Goal: Answer question/provide support: Share knowledge or assist other users

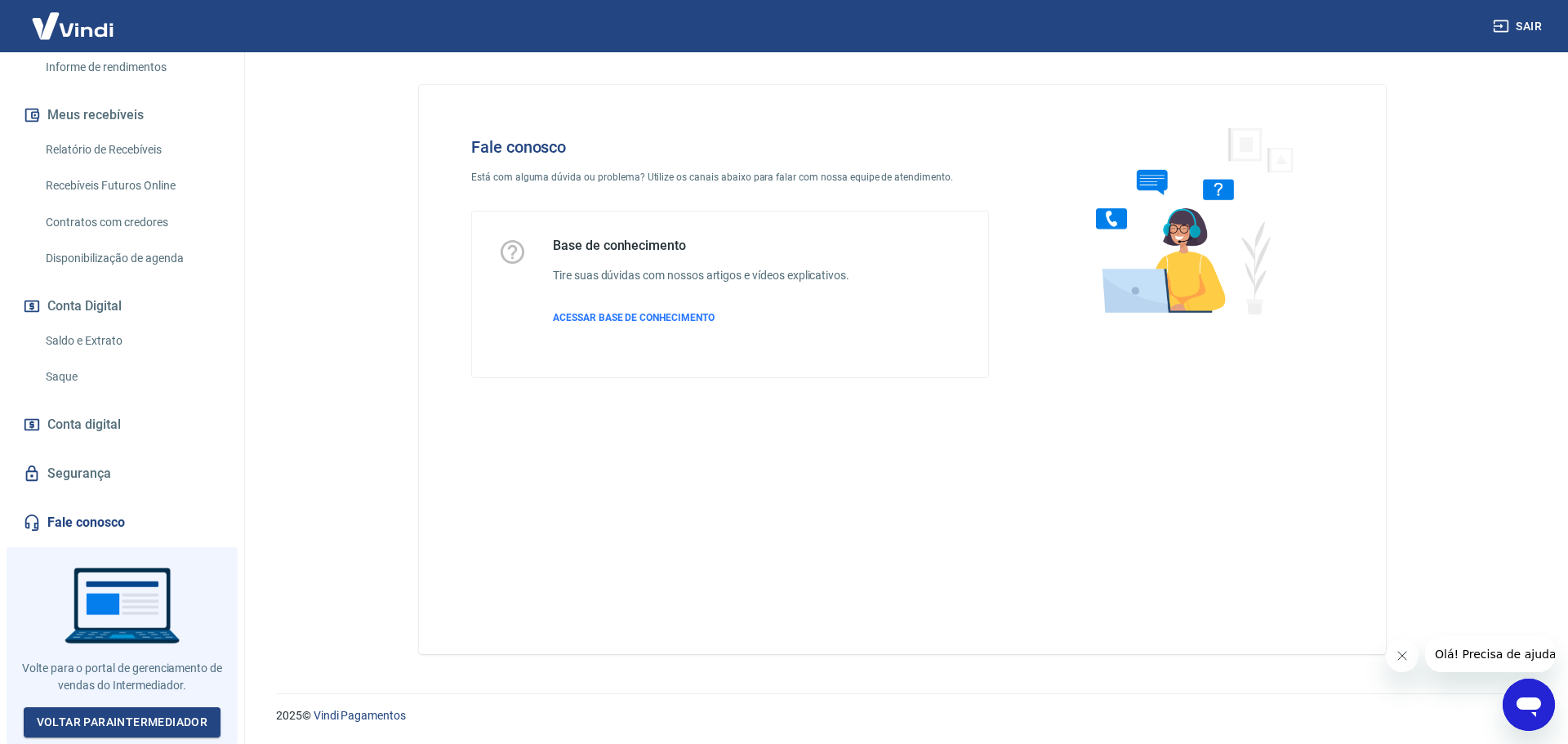
scroll to position [323, 0]
drag, startPoint x: 75, startPoint y: 433, endPoint x: 90, endPoint y: 389, distance: 46.5
click at [75, 433] on span "Conta digital" at bounding box center [84, 424] width 74 height 23
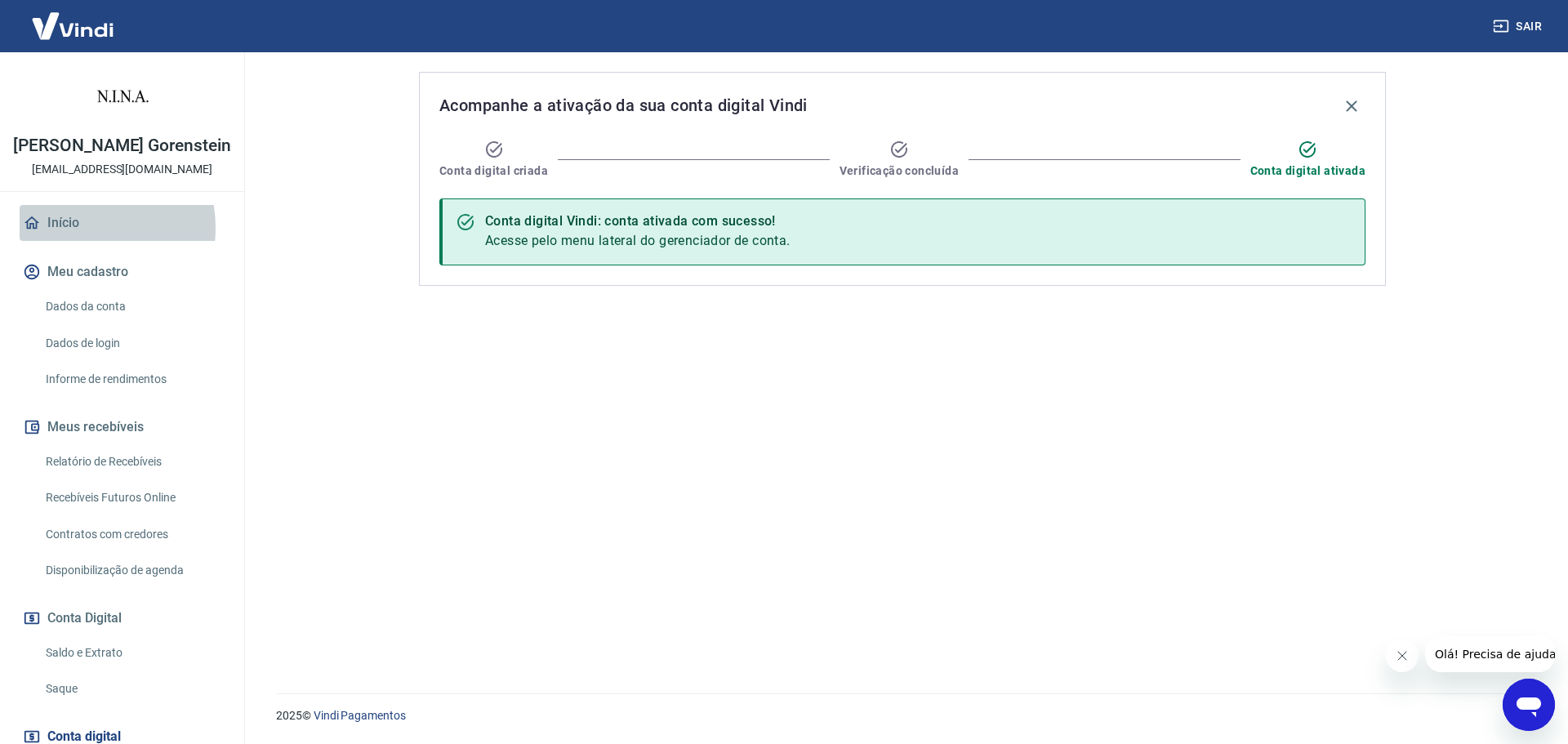
click at [80, 240] on link "Início" at bounding box center [122, 223] width 205 height 36
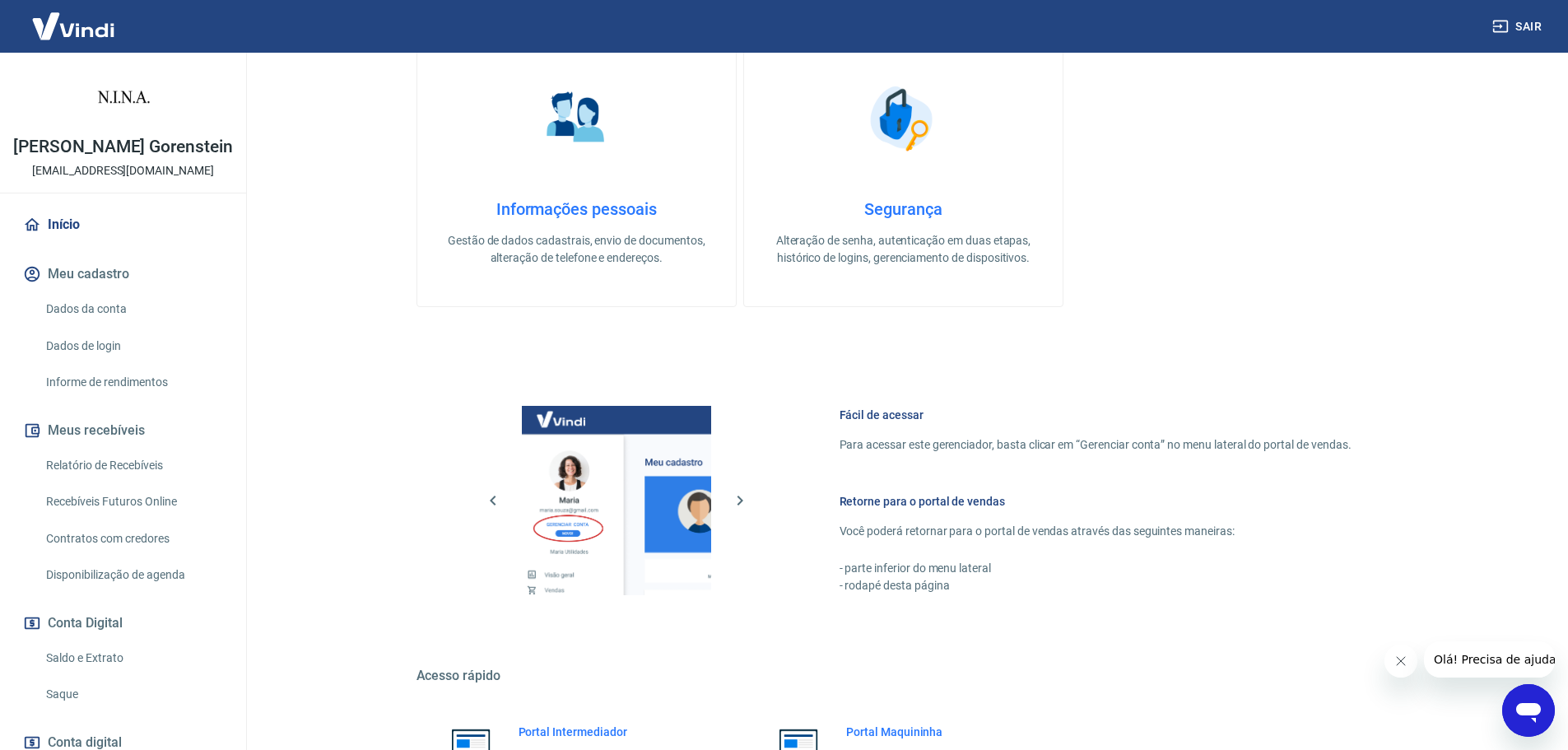
scroll to position [662, 0]
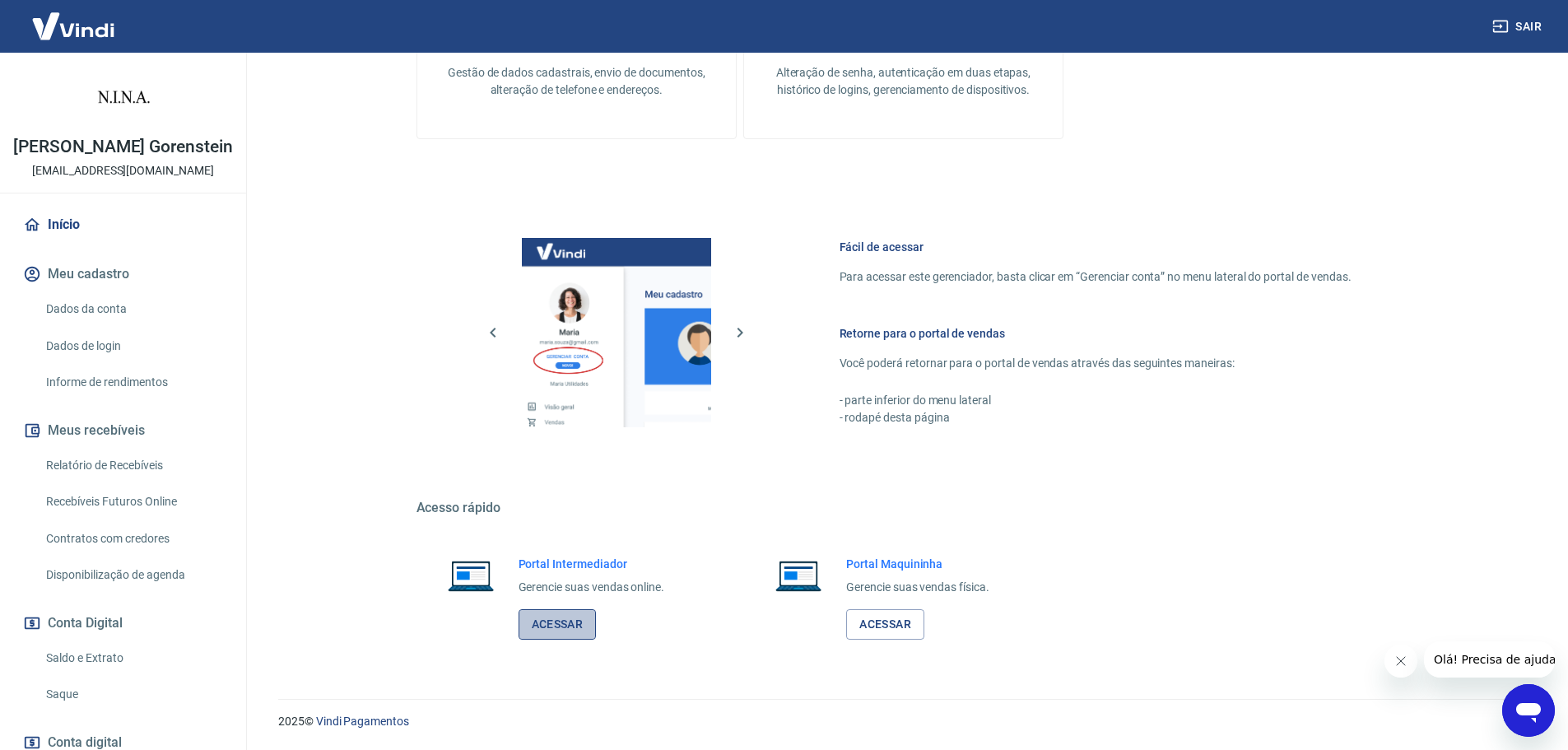
click at [554, 627] on link "Acessar" at bounding box center [557, 624] width 78 height 30
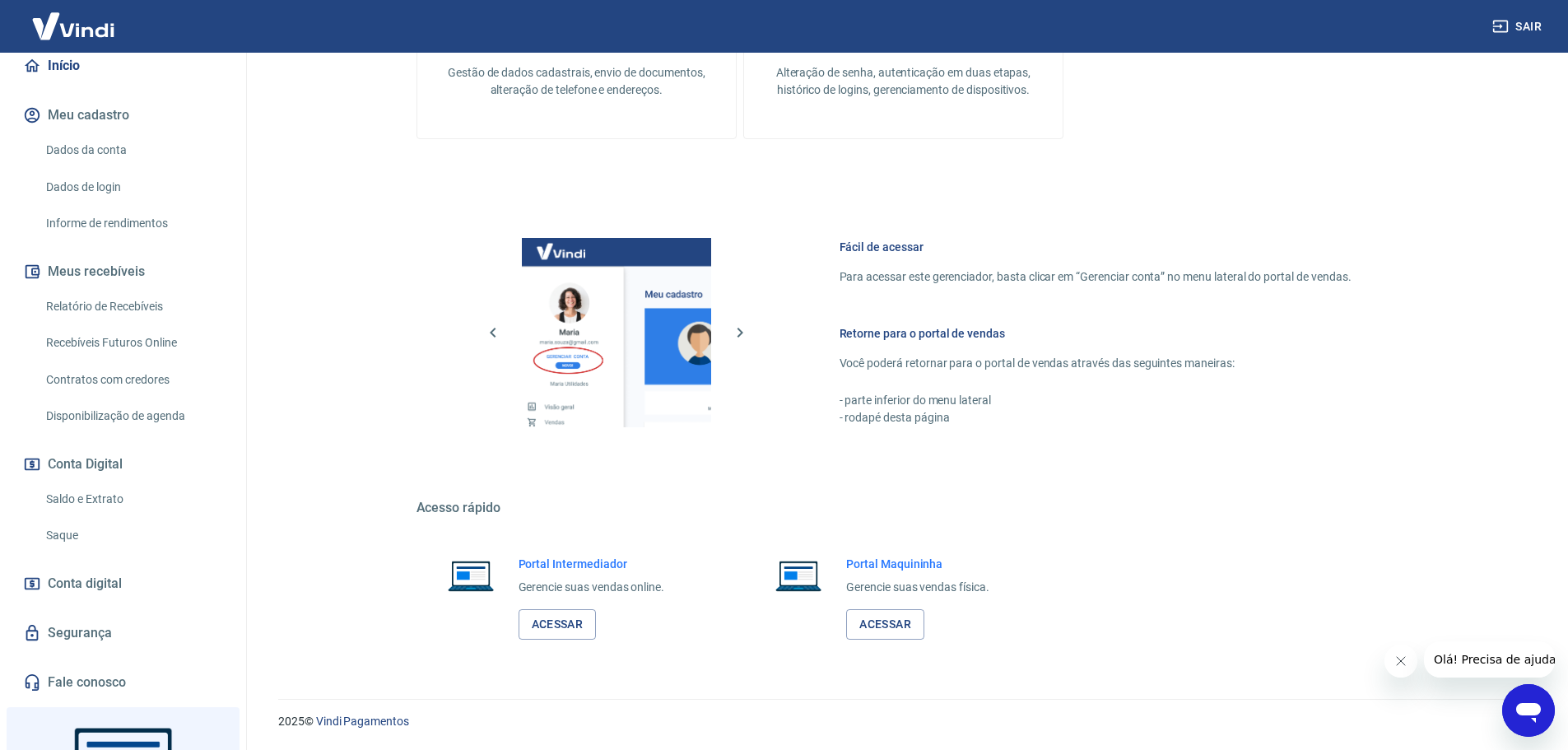
scroll to position [164, 0]
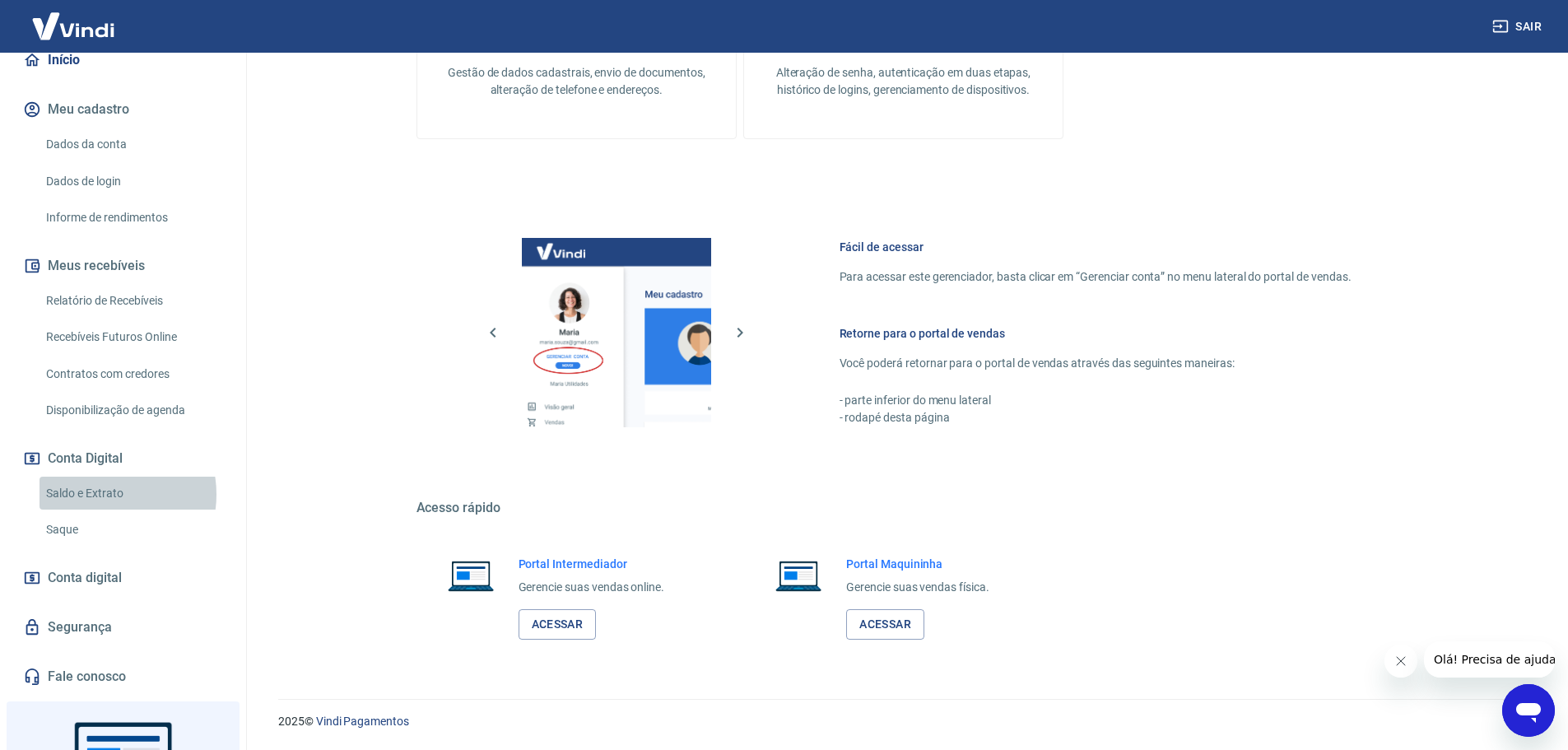
click at [96, 510] on link "Saldo e Extrato" at bounding box center [133, 492] width 186 height 33
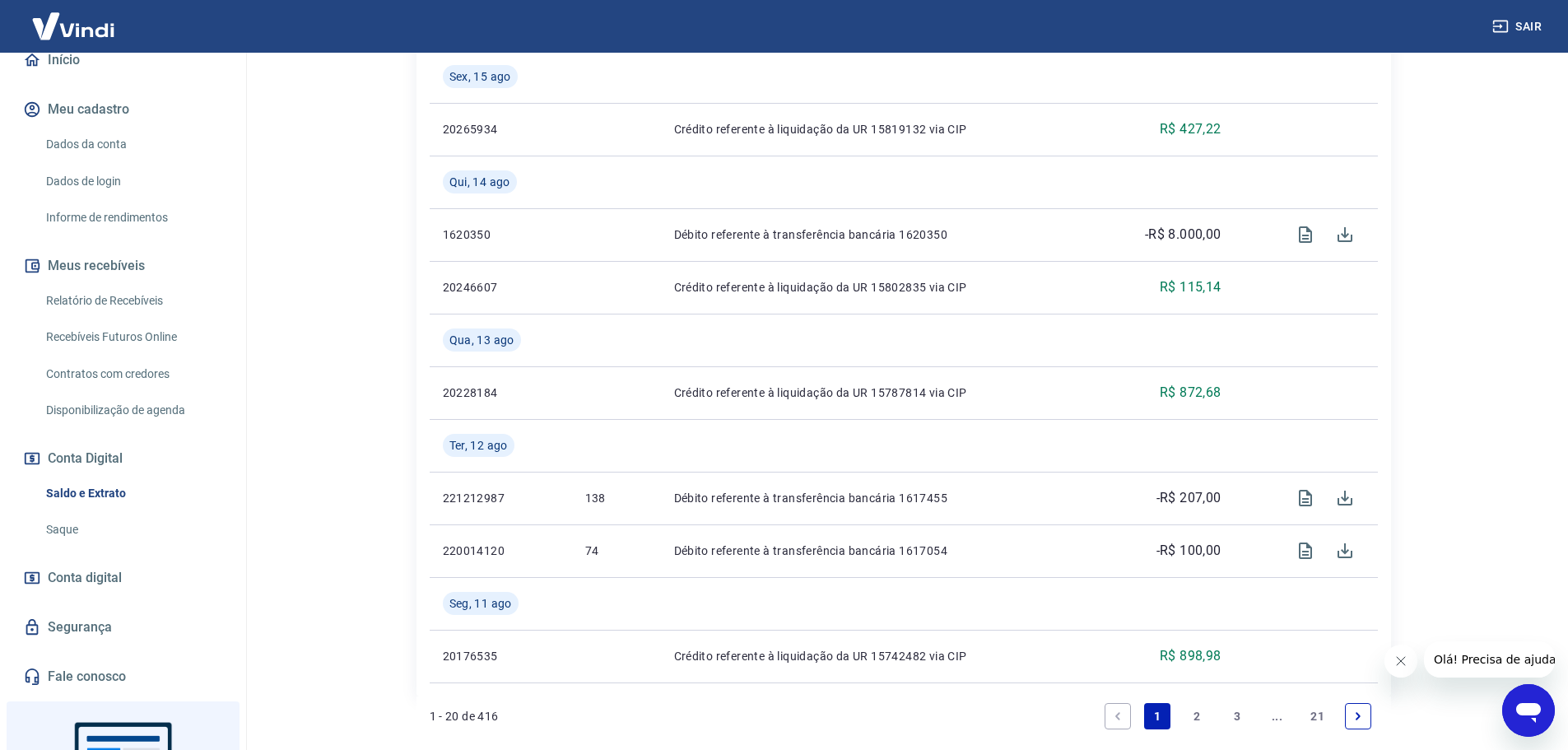
scroll to position [1552, 0]
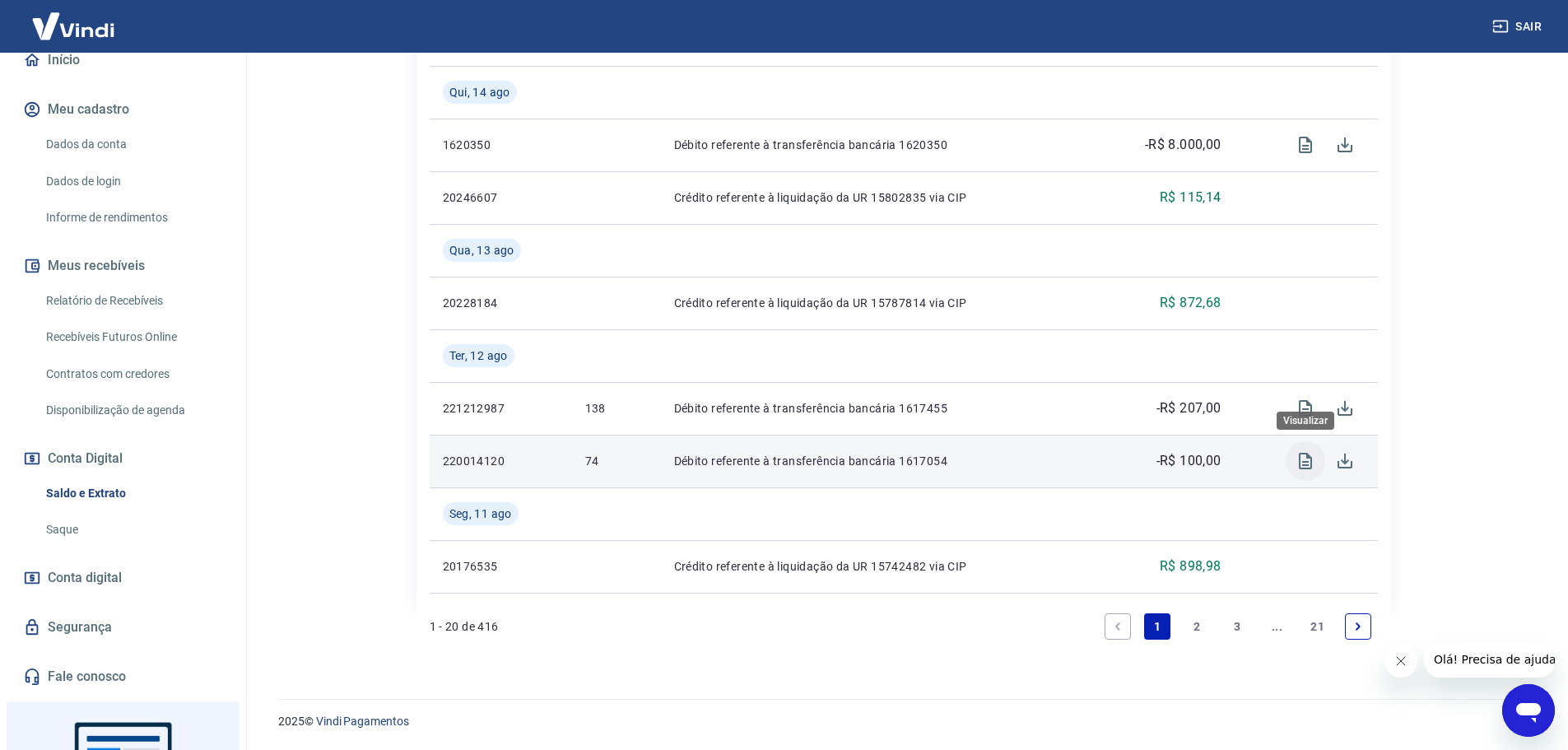
click at [1307, 463] on icon "Visualizar" at bounding box center [1305, 460] width 20 height 20
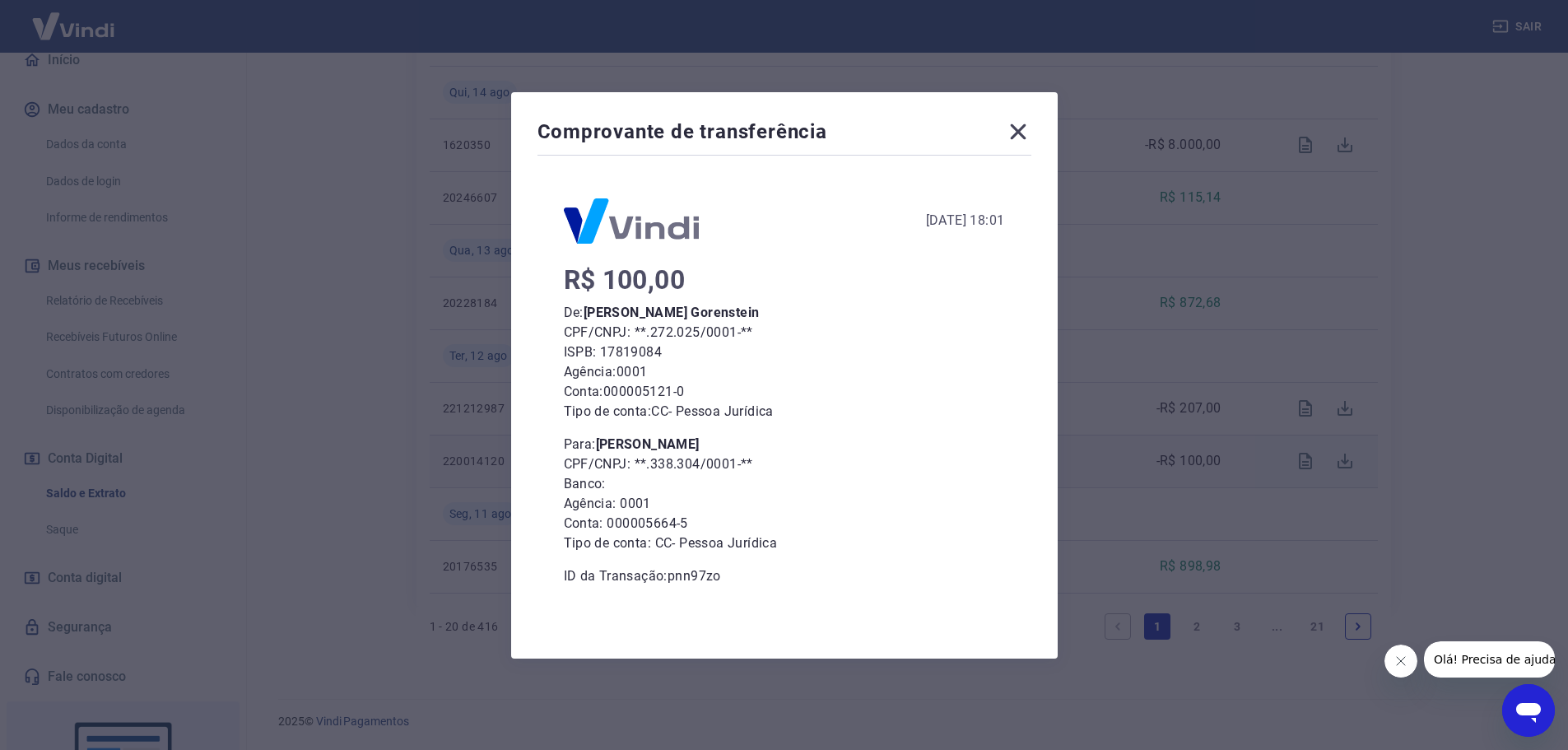
click at [1023, 135] on icon at bounding box center [1018, 132] width 27 height 27
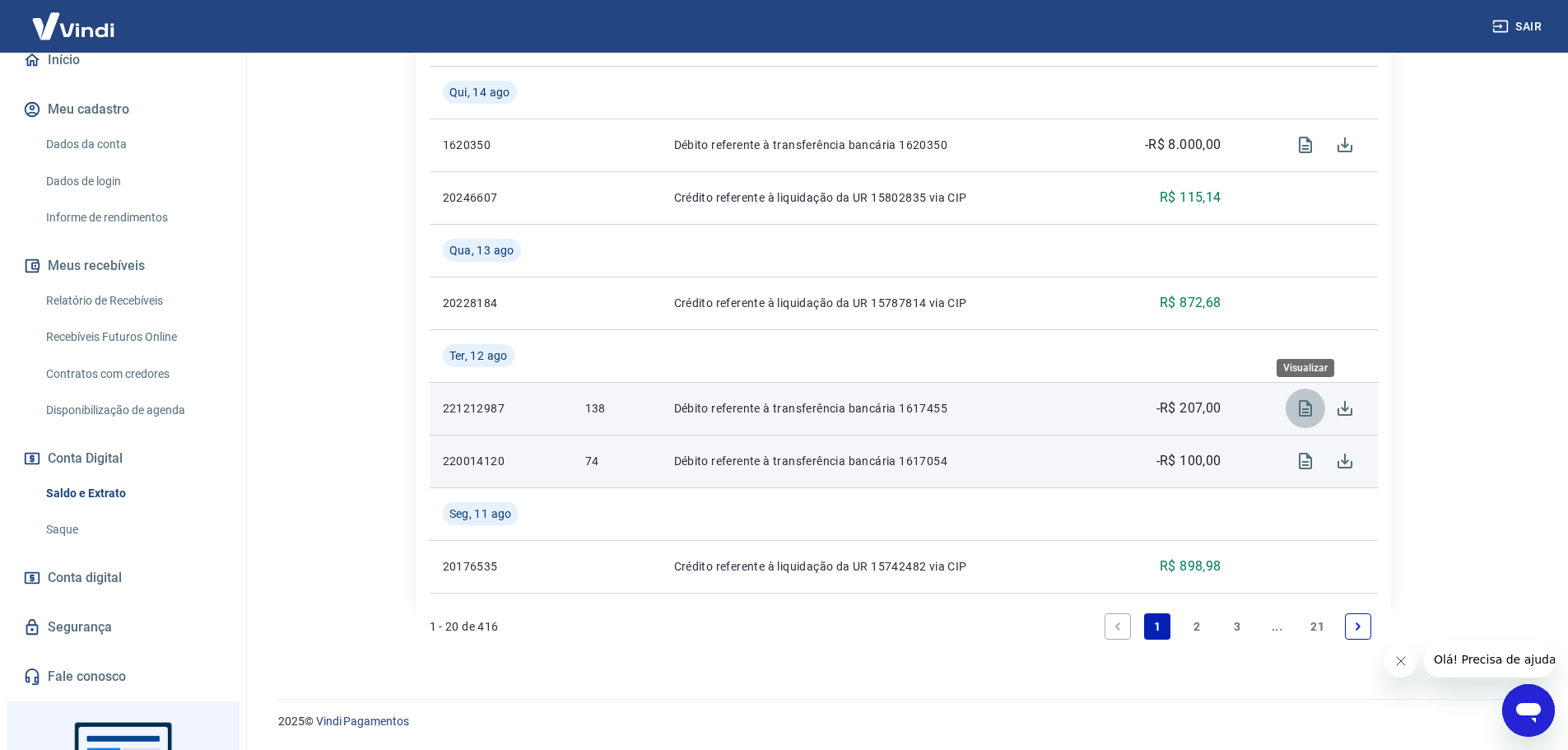
click at [1306, 406] on icon "Visualizar" at bounding box center [1305, 408] width 20 height 20
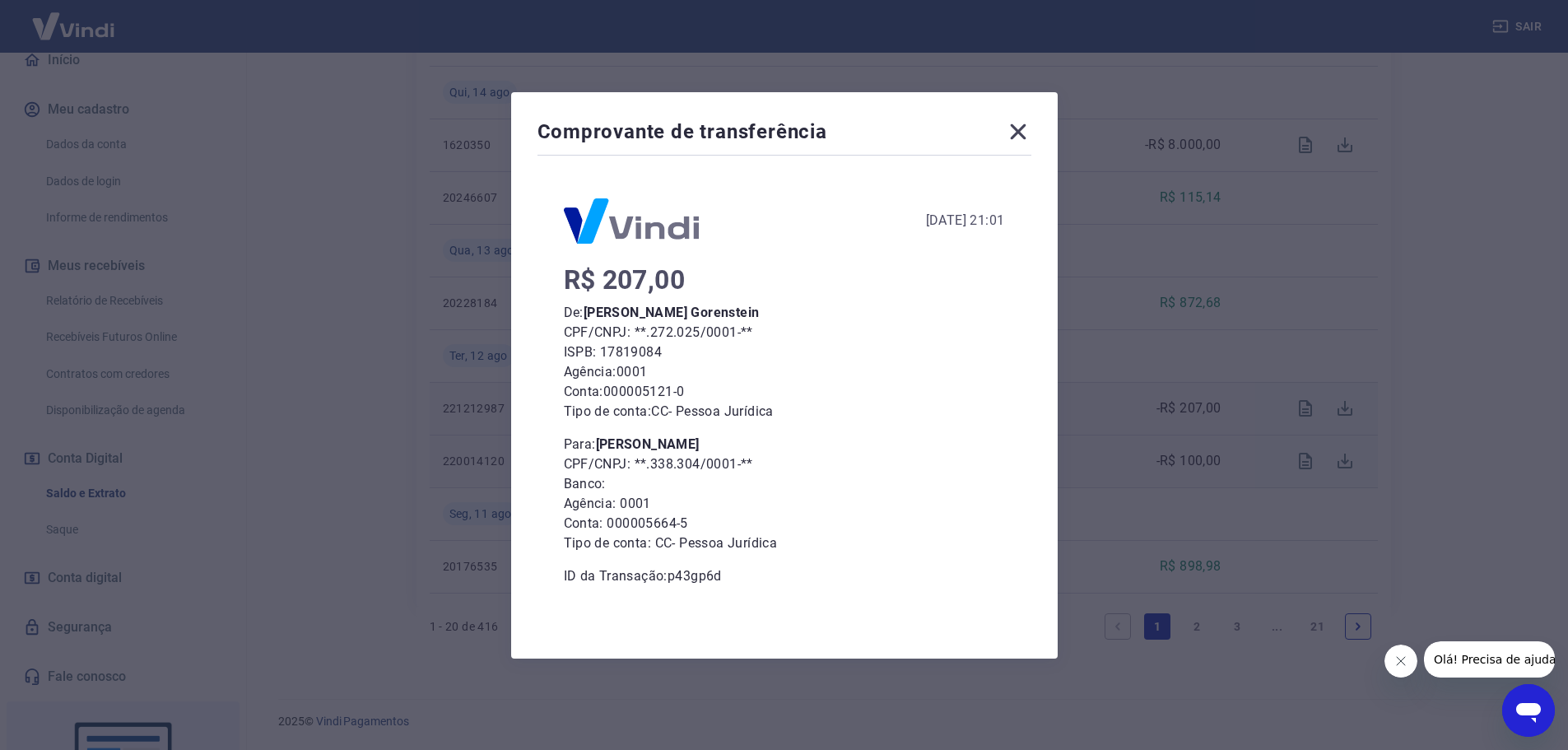
click at [1025, 138] on icon at bounding box center [1018, 132] width 27 height 27
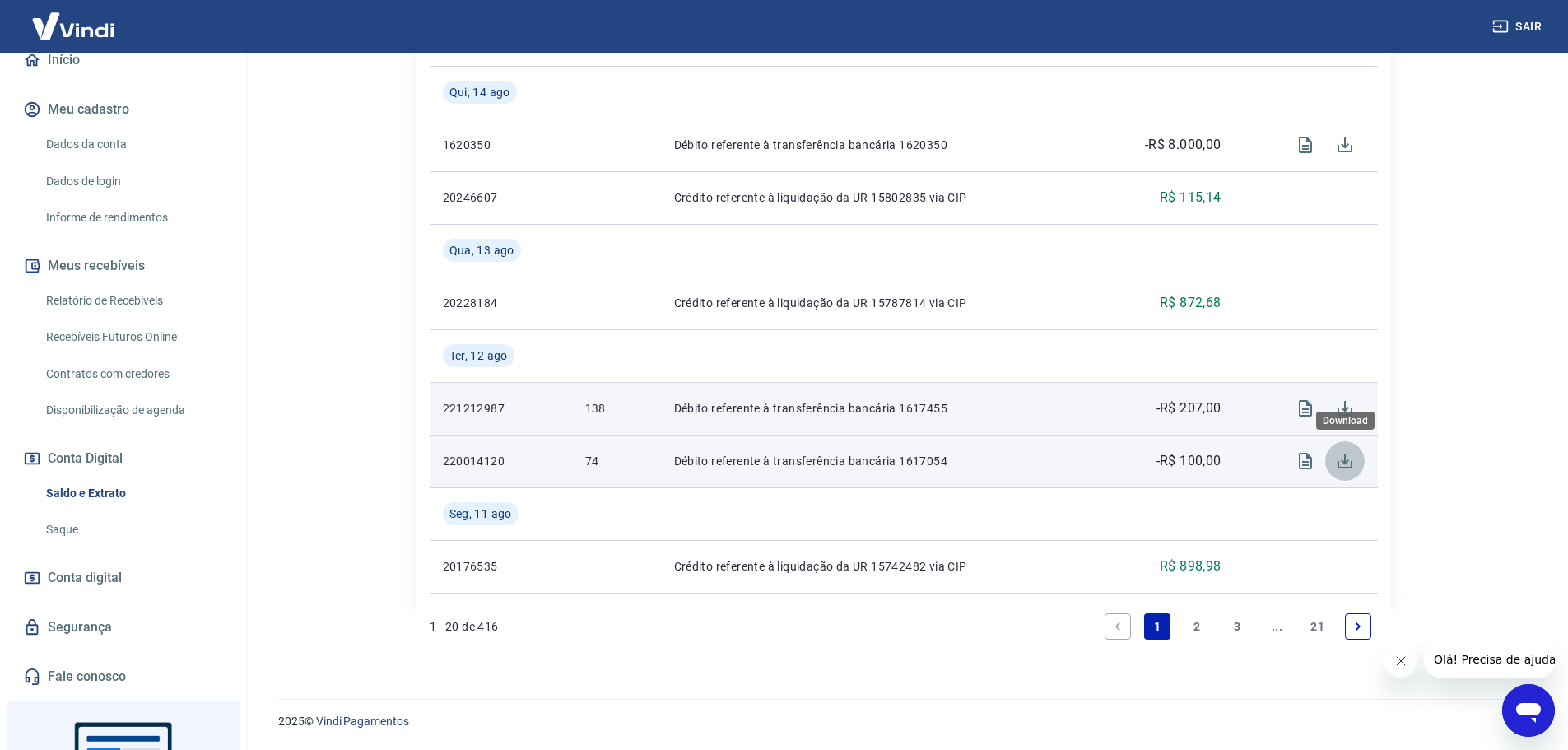
click at [1345, 462] on icon "Download" at bounding box center [1345, 461] width 15 height 15
click at [1303, 466] on icon "Visualizar" at bounding box center [1306, 460] width 13 height 16
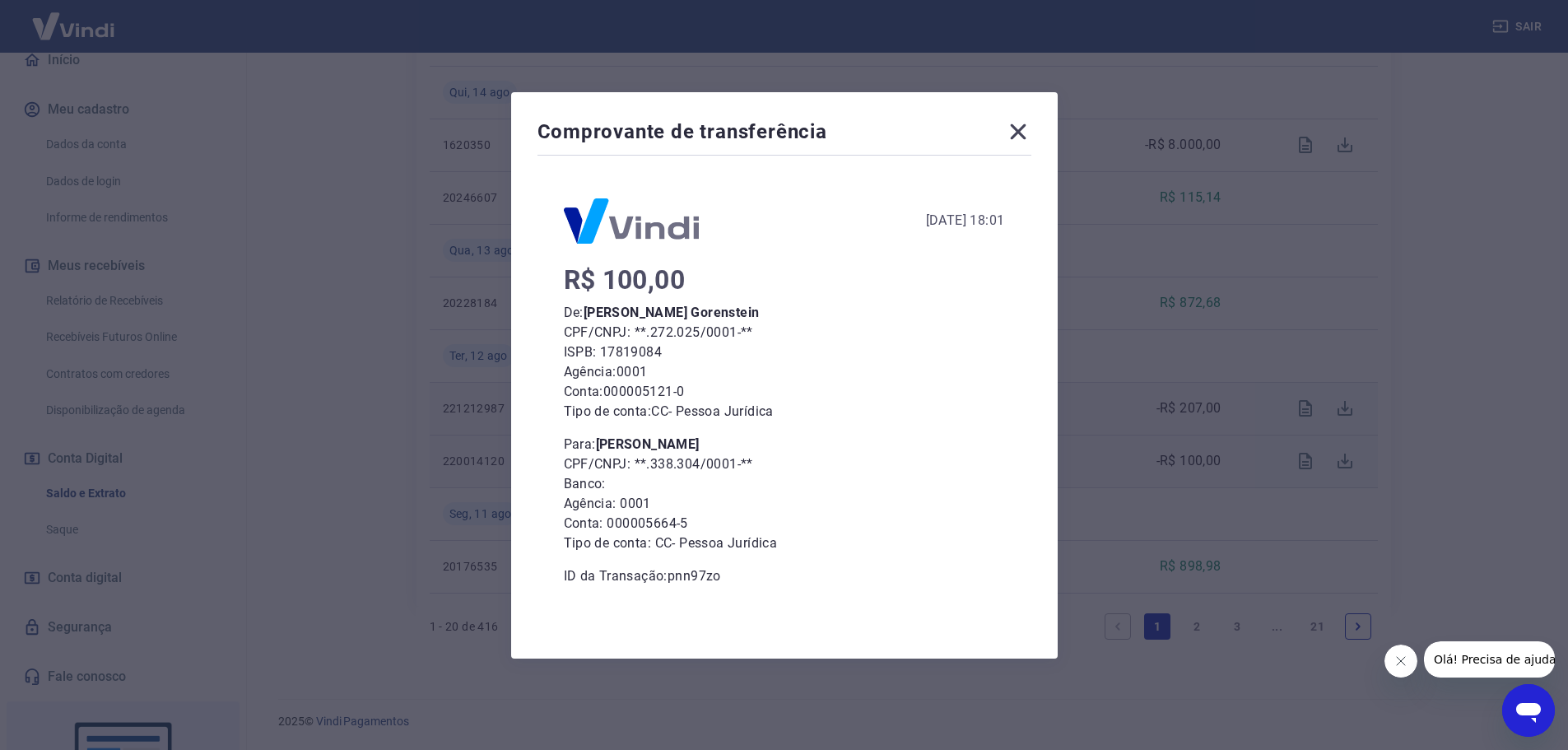
click at [1018, 128] on icon at bounding box center [1018, 132] width 27 height 27
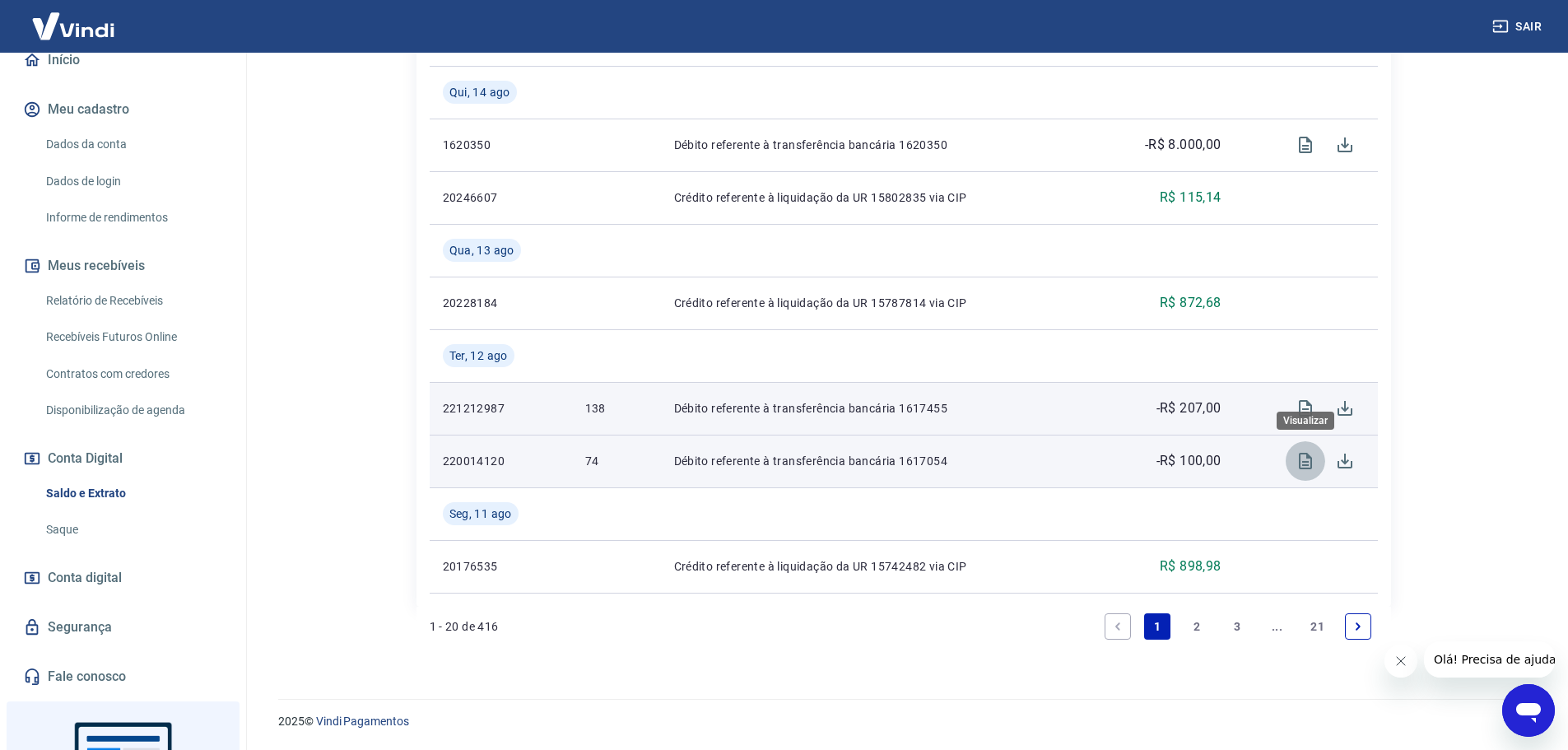
click at [1309, 462] on icon "Visualizar" at bounding box center [1305, 460] width 20 height 20
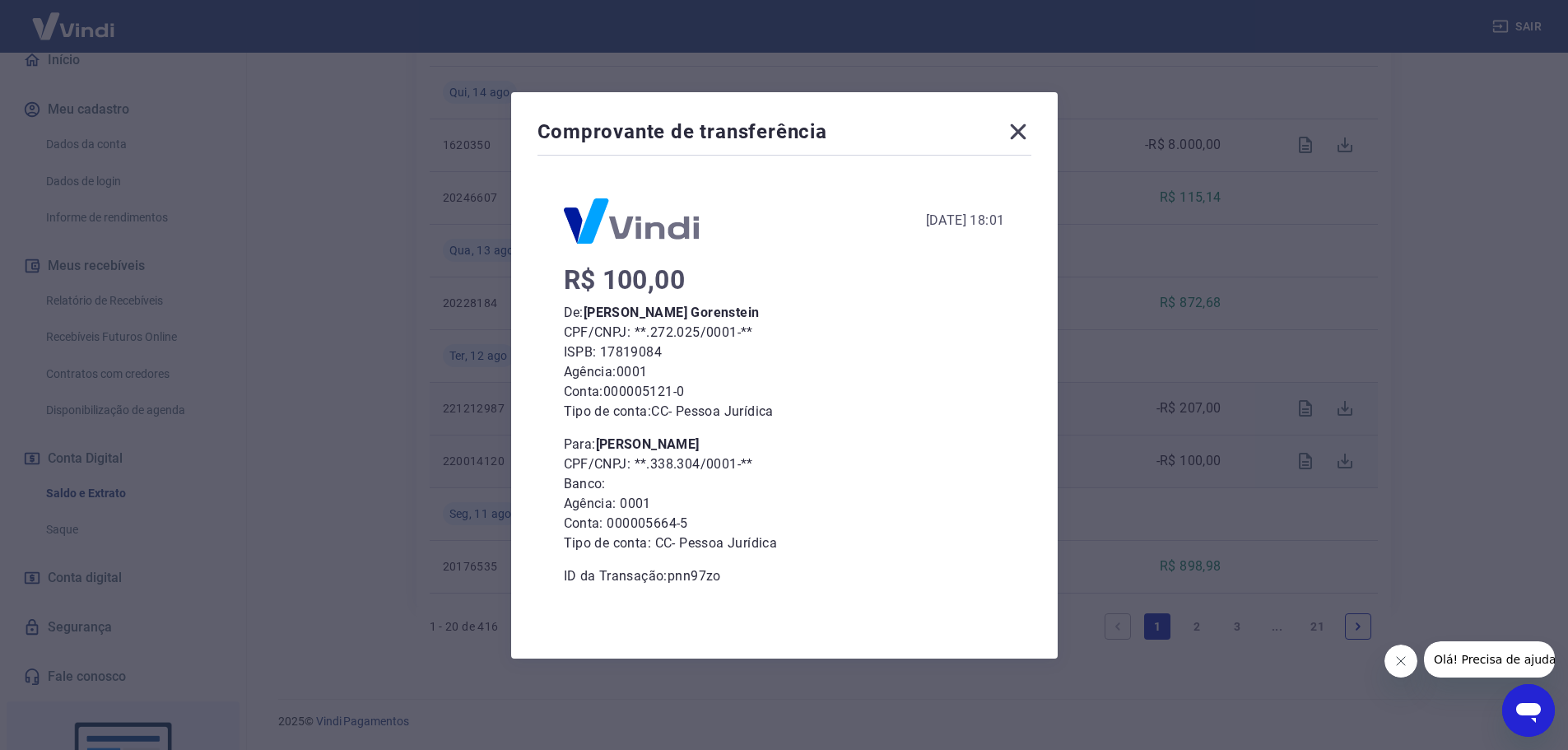
click at [1019, 136] on icon at bounding box center [1017, 131] width 15 height 15
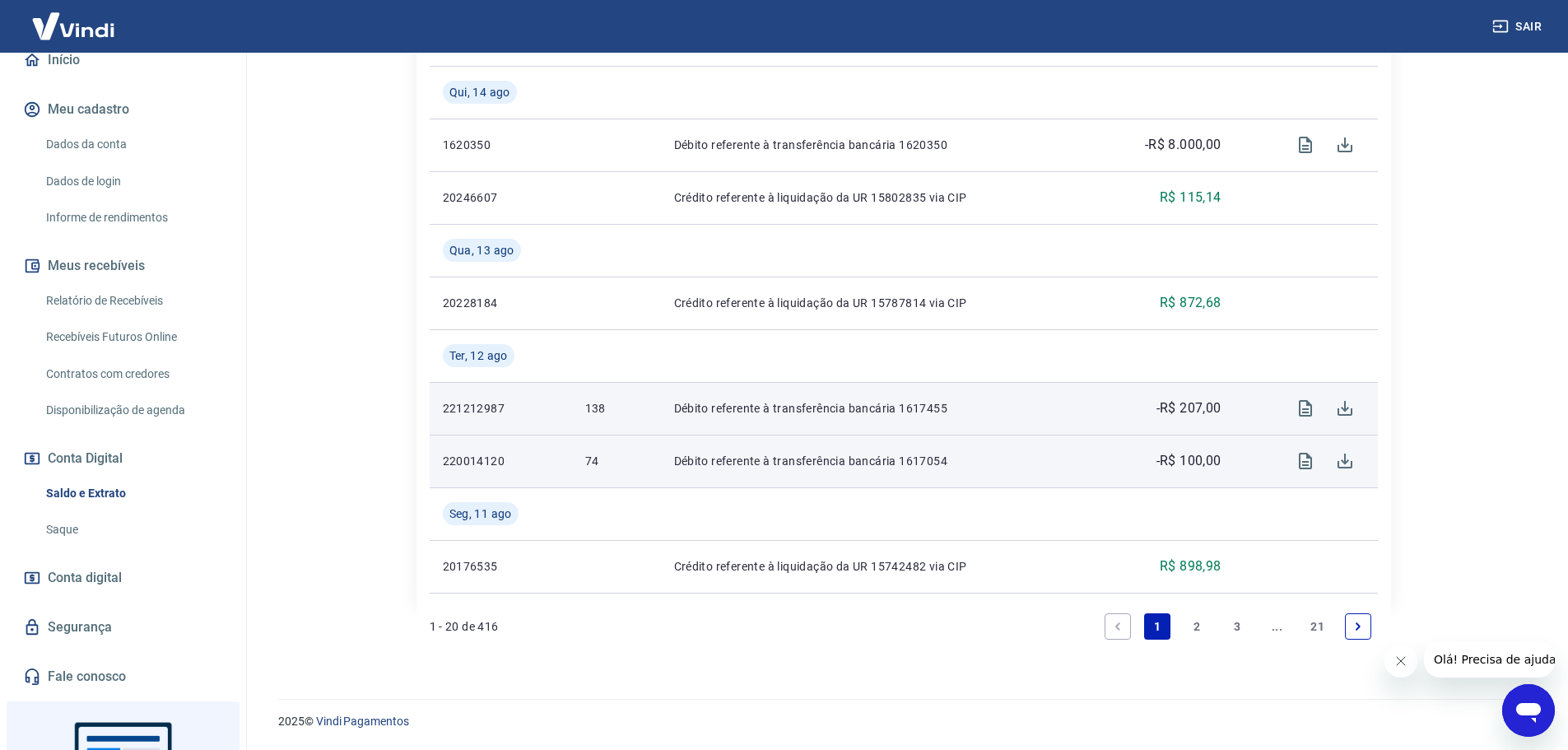
click at [1530, 697] on icon "Abrir janela de mensagens" at bounding box center [1528, 709] width 29 height 29
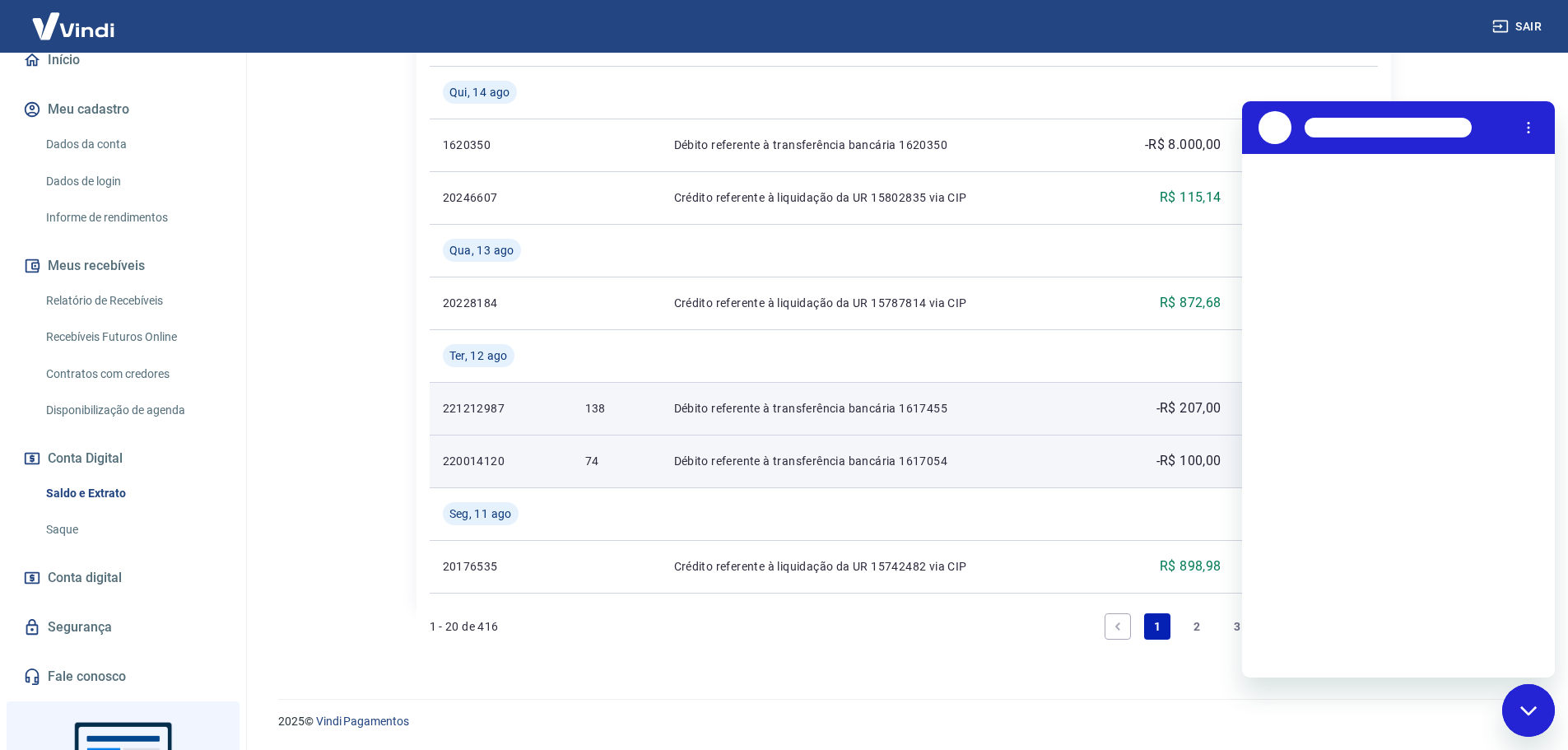
scroll to position [0, 0]
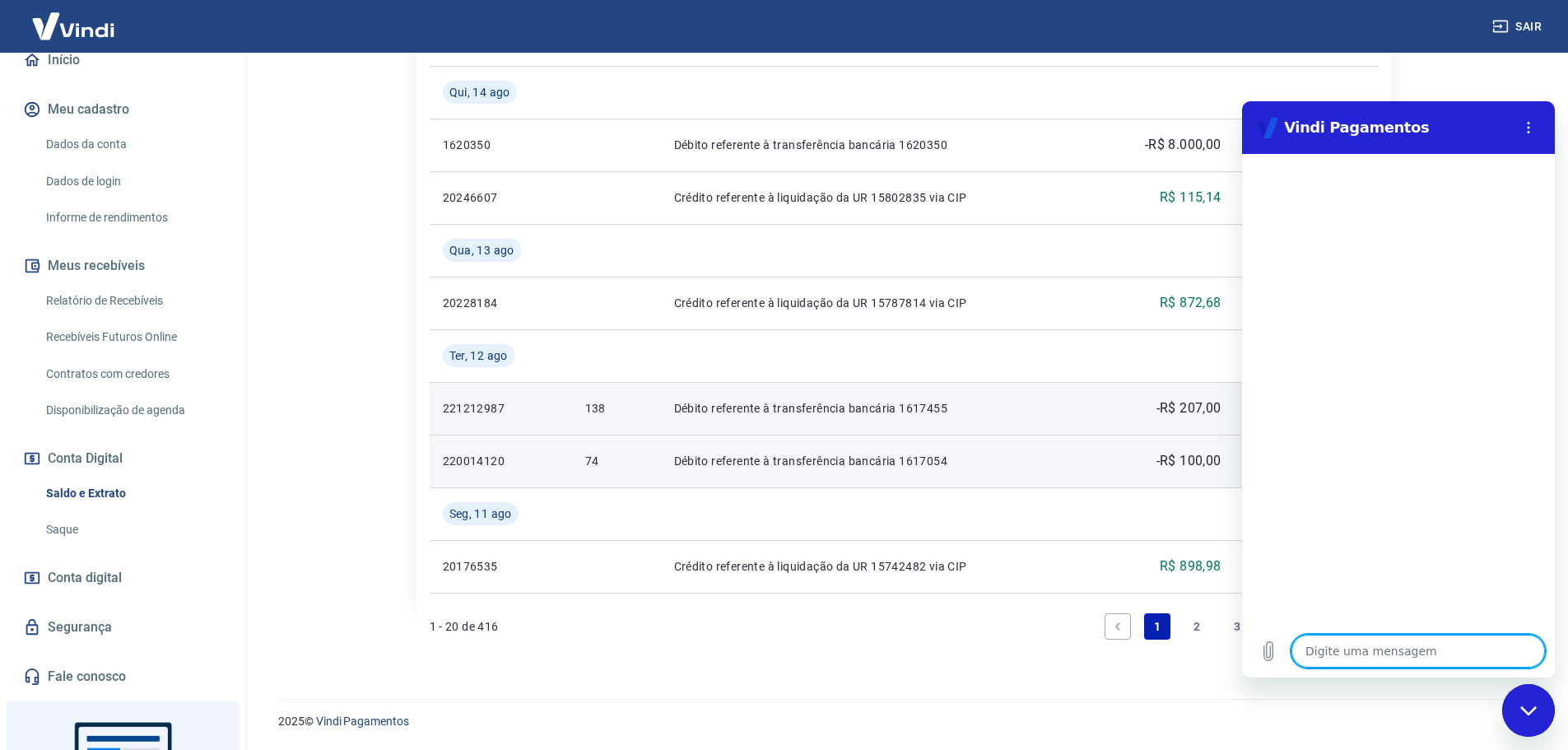
click at [1387, 656] on textarea at bounding box center [1418, 650] width 254 height 33
type textarea "R"
type textarea "x"
type textarea "Re"
type textarea "x"
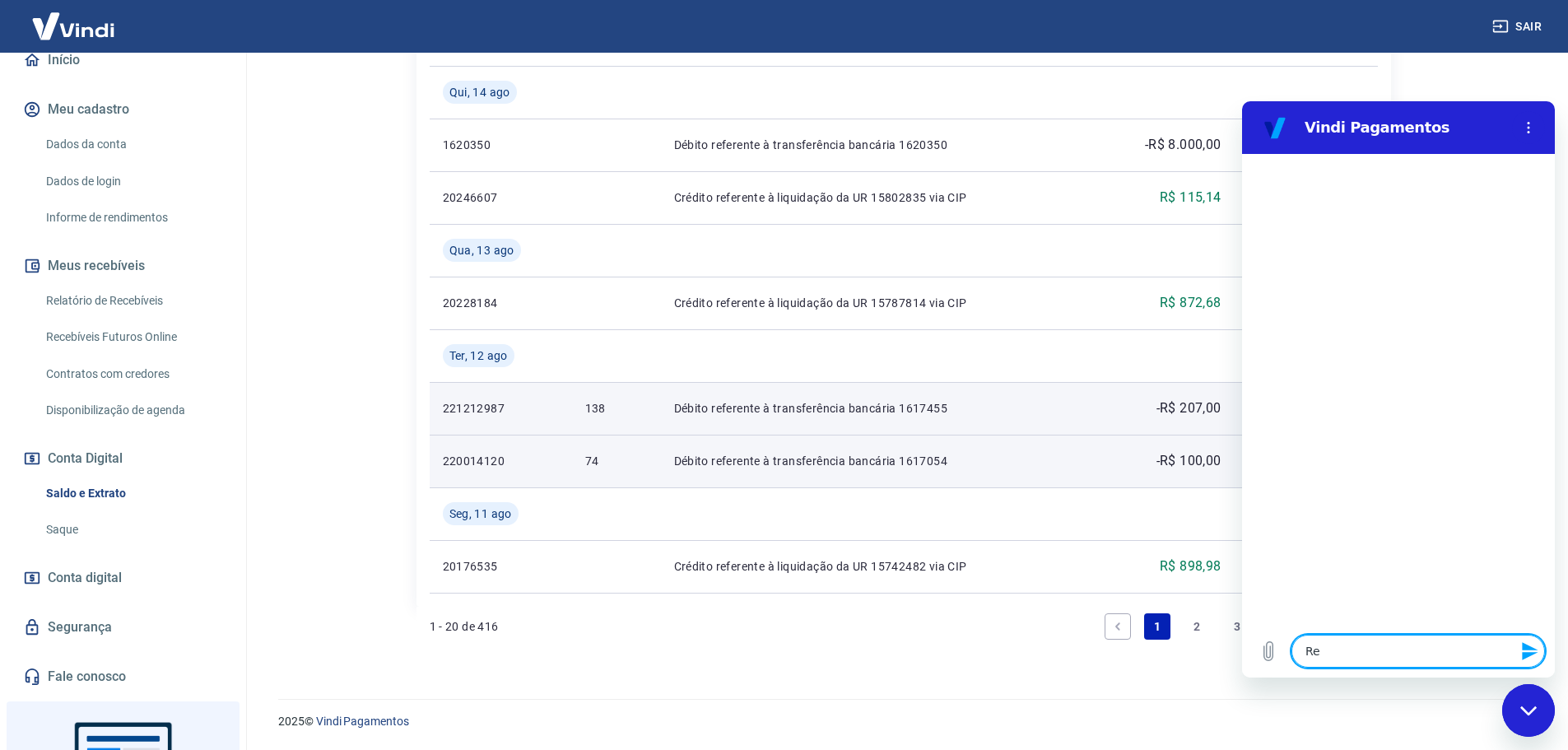
type textarea "Ree"
type textarea "x"
type textarea "Reem"
type textarea "x"
type textarea "Reemb"
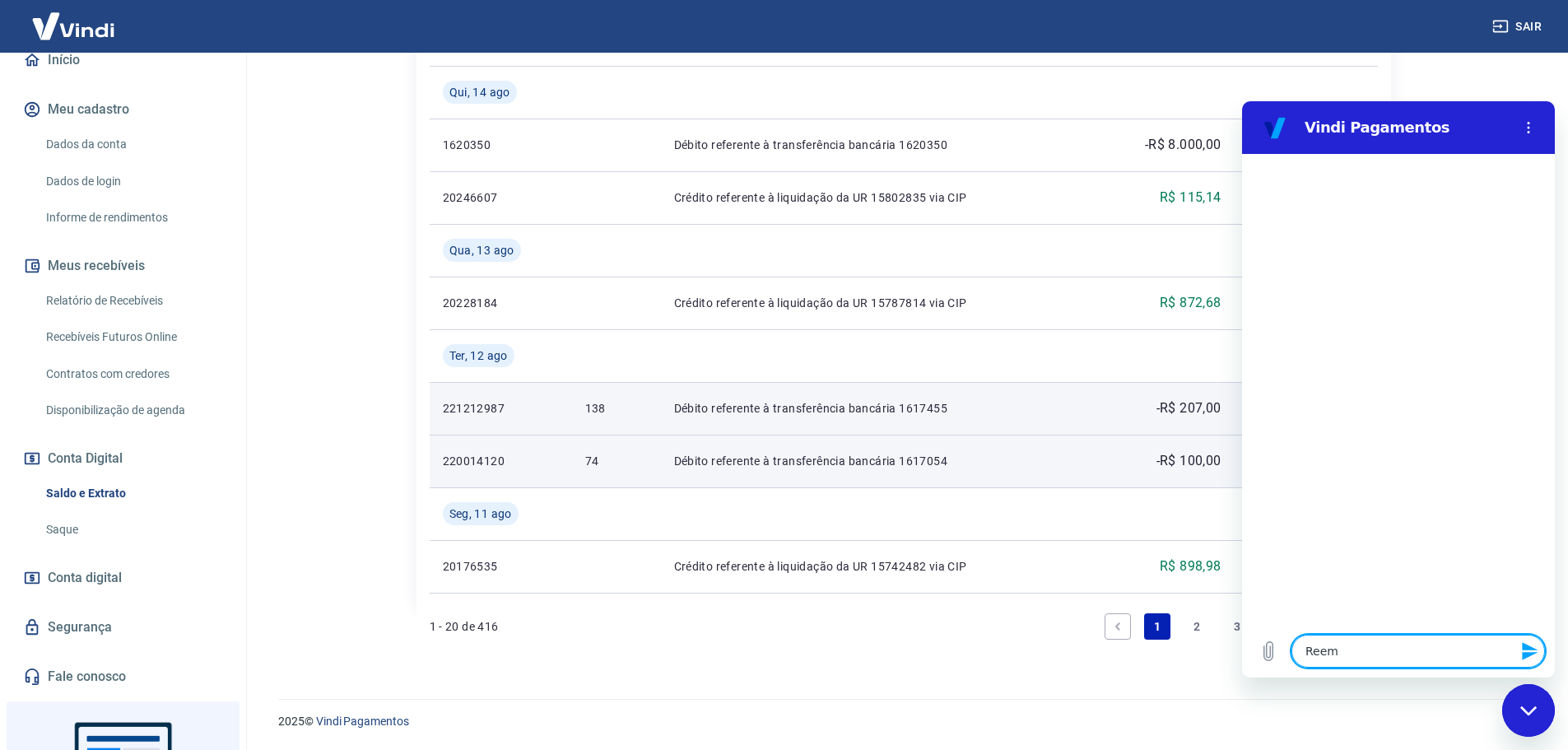
type textarea "x"
type textarea "Reemboi"
type textarea "x"
type textarea "Reembo"
type textarea "x"
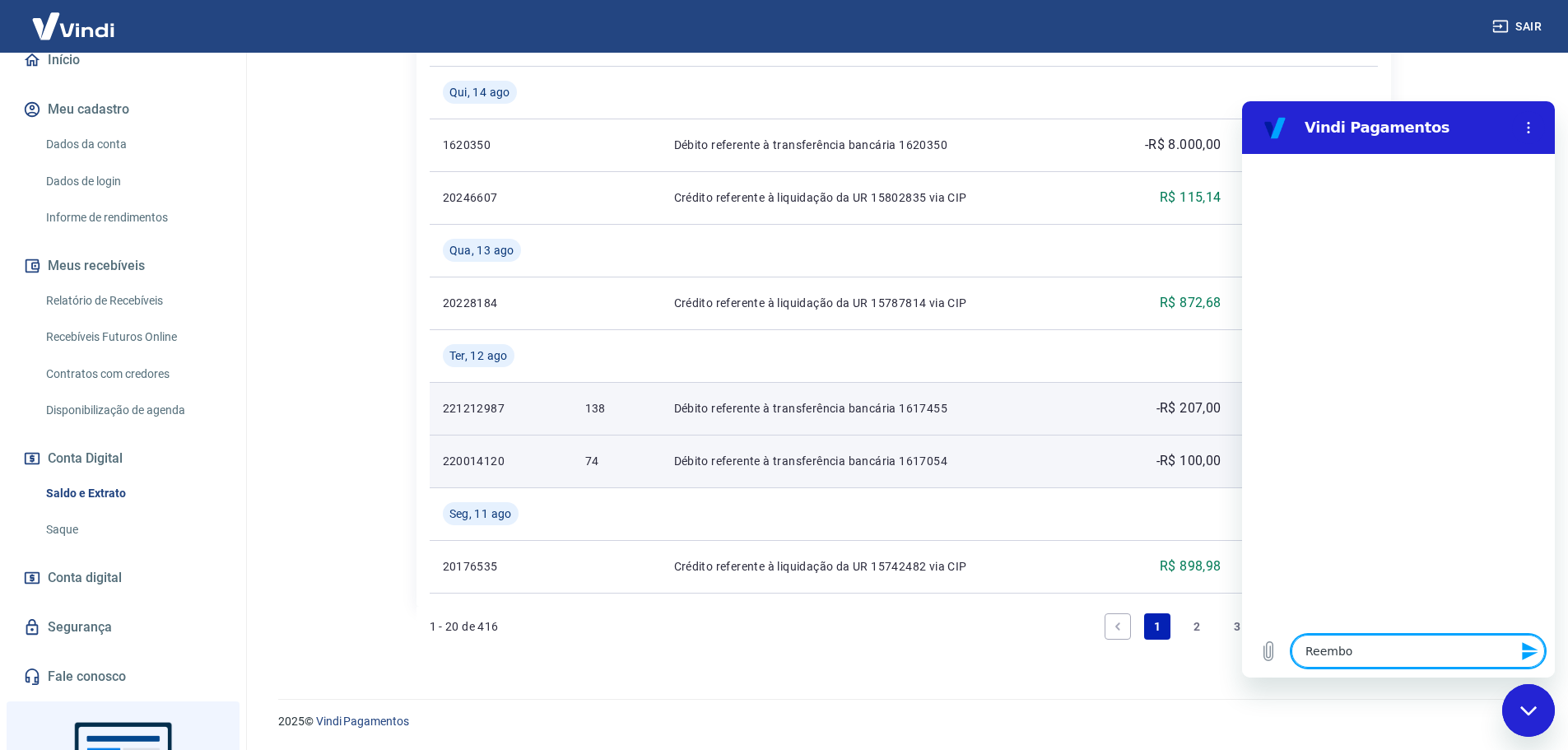
type textarea "Reemb"
type textarea "x"
type textarea "Reembo"
type textarea "x"
type textarea "Reembol"
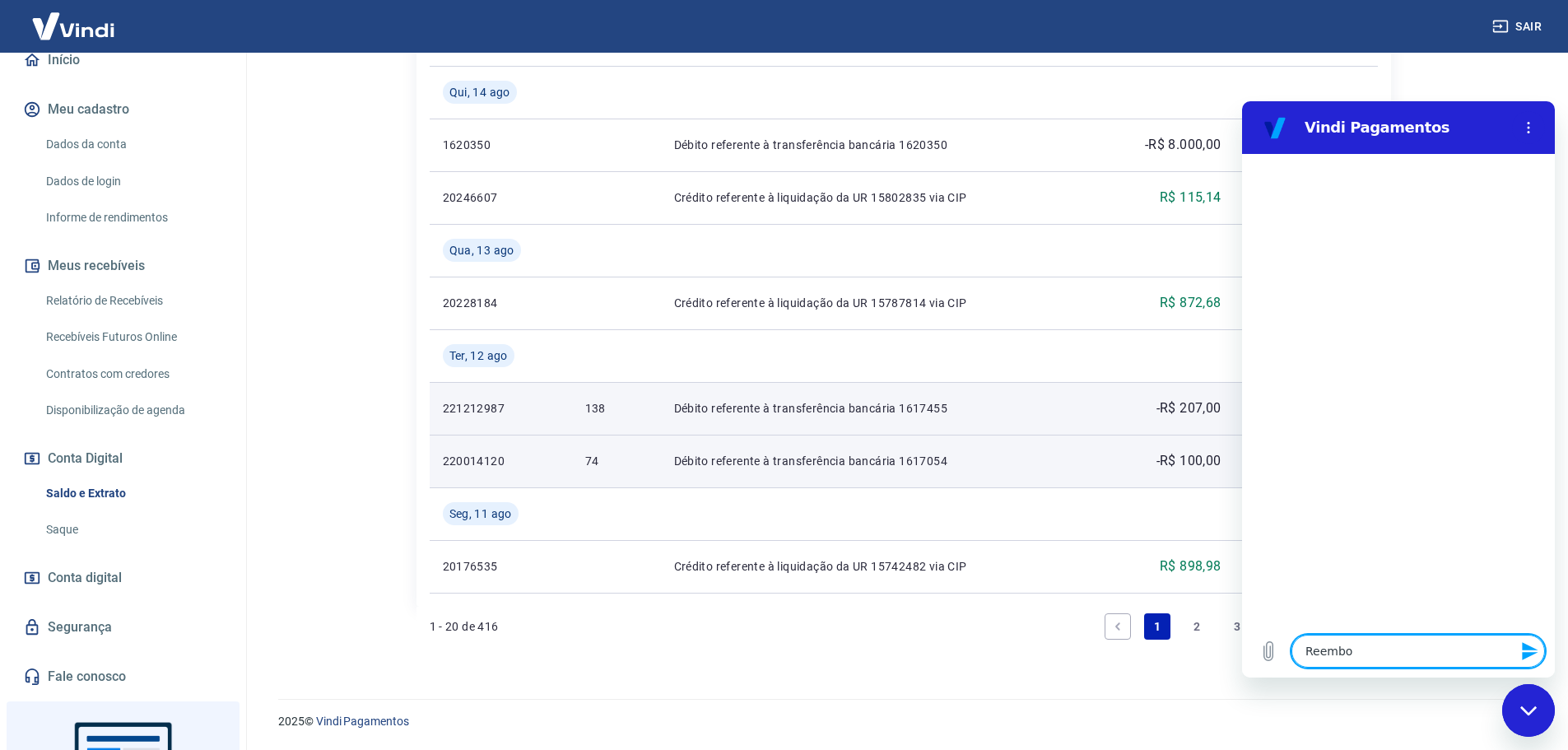
type textarea "x"
type textarea "Reembols"
type textarea "x"
type textarea "Reembolso"
type textarea "x"
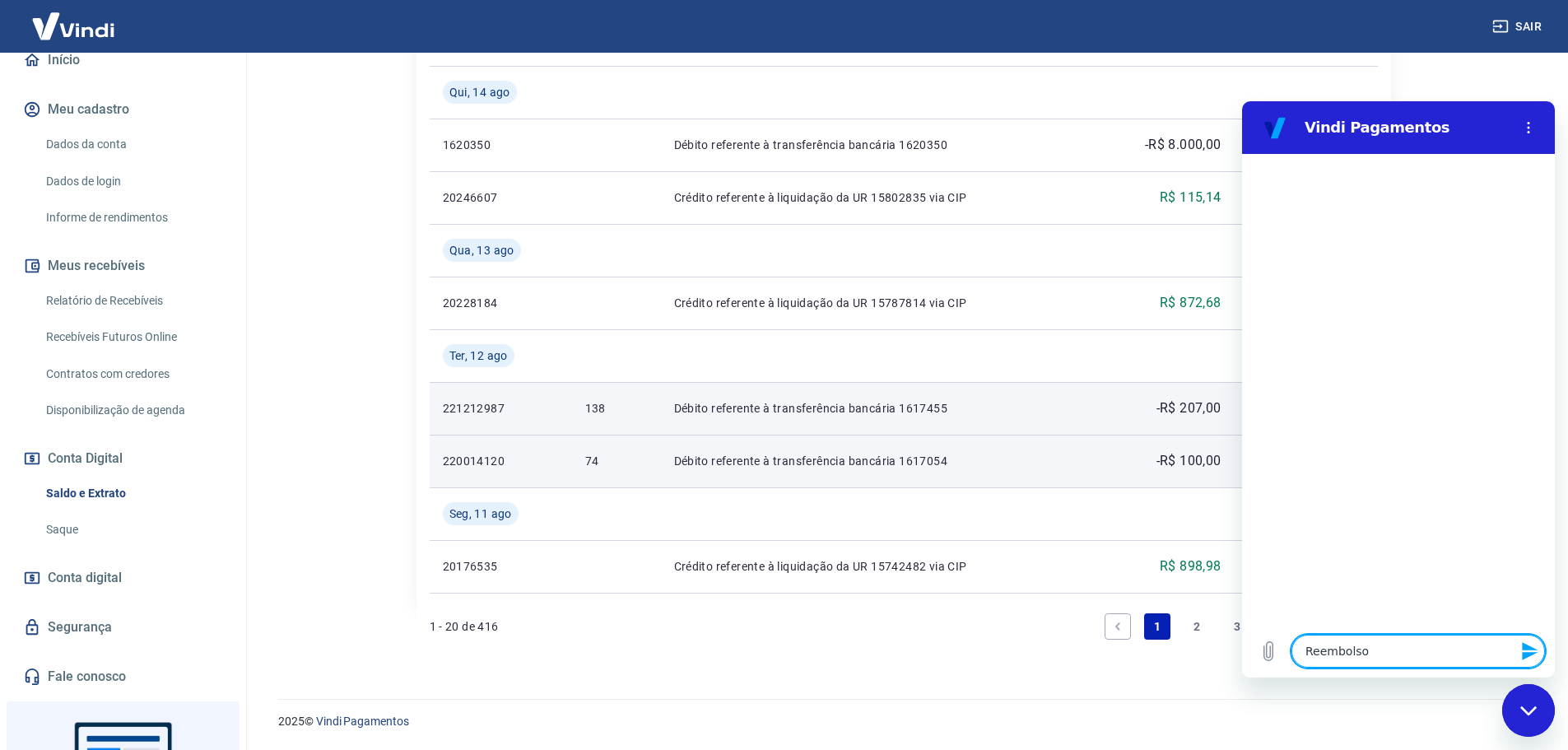
type textarea "Reembolso"
type textarea "x"
type textarea "Reembolso p"
type textarea "x"
type textarea "Reembolso pa"
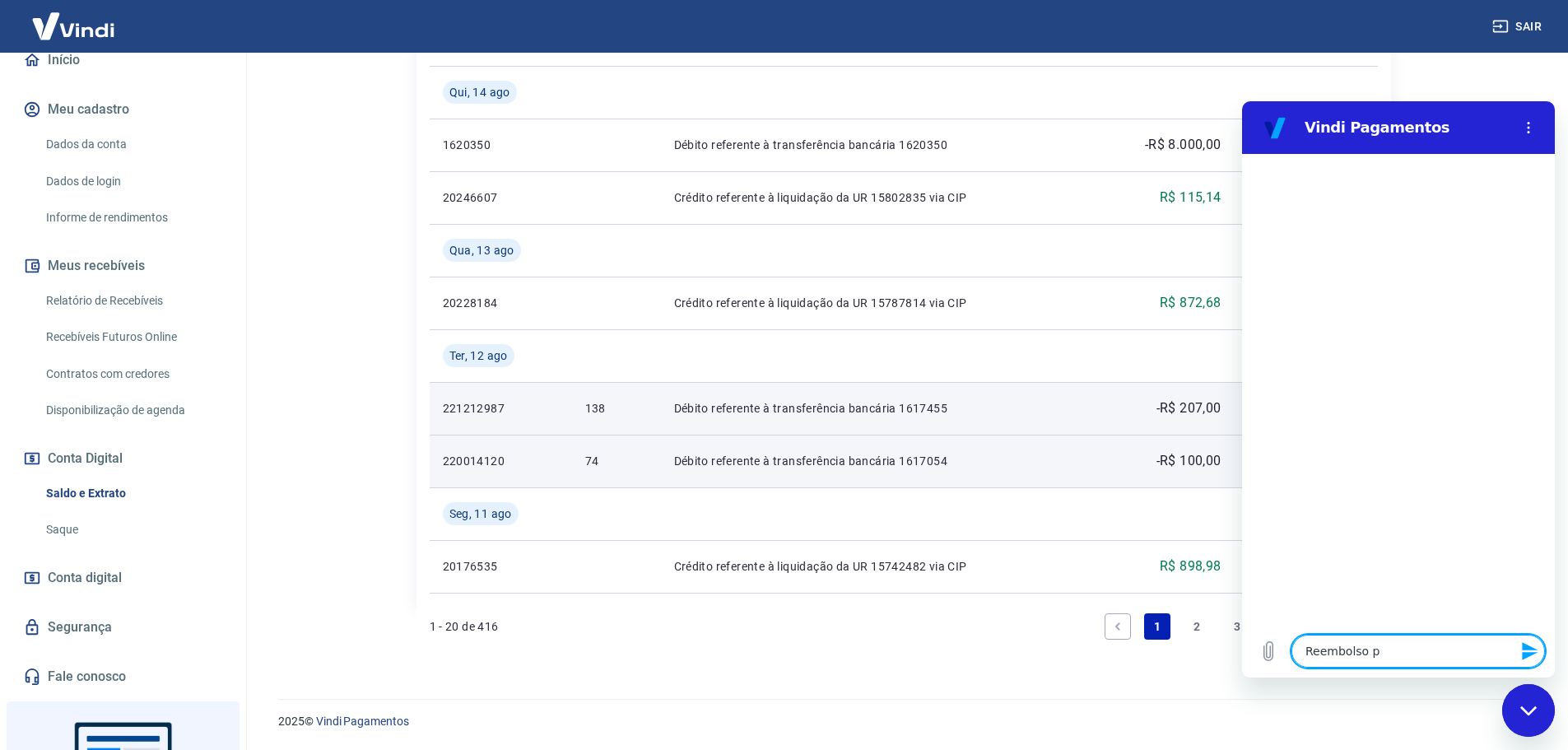
type textarea "x"
type textarea "Reembolso par"
type textarea "x"
type textarea "Reembolso parc"
type textarea "x"
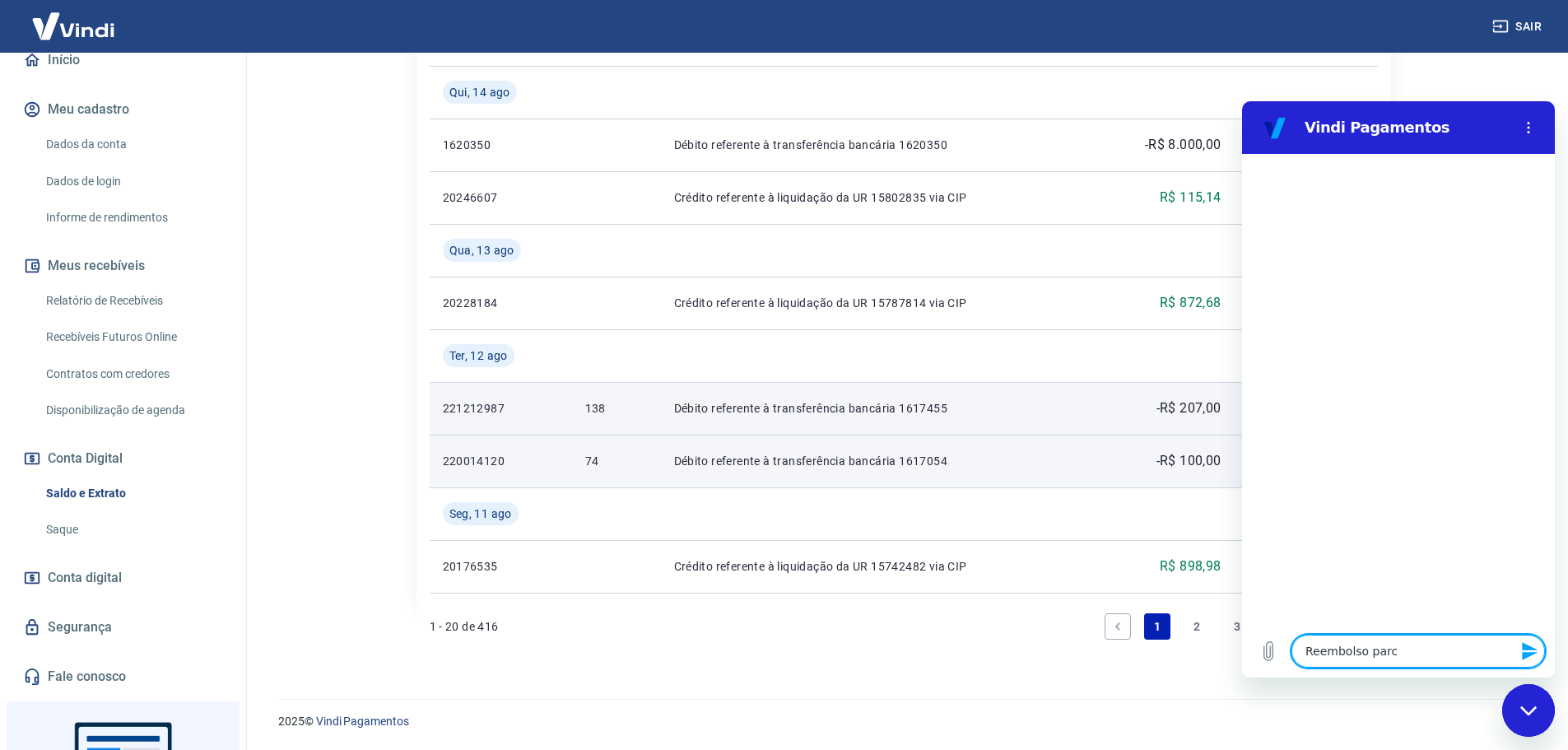
type textarea "Reembolso parci"
type textarea "x"
type textarea "Reembolso parcia"
type textarea "x"
type textarea "Reembolso parcial"
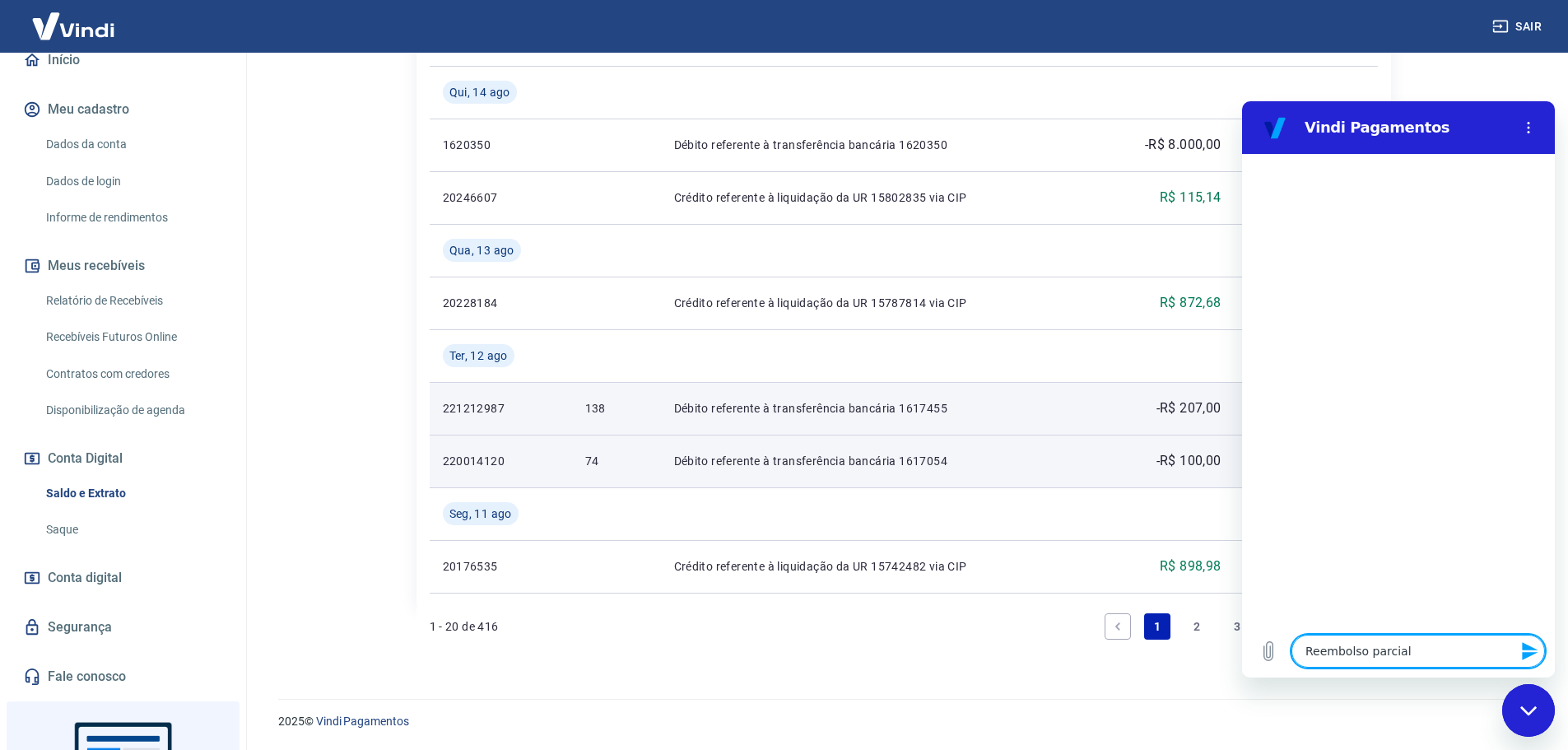
type textarea "x"
type textarea "Reembolso parcial"
type textarea "x"
type textarea "Reembolso parcial n"
type textarea "x"
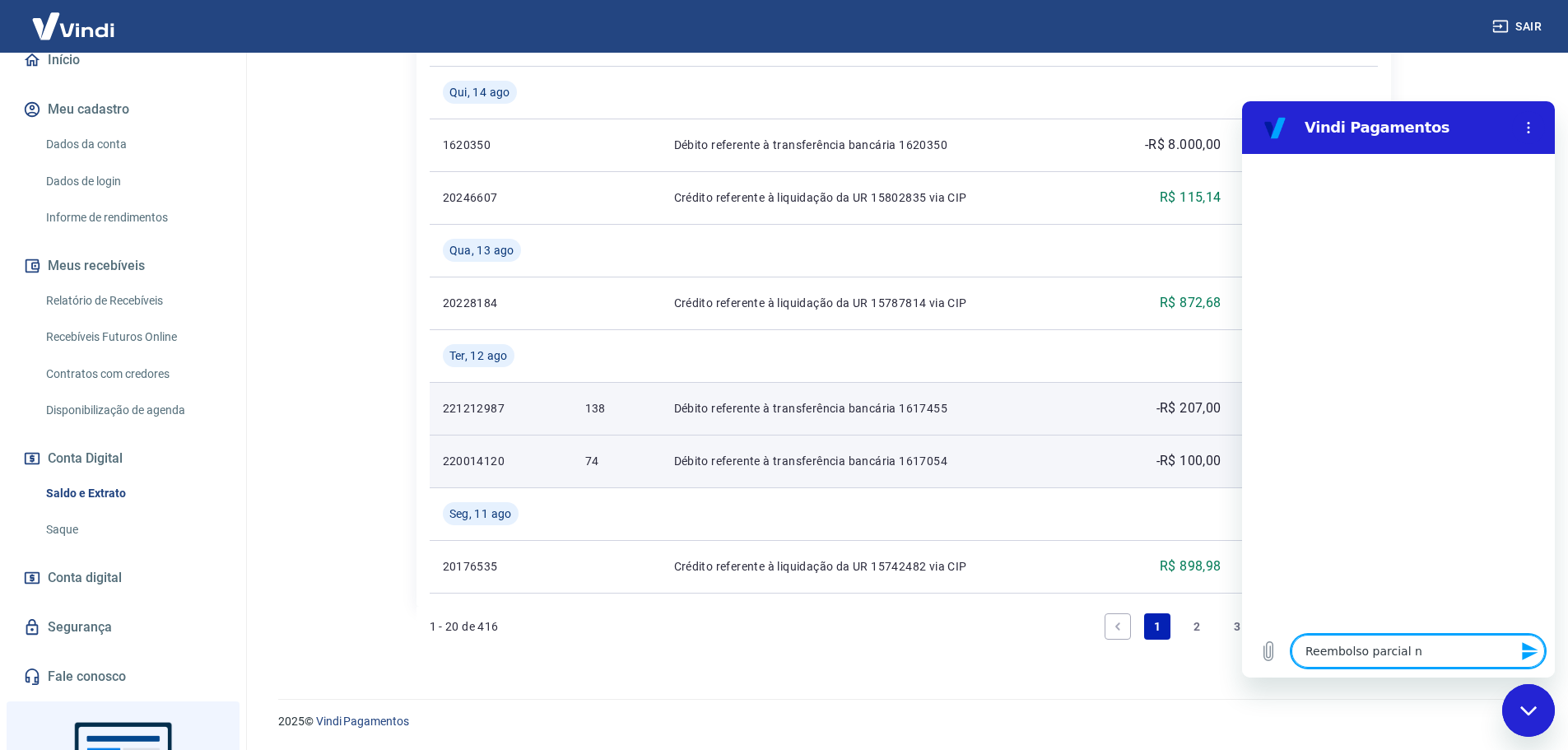
type textarea "Reembolso parcial nã"
type textarea "x"
type textarea "Reembolso parcial não"
type textarea "x"
type textarea "Reembolso parcial não"
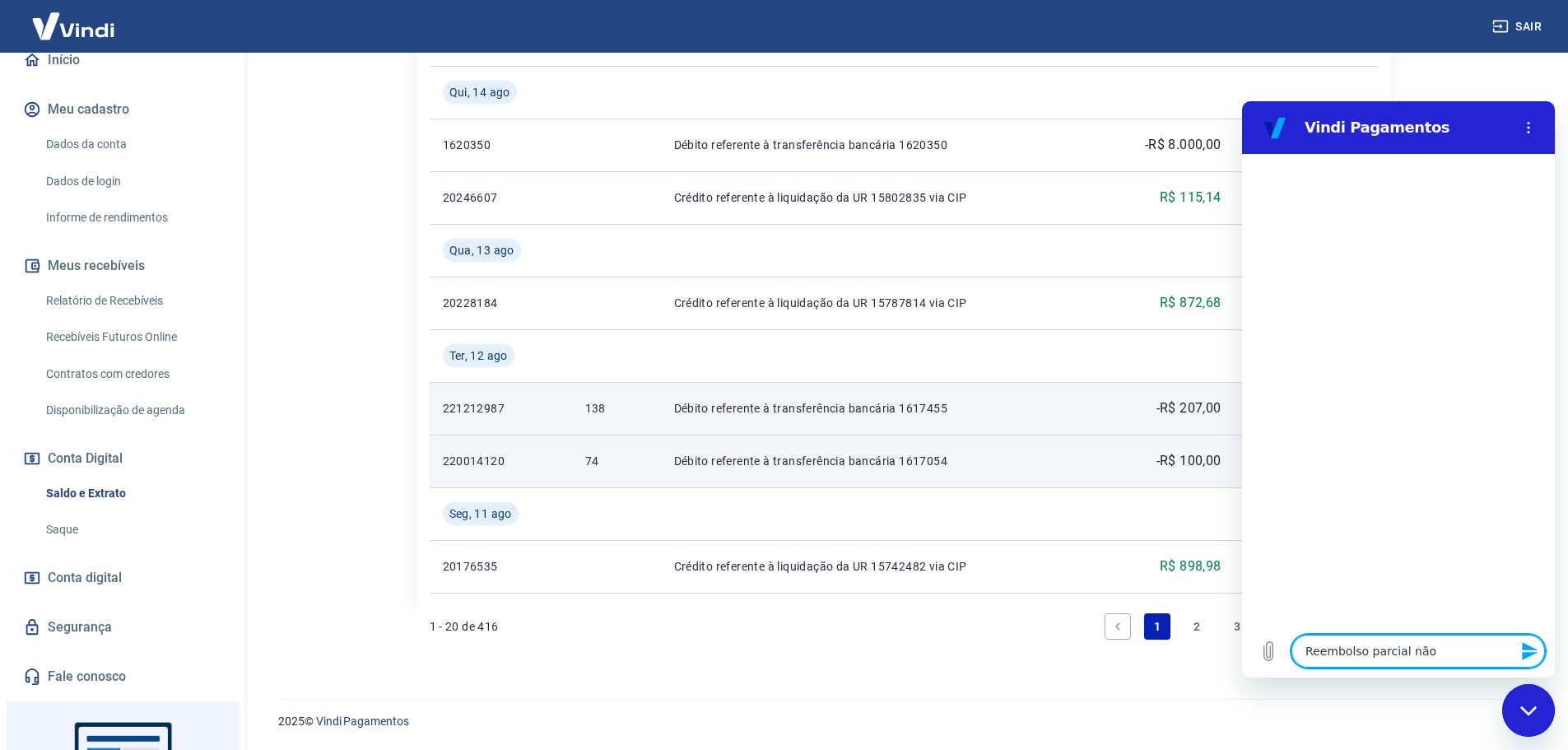
type textarea "x"
type textarea "Reembolso parcial não c"
type textarea "x"
type textarea "Reembolso parcial não ca"
type textarea "x"
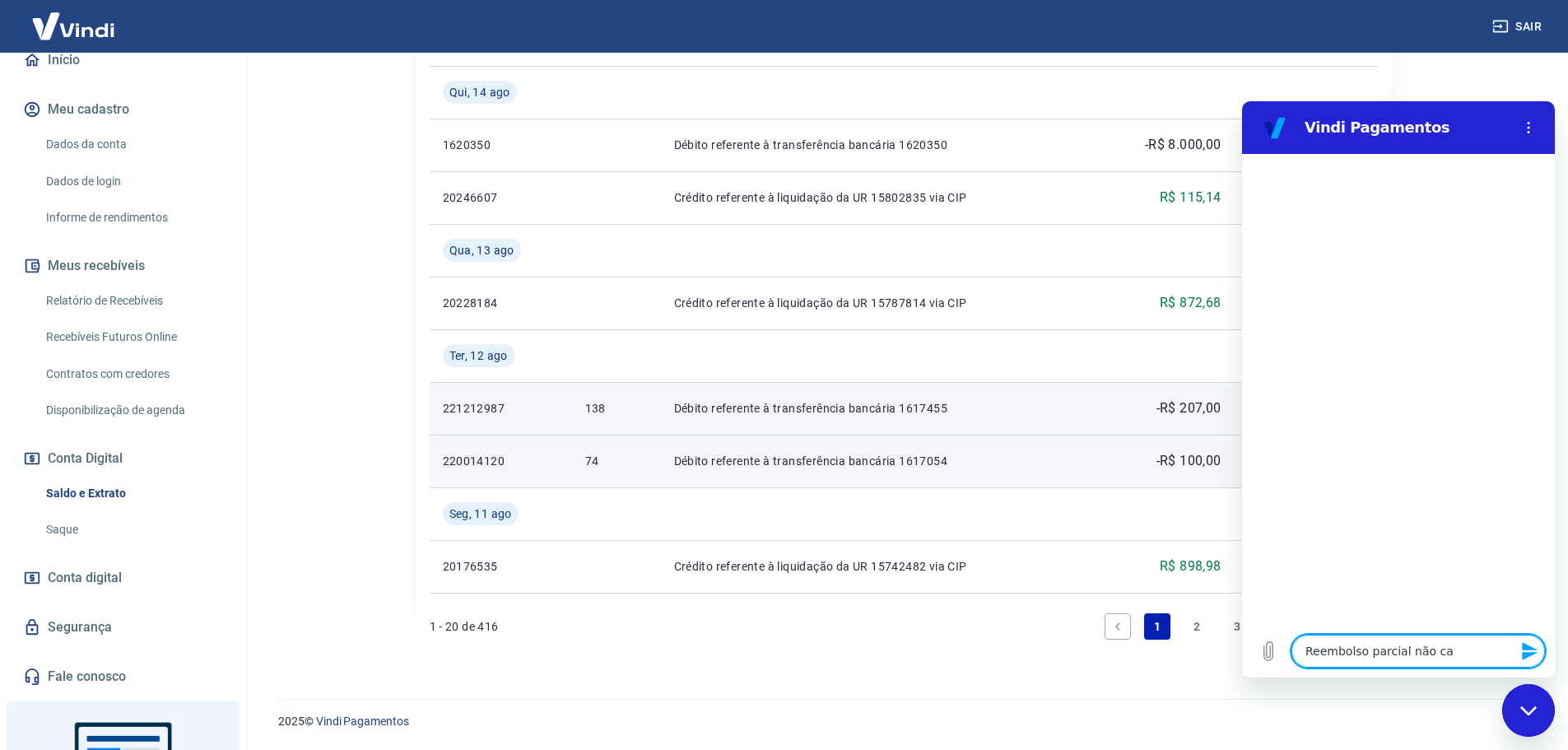
type textarea "Reembolso parcial não cai"
type textarea "x"
type textarea "Reembolso parcial não caiu"
type textarea "x"
type textarea "Reembolso parcial não caiu"
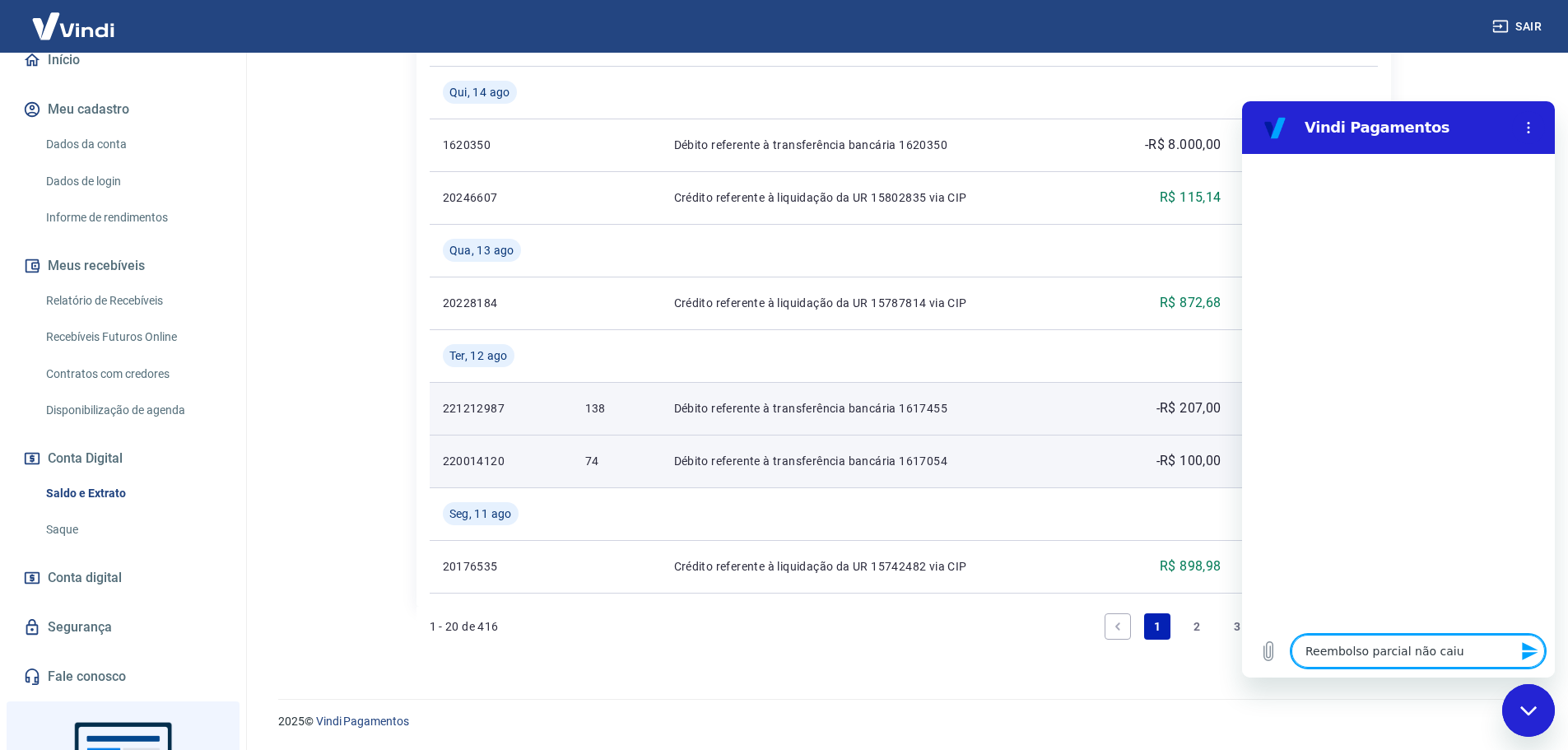
type textarea "x"
type textarea "Reembolso parcial não caiu n"
type textarea "x"
type textarea "Reembolso parcial não caiu na"
type textarea "x"
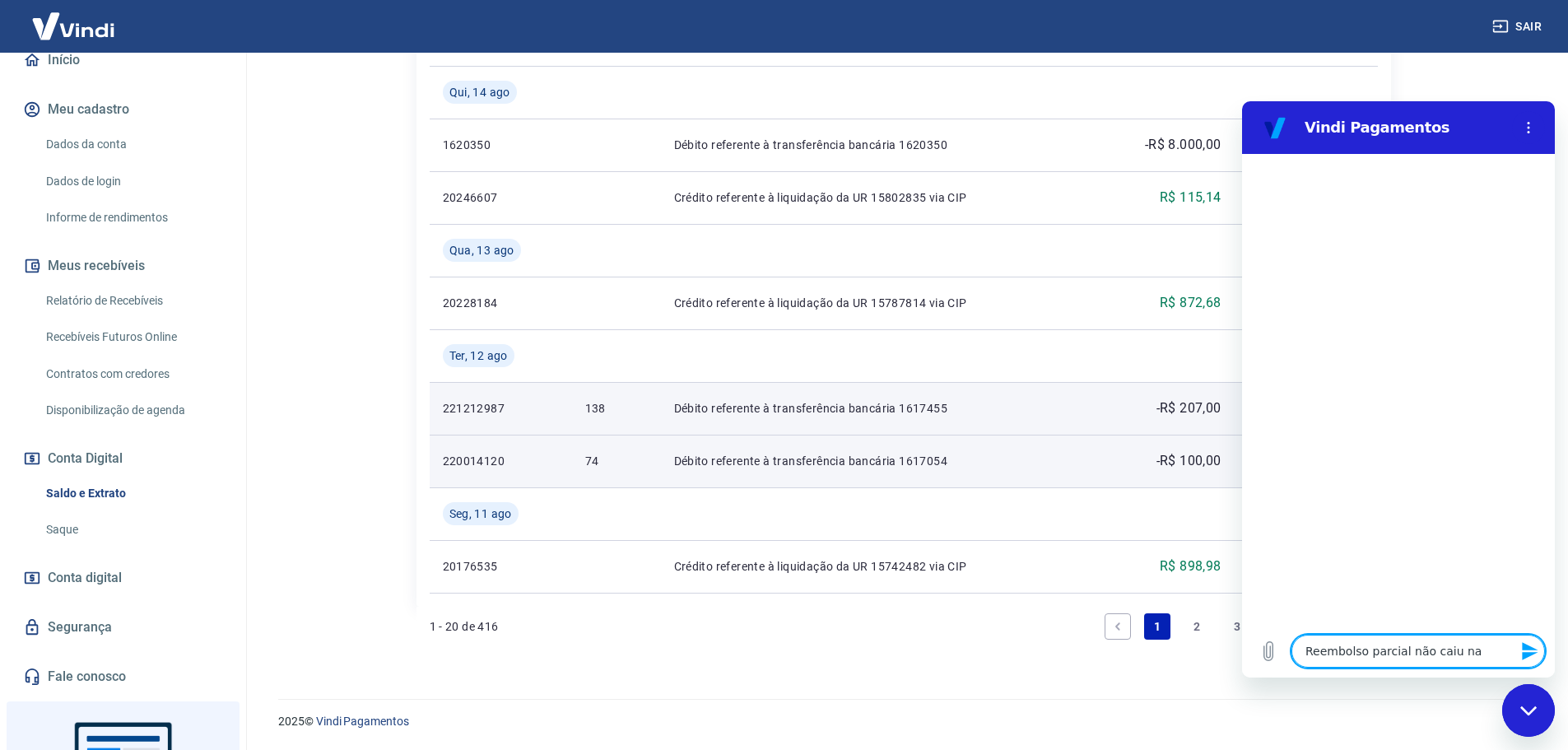
type textarea "Reembolso parcial não caiu na"
type textarea "x"
type textarea "Reembolso parcial não caiu na c"
type textarea "x"
type textarea "Reembolso parcial não caiu na co"
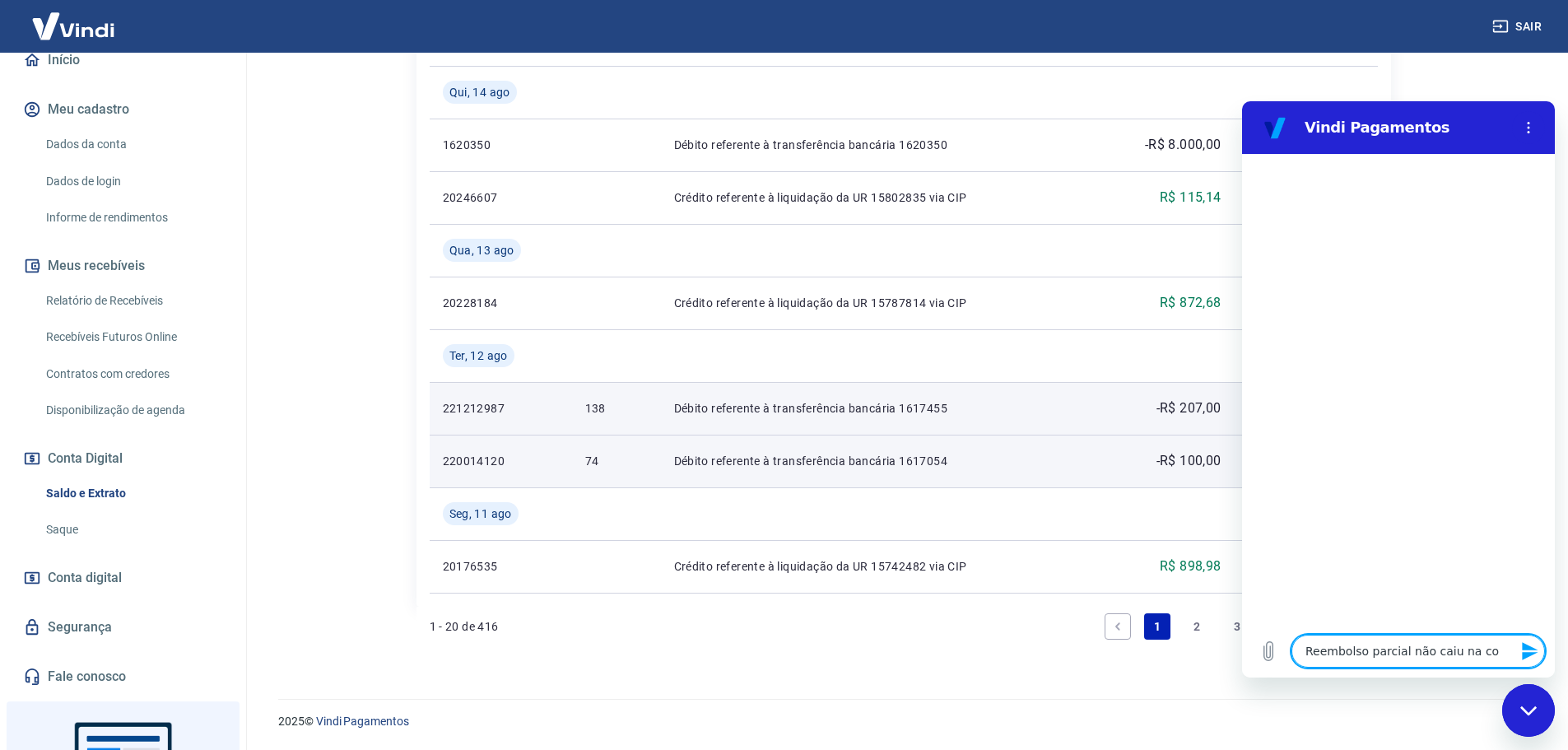
type textarea "x"
type textarea "Reembolso parcial não caiu na cont"
type textarea "x"
type textarea "Reembolso parcial não caiu na conta"
type textarea "x"
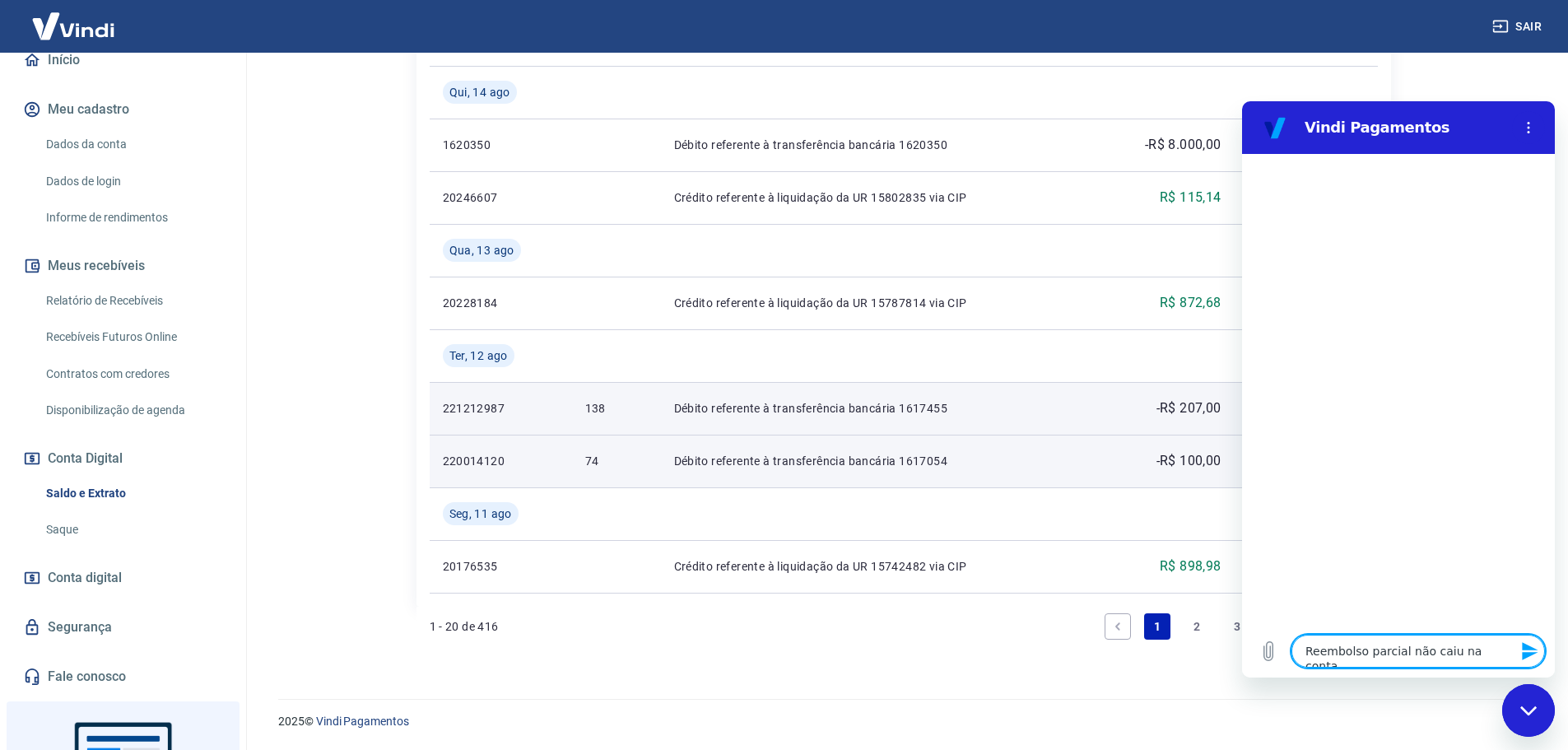
type textarea "Reembolso parcial não caiu na conta"
type textarea "x"
type textarea "Reembolso parcial não caiu na conta d"
type textarea "x"
type textarea "Reembolso parcial não caiu na conta da"
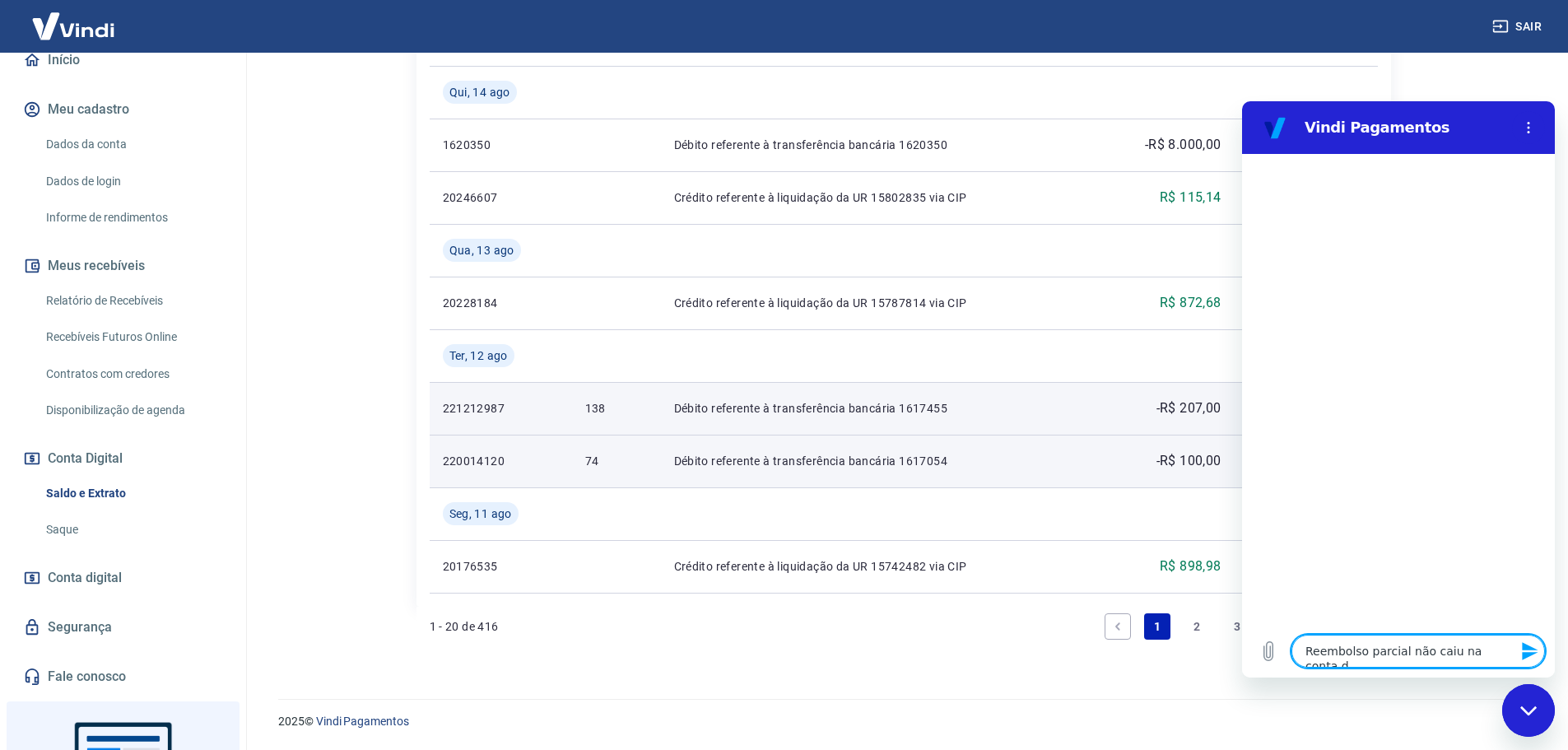
type textarea "x"
type textarea "Reembolso parcial não caiu na conta da"
type textarea "x"
type textarea "Reembolso parcial não caiu na conta da c"
type textarea "x"
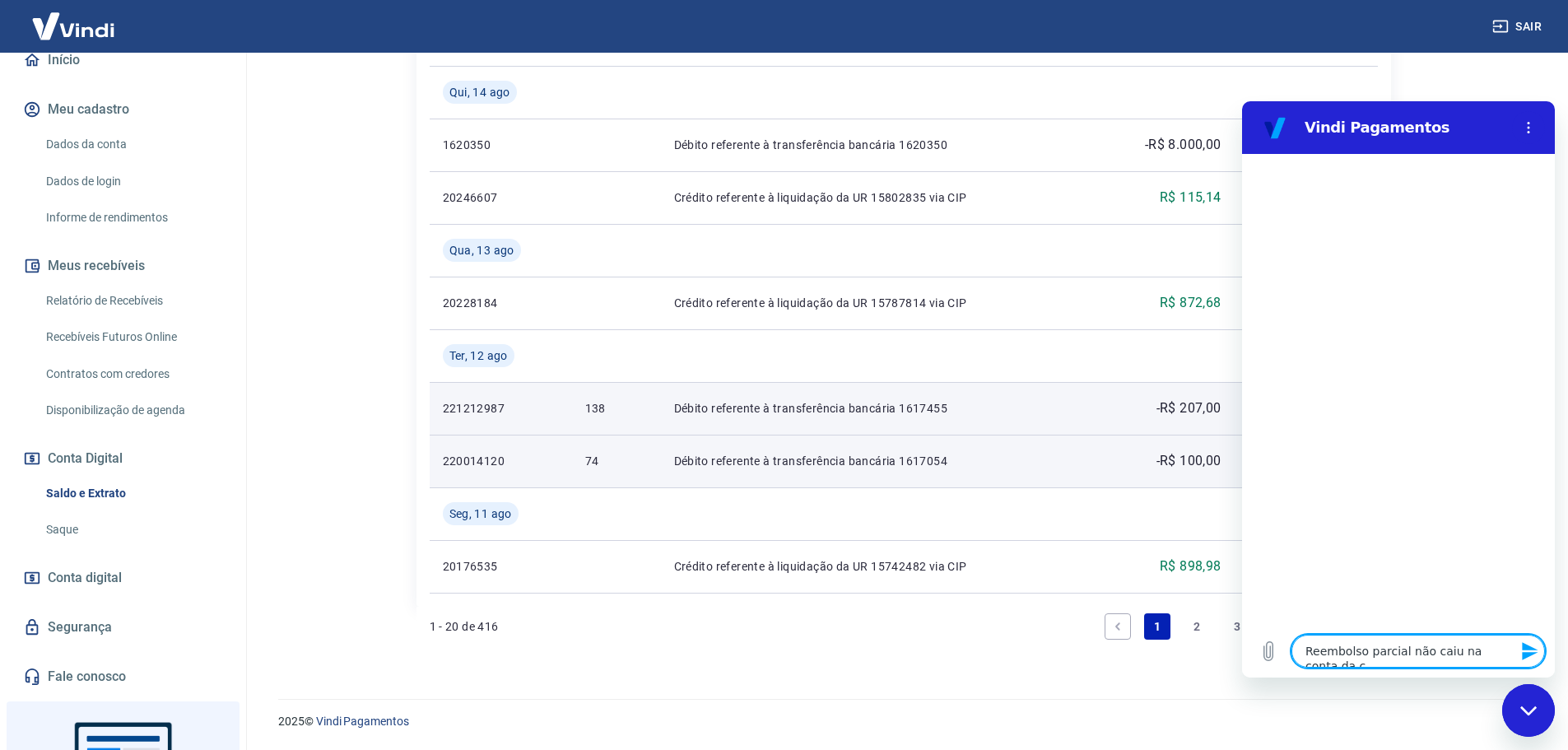
type textarea "Reembolso parcial não caiu na conta da cl"
type textarea "x"
type textarea "Reembolso parcial não caiu na conta da cli"
type textarea "x"
type textarea "Reembolso parcial não caiu na conta da clie"
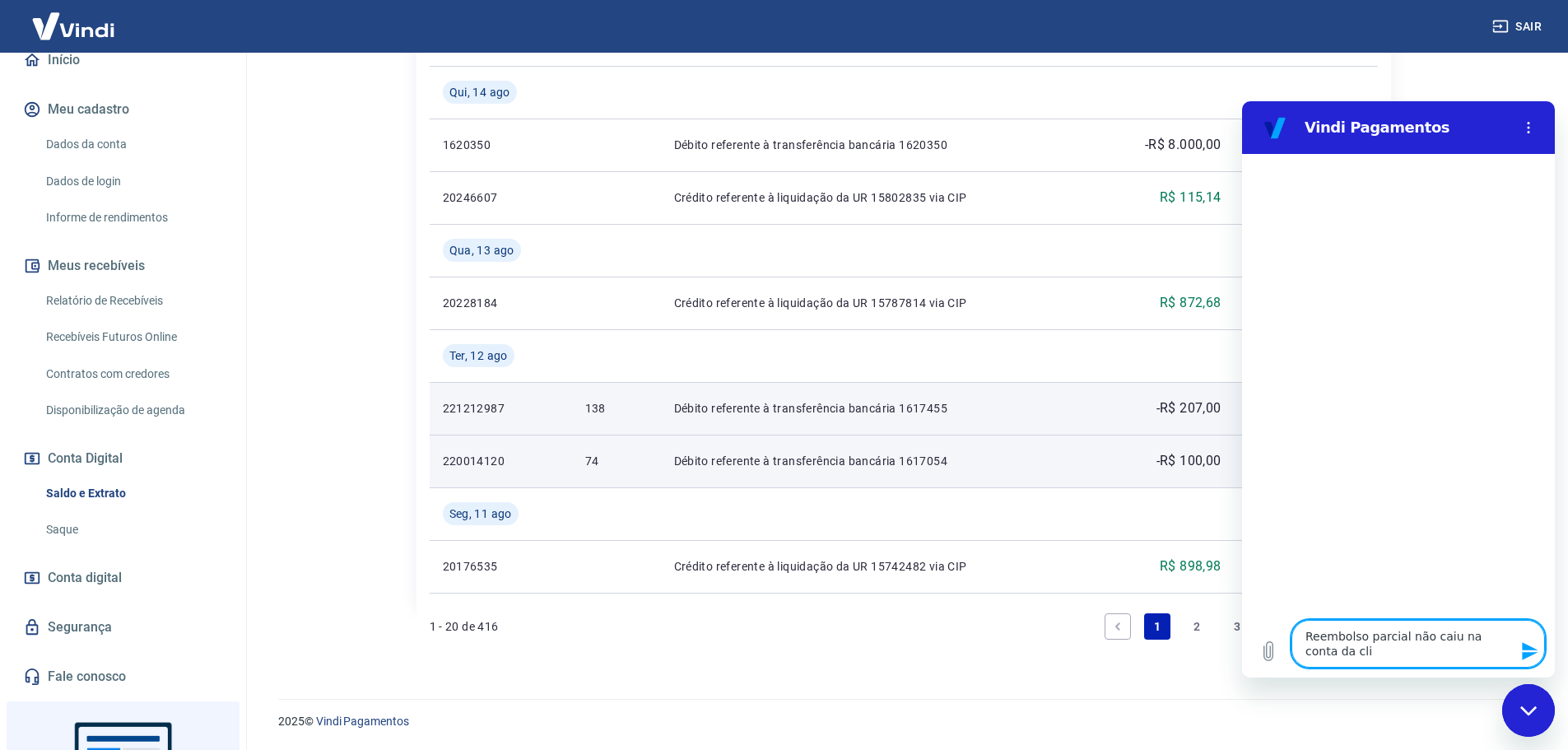
type textarea "x"
type textarea "Reembolso parcial não caiu na conta da client"
type textarea "x"
type textarea "Reembolso parcial não caiu na conta da cliente"
type textarea "x"
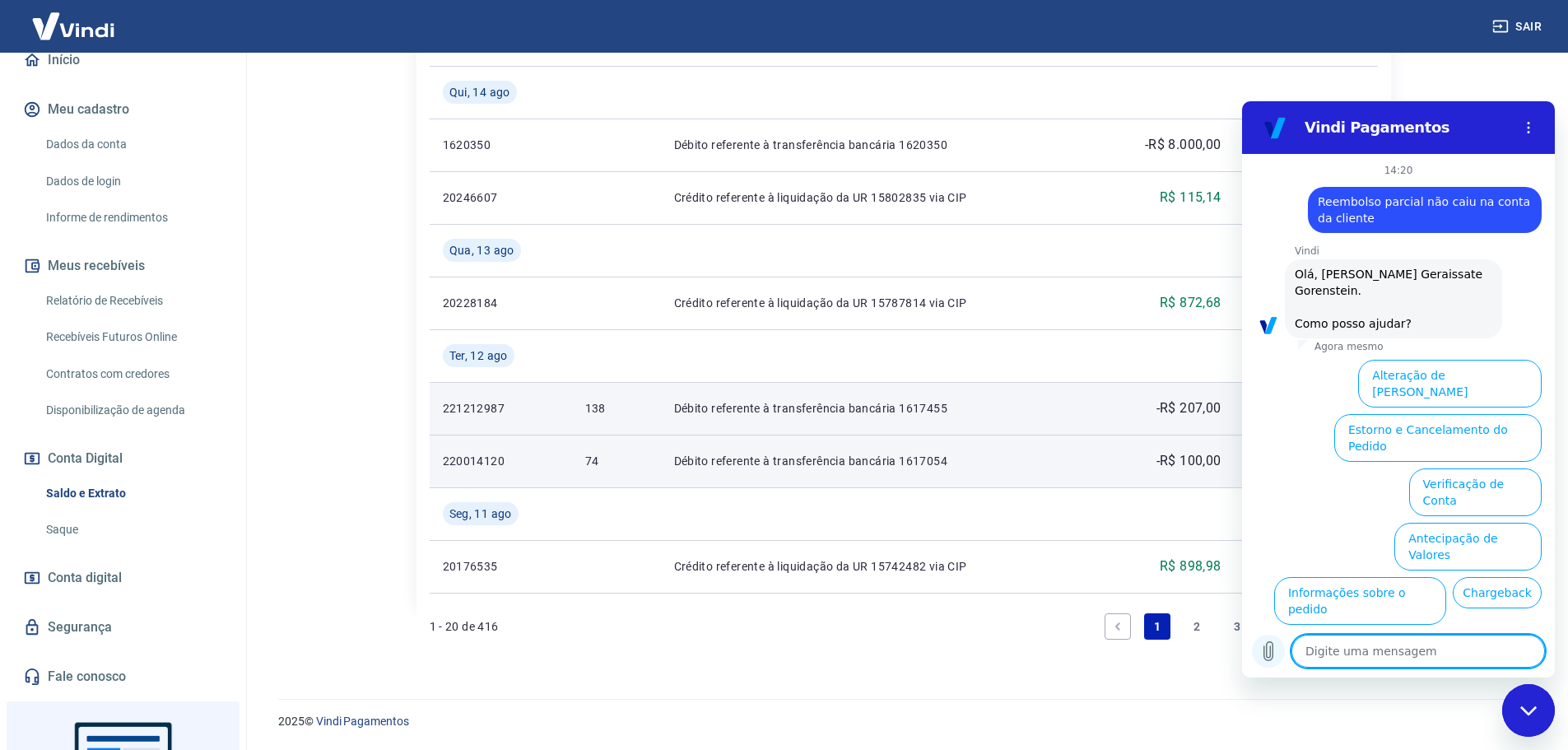
scroll to position [55, 0]
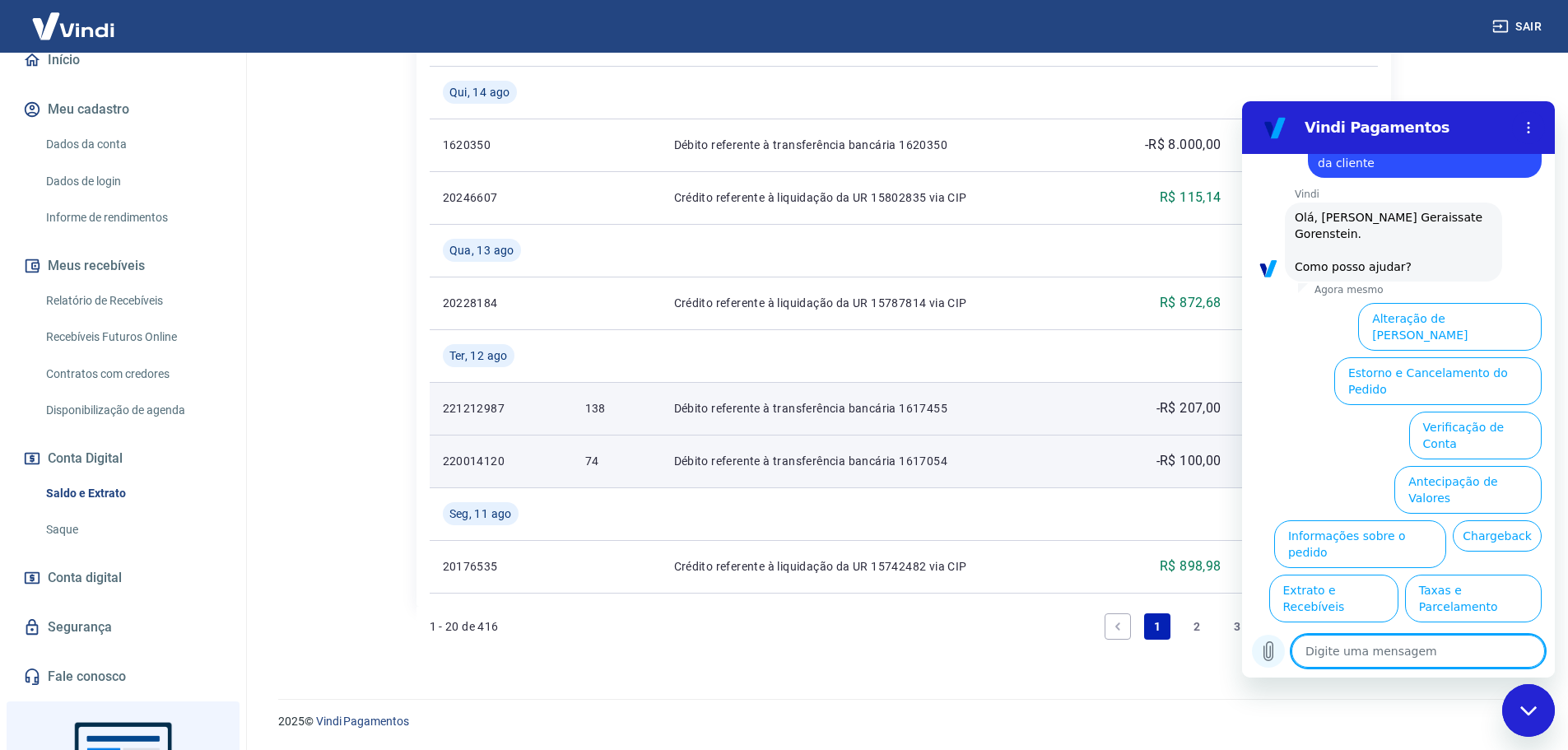
click at [1265, 651] on icon "Carregar arquivo" at bounding box center [1268, 650] width 20 height 20
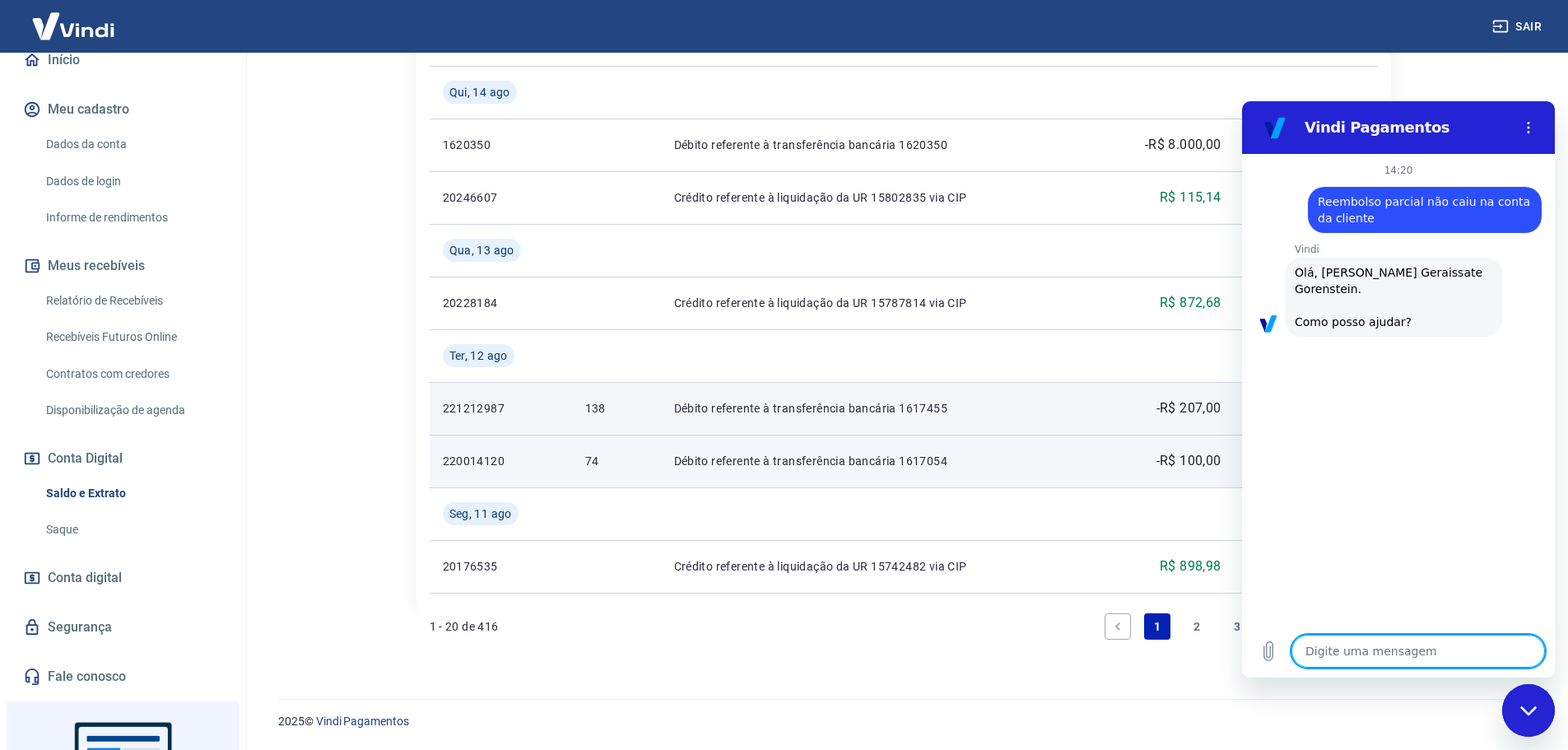
scroll to position [0, 0]
type textarea "x"
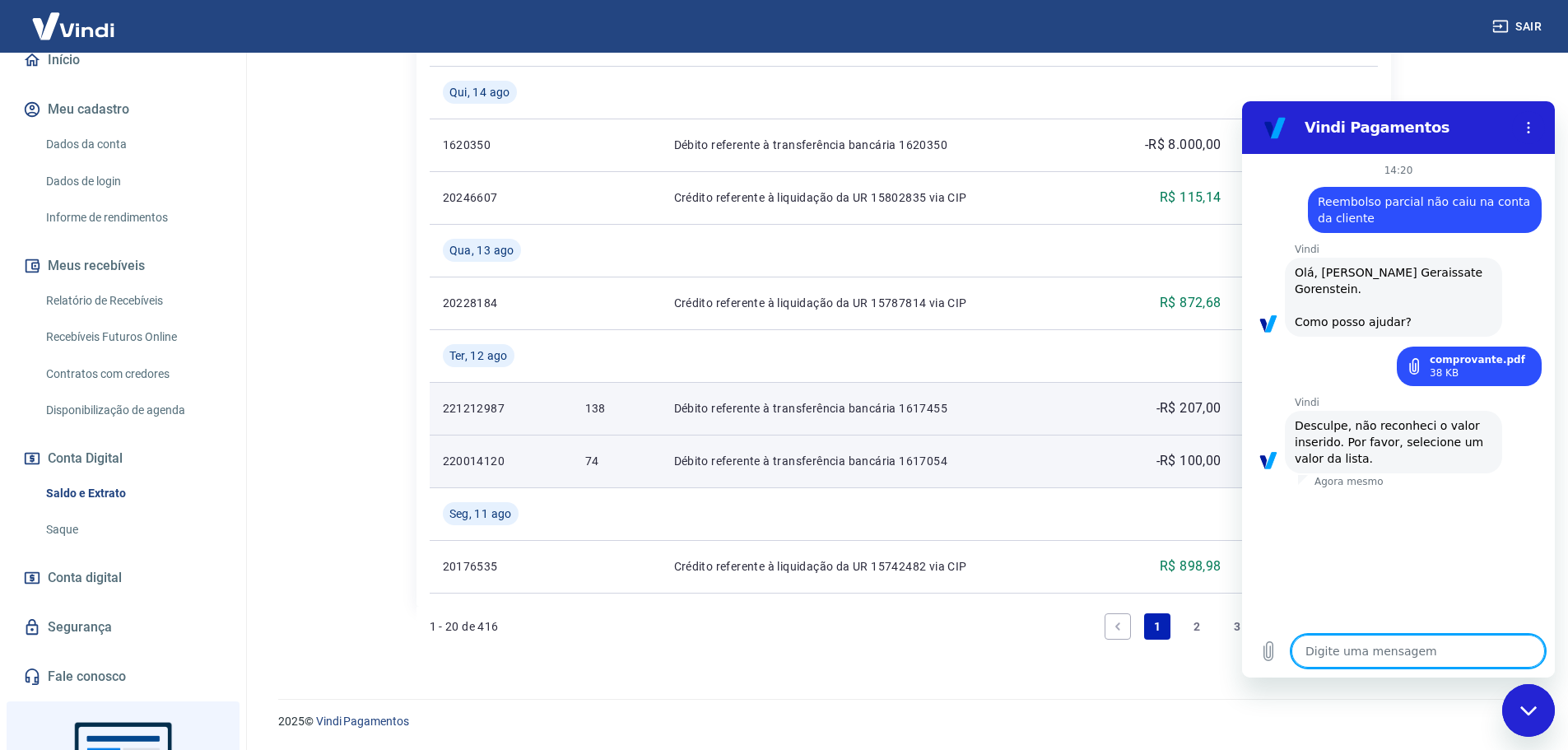
click at [1349, 647] on textarea at bounding box center [1418, 650] width 254 height 33
drag, startPoint x: 1356, startPoint y: 507, endPoint x: 1381, endPoint y: 606, distance: 102.1
click at [1381, 606] on div "14:20 diz: Reembolso parcial não caiu na conta da cliente Enviado · Agora mesmo…" at bounding box center [1398, 389] width 313 height 471
click at [1368, 650] on textarea at bounding box center [1418, 650] width 254 height 33
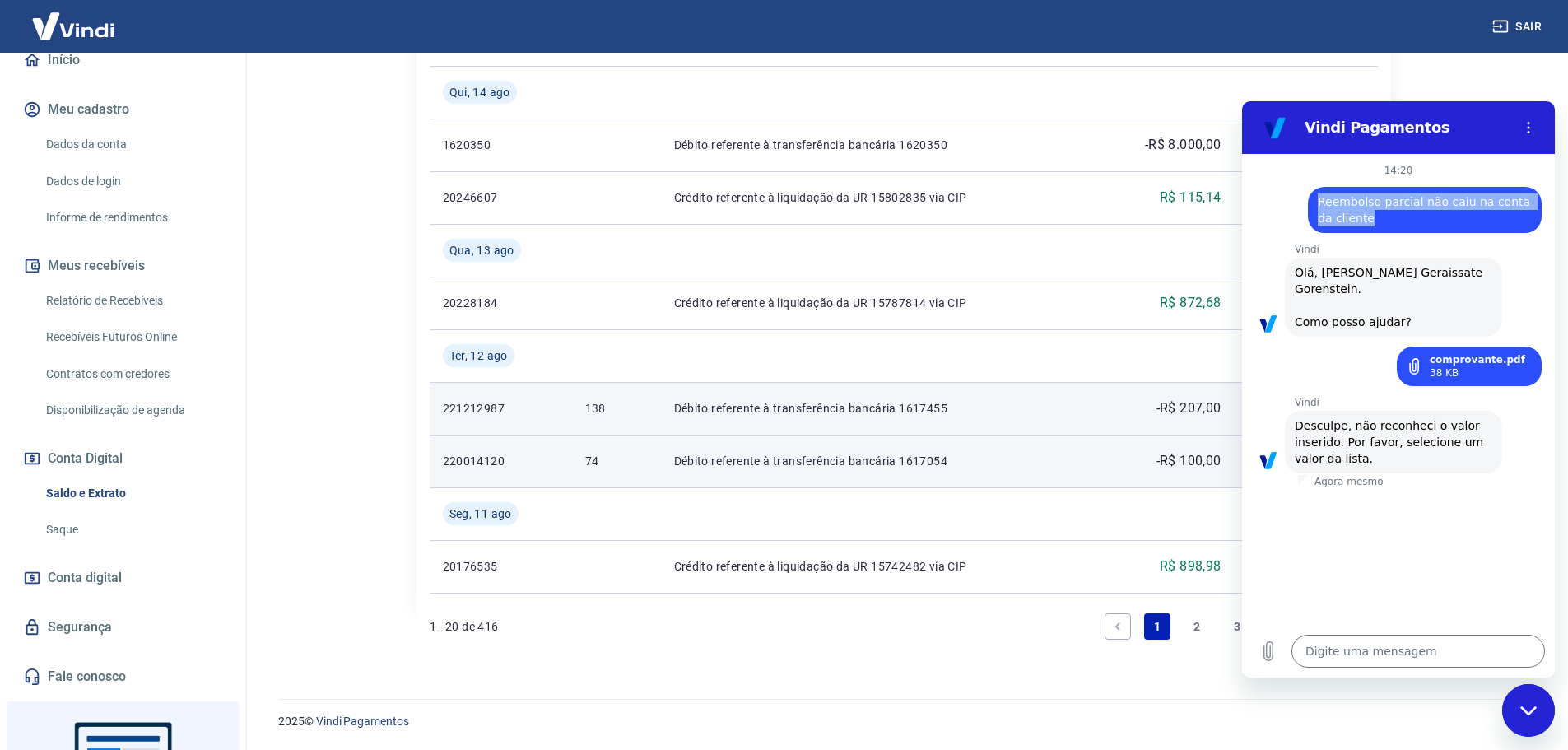
drag, startPoint x: 1319, startPoint y: 199, endPoint x: 1369, endPoint y: 217, distance: 53.1
click at [1369, 217] on div "diz: Reembolso parcial não caiu na conta da cliente" at bounding box center [1424, 209] width 234 height 46
copy span "Reembolso parcial não caiu na conta da cliente"
click at [1345, 644] on textarea at bounding box center [1418, 650] width 254 height 33
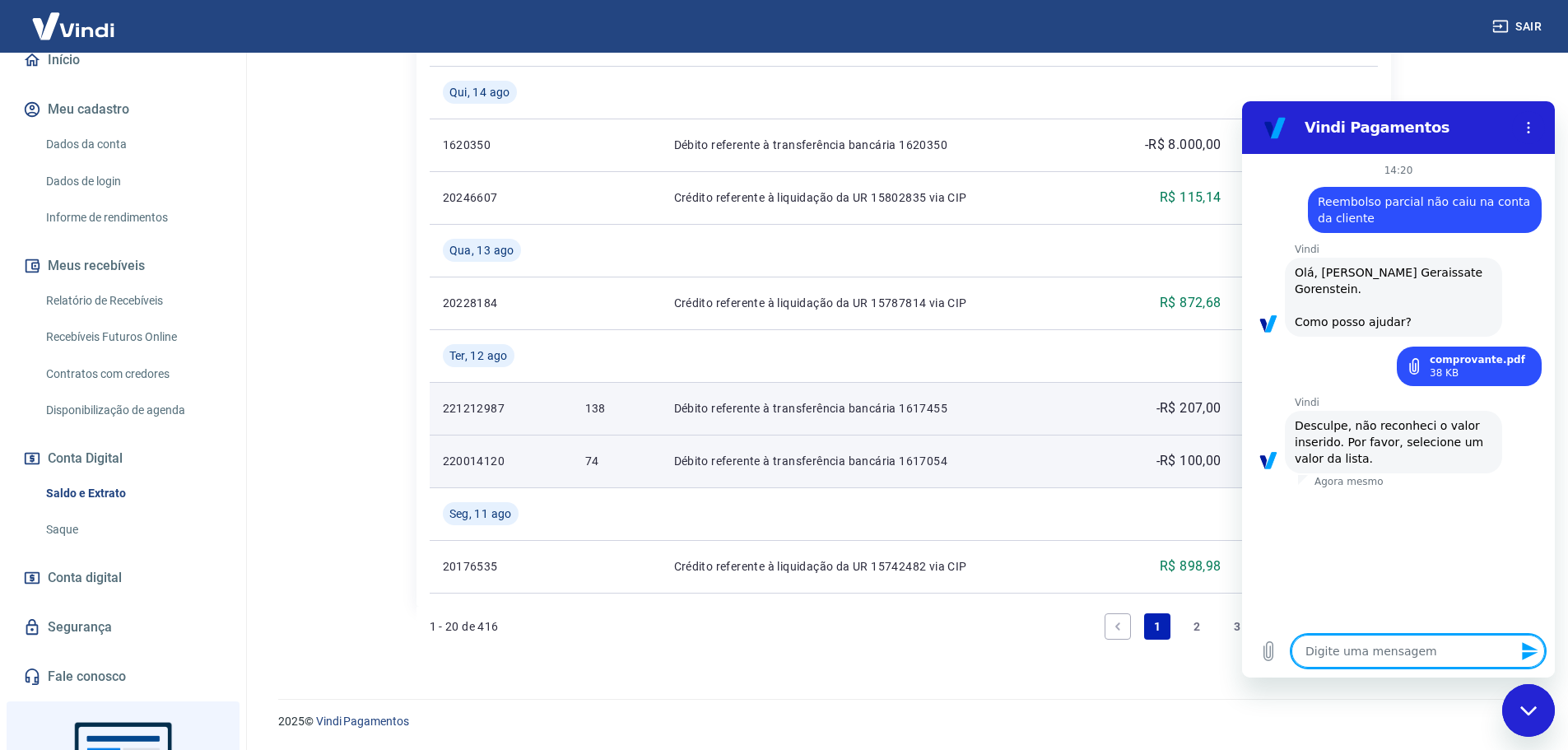
type textarea "O"
type textarea "x"
type textarea "O"
type textarea "x"
paste textarea "Reembolso parcial não caiu na conta da cliente"
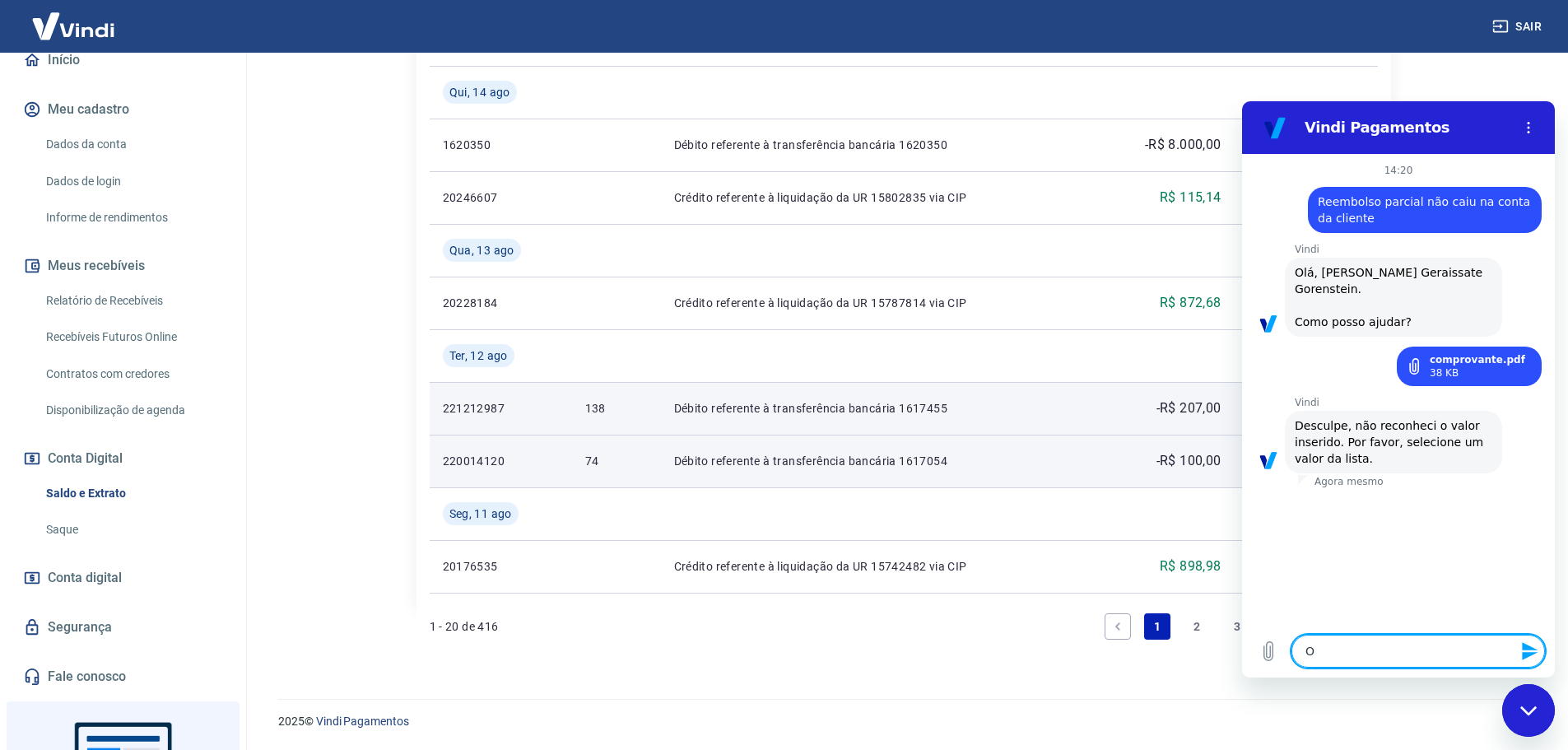
type textarea "O Reembolso parcial não caiu na conta da cliente"
type textarea "x"
click at [1414, 639] on textarea "O Reembolso parcial não caiu na conta da cliente" at bounding box center [1418, 644] width 254 height 48
type textarea "O Reembolso parcial qnão caiu na conta da cliente"
type textarea "x"
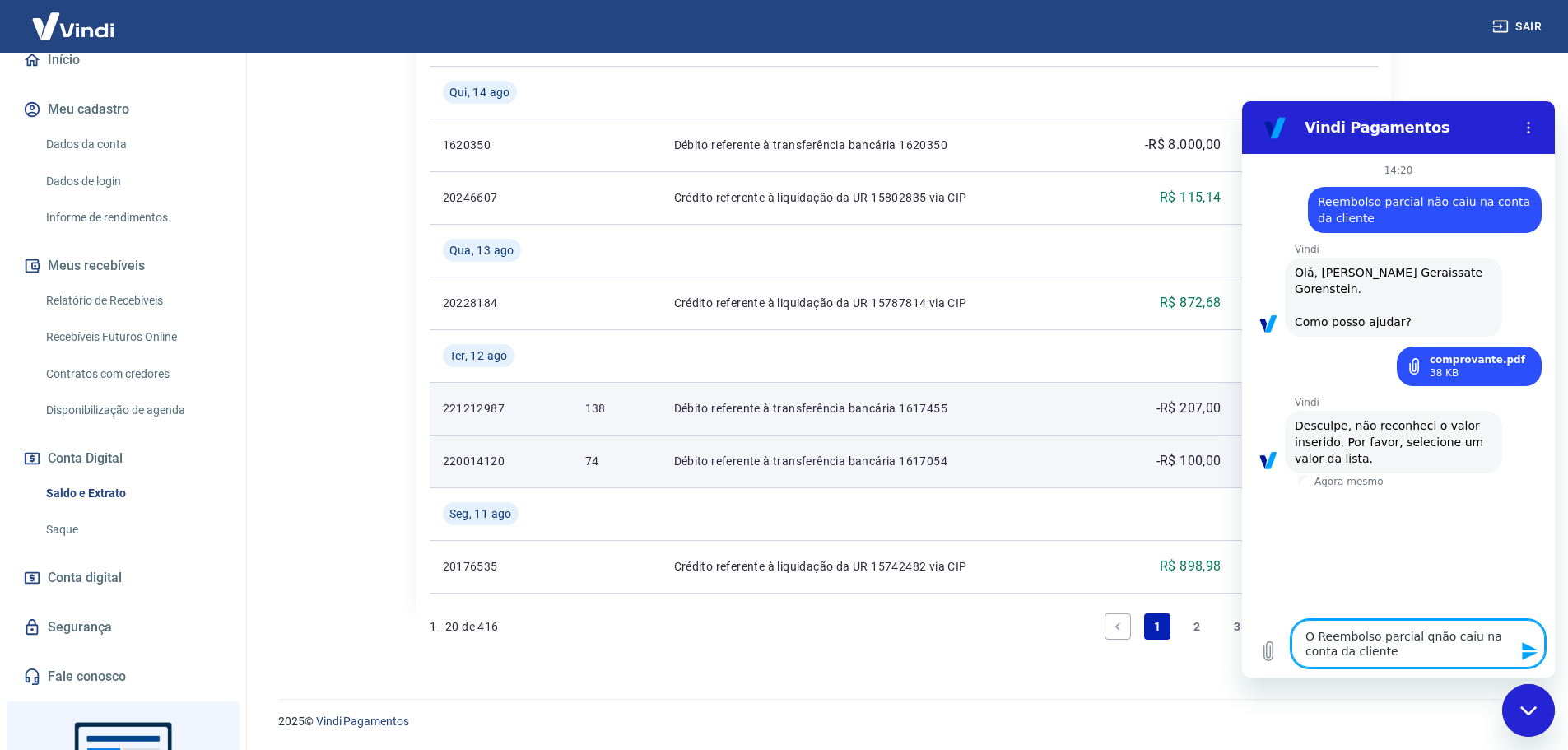
type textarea "O Reembolso parcial qunão caiu na conta da cliente"
type textarea "x"
type textarea "O Reembolso parcial quenão caiu na conta da cliente"
type textarea "x"
type textarea "O Reembolso parcial que não caiu na conta da cliente"
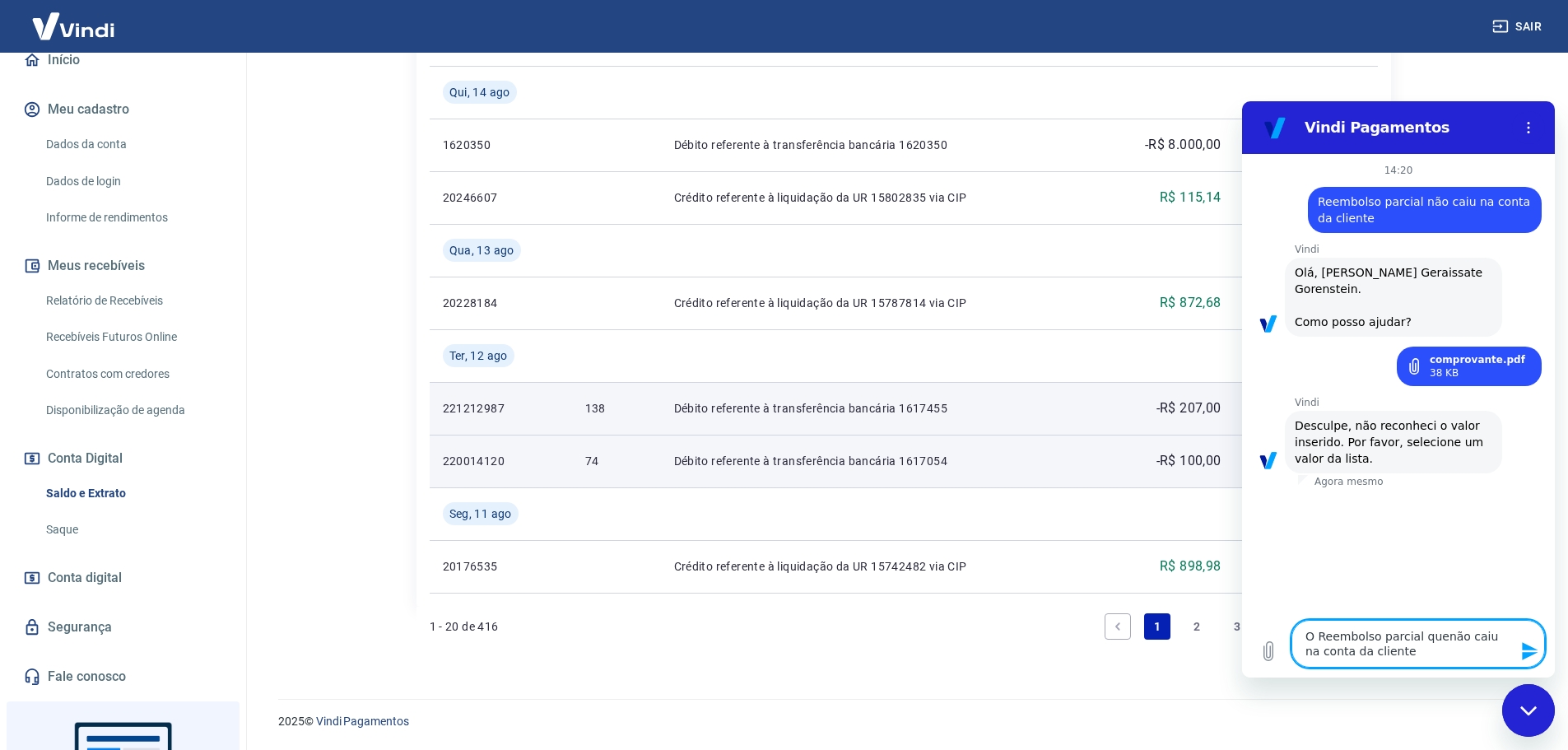
type textarea "x"
type textarea "O Reembolso parcial que snão caiu na conta da cliente"
type textarea "x"
type textarea "O Reembolso parcial que sonão caiu na conta da cliente"
type textarea "x"
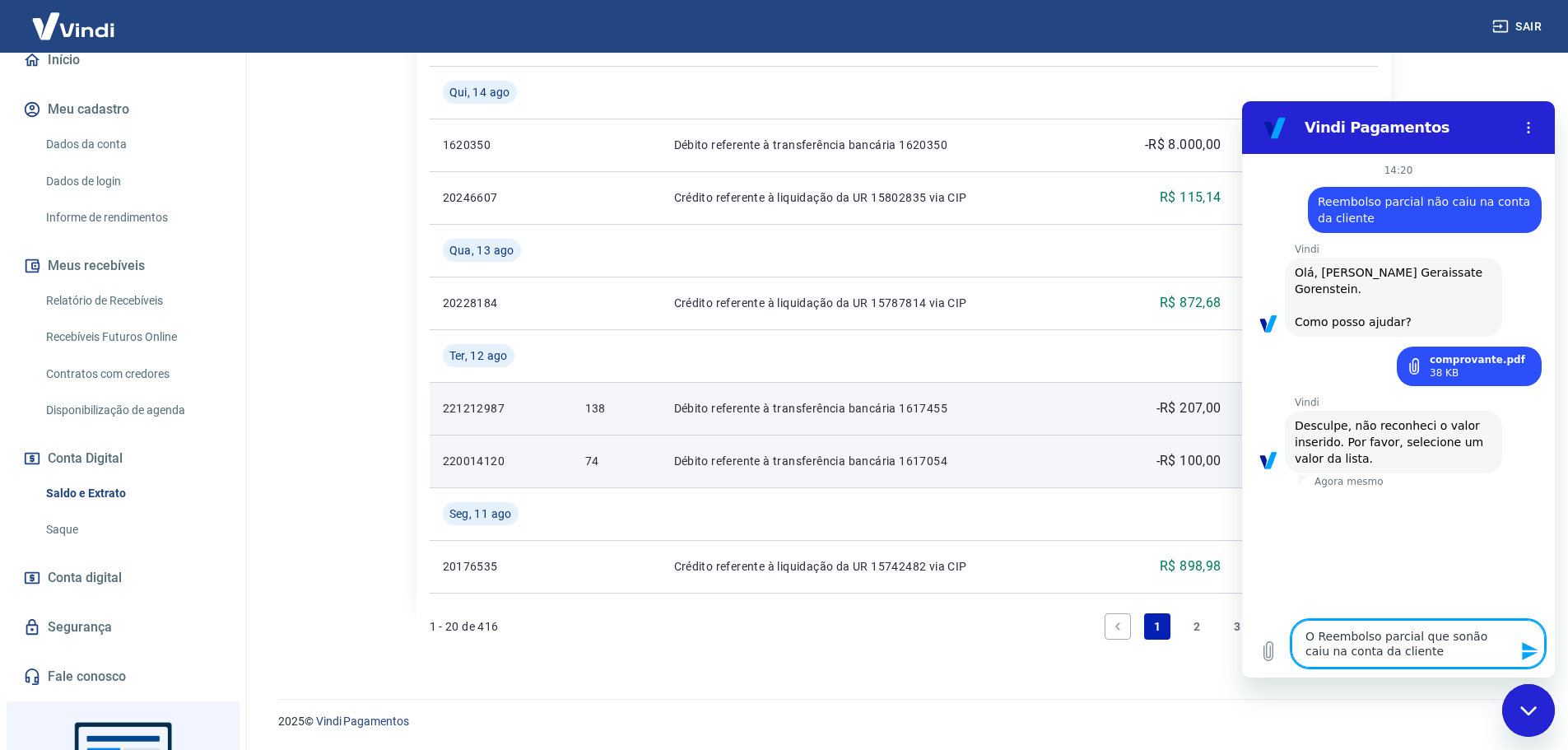
type textarea "O Reembolso parcial que solnão caiu na conta da cliente"
type textarea "x"
type textarea "O Reembolso parcial que solinão caiu na conta da cliente"
type textarea "x"
type textarea "O Reembolso parcial que solicnão caiu na conta da cliente"
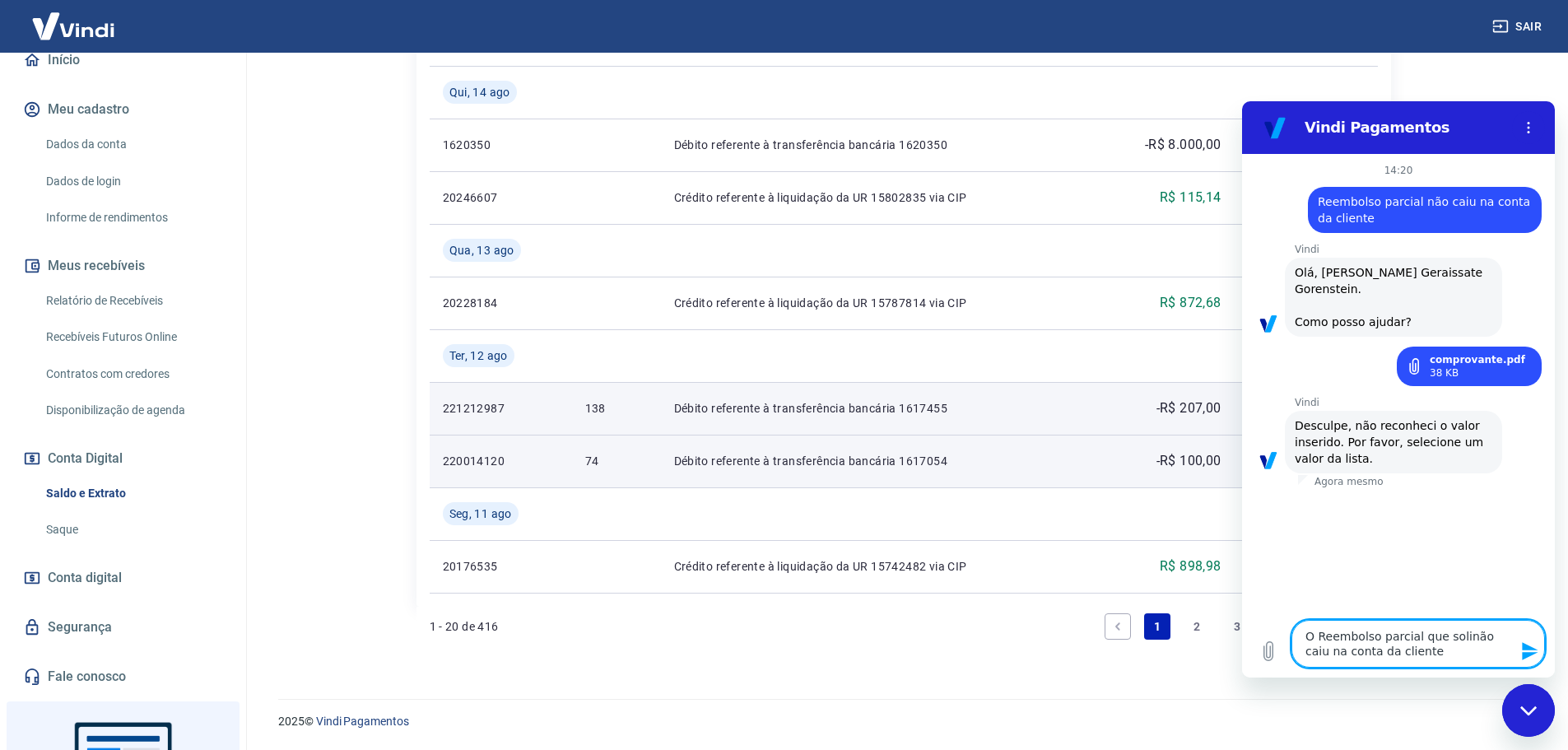
type textarea "x"
type textarea "O Reembolso parcial que solicinão caiu na conta da cliente"
type textarea "x"
type textarea "O Reembolso parcial que solicitnão caiu na conta da cliente"
type textarea "x"
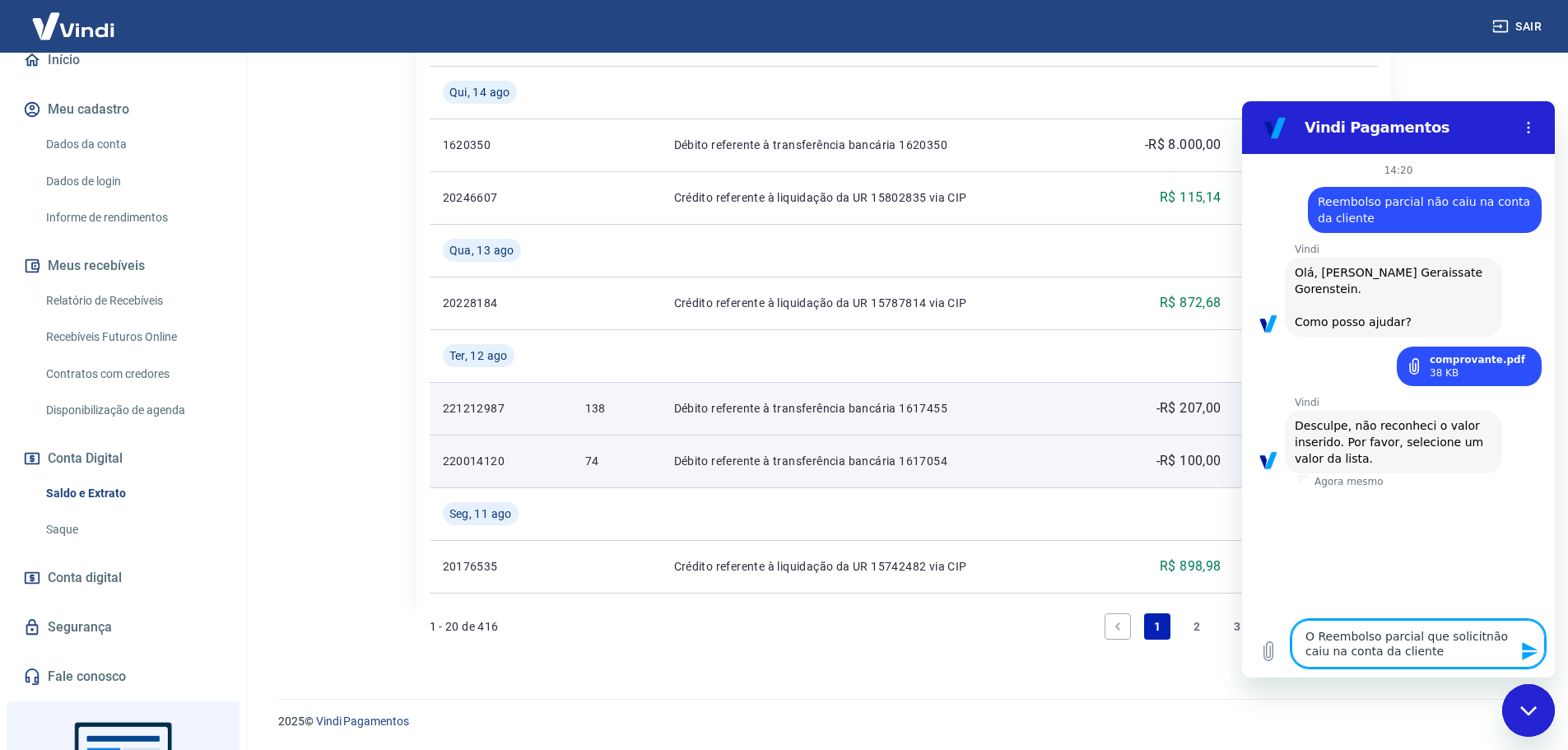
type textarea "O Reembolso parcial que solicitanão caiu na conta da cliente"
type textarea "x"
type textarea "O Reembolso parcial que solicitamnão caiu na conta da cliente"
type textarea "x"
type textarea "O Reembolso parcial que solicitamonão caiu na conta da cliente"
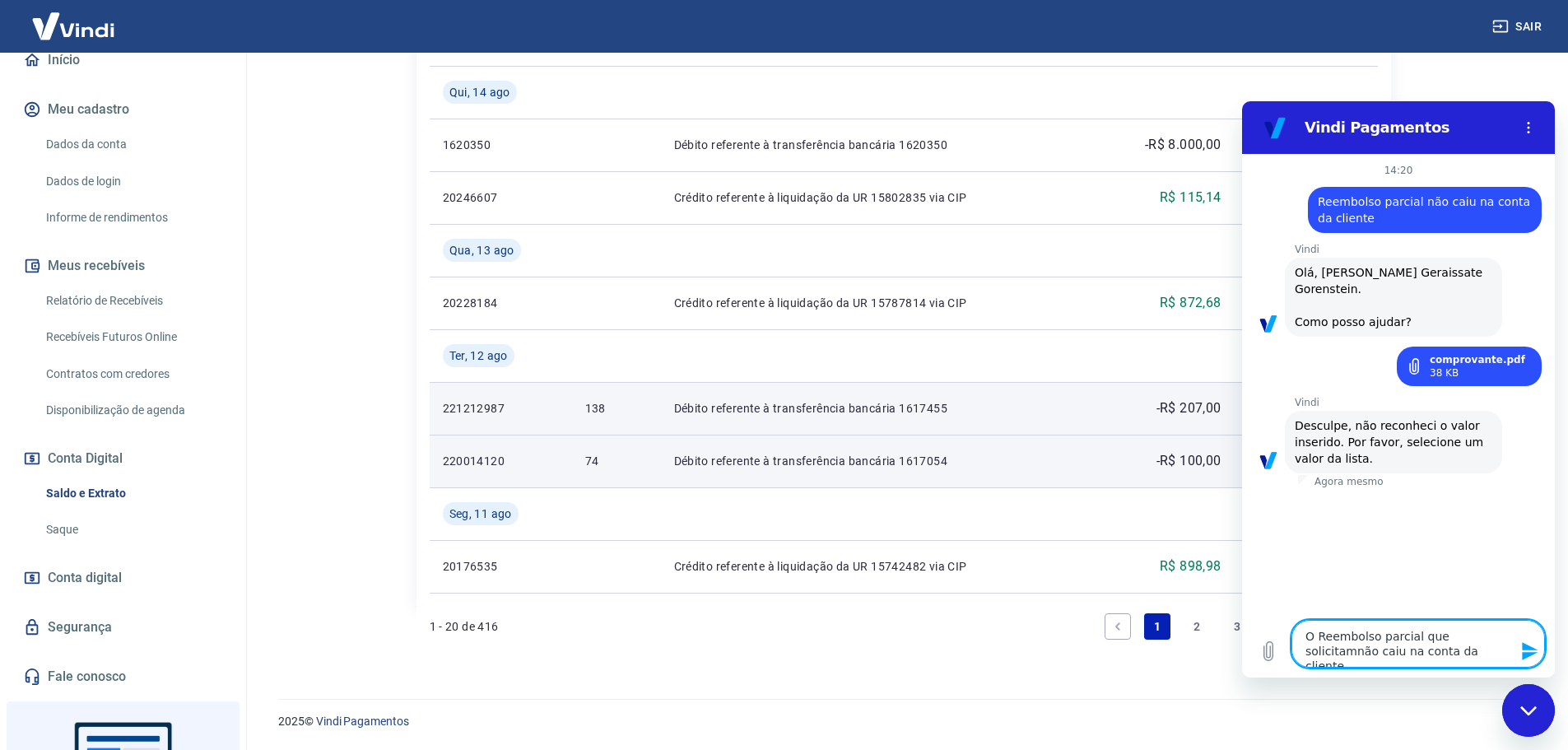
type textarea "x"
type textarea "O Reembolso parcial que solicitamosnão caiu na conta da cliente"
type textarea "x"
type textarea "O Reembolso parcial que solicitamos não caiu na conta da cliente"
type textarea "x"
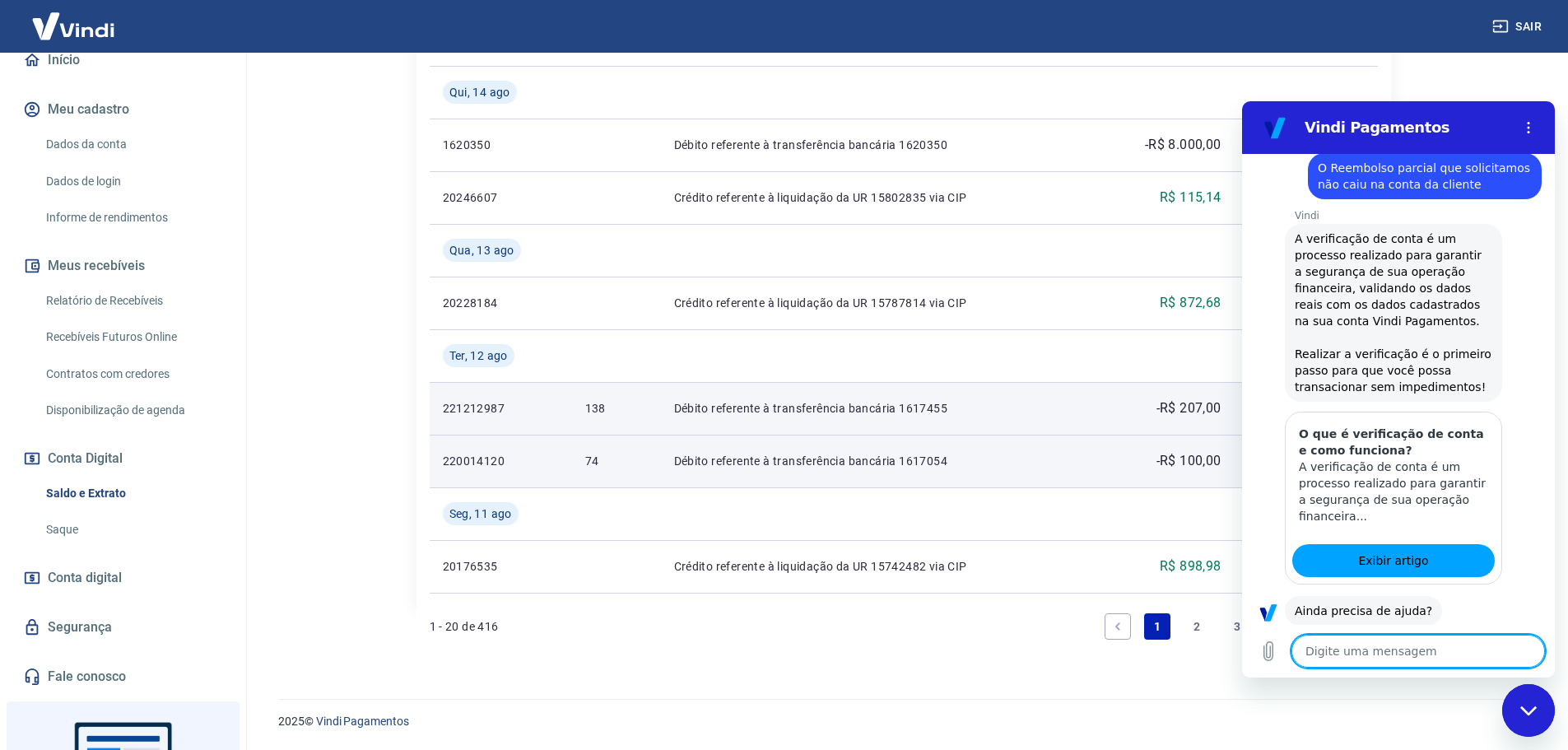
scroll to position [371, 0]
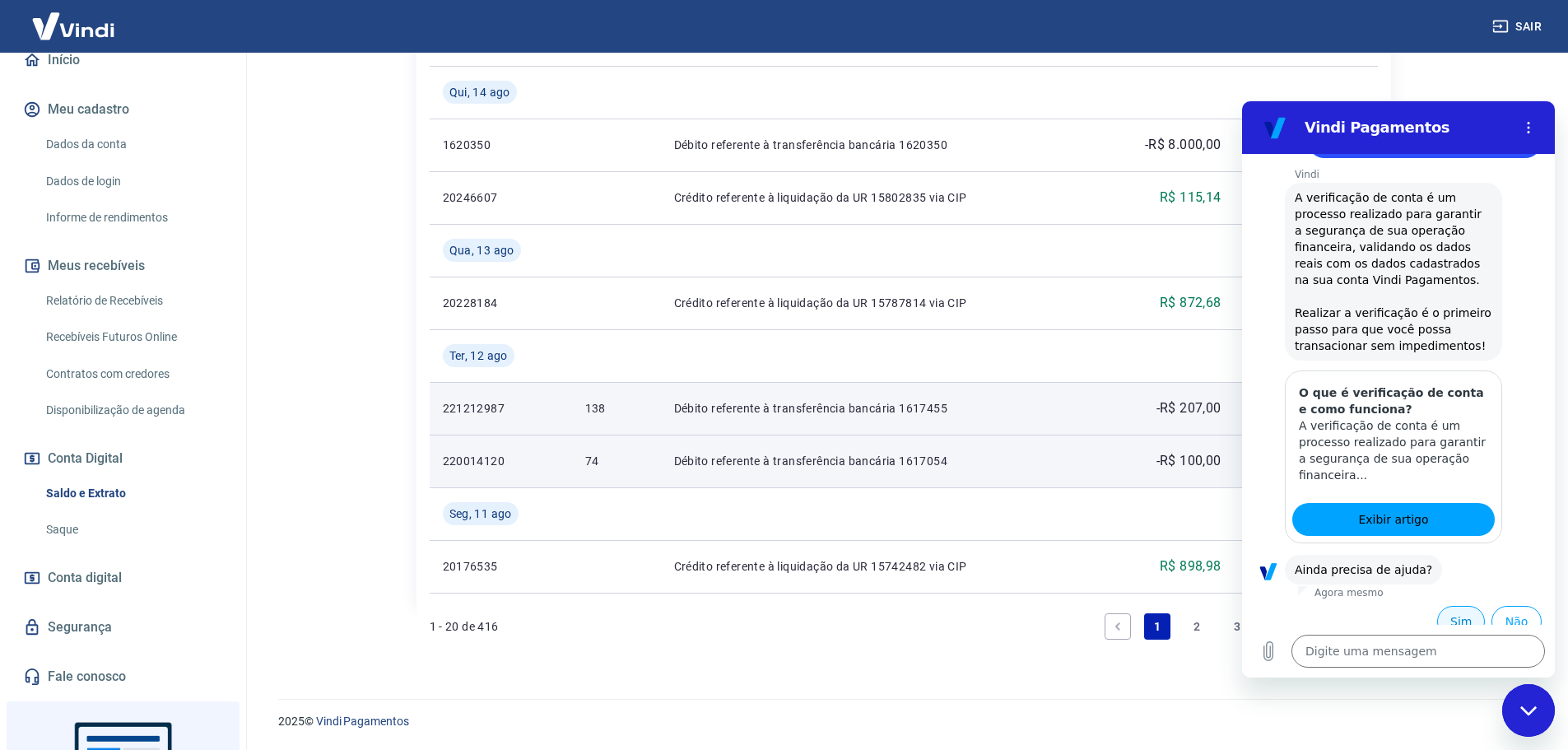
click at [1450, 606] on button "Sim" at bounding box center [1461, 621] width 48 height 31
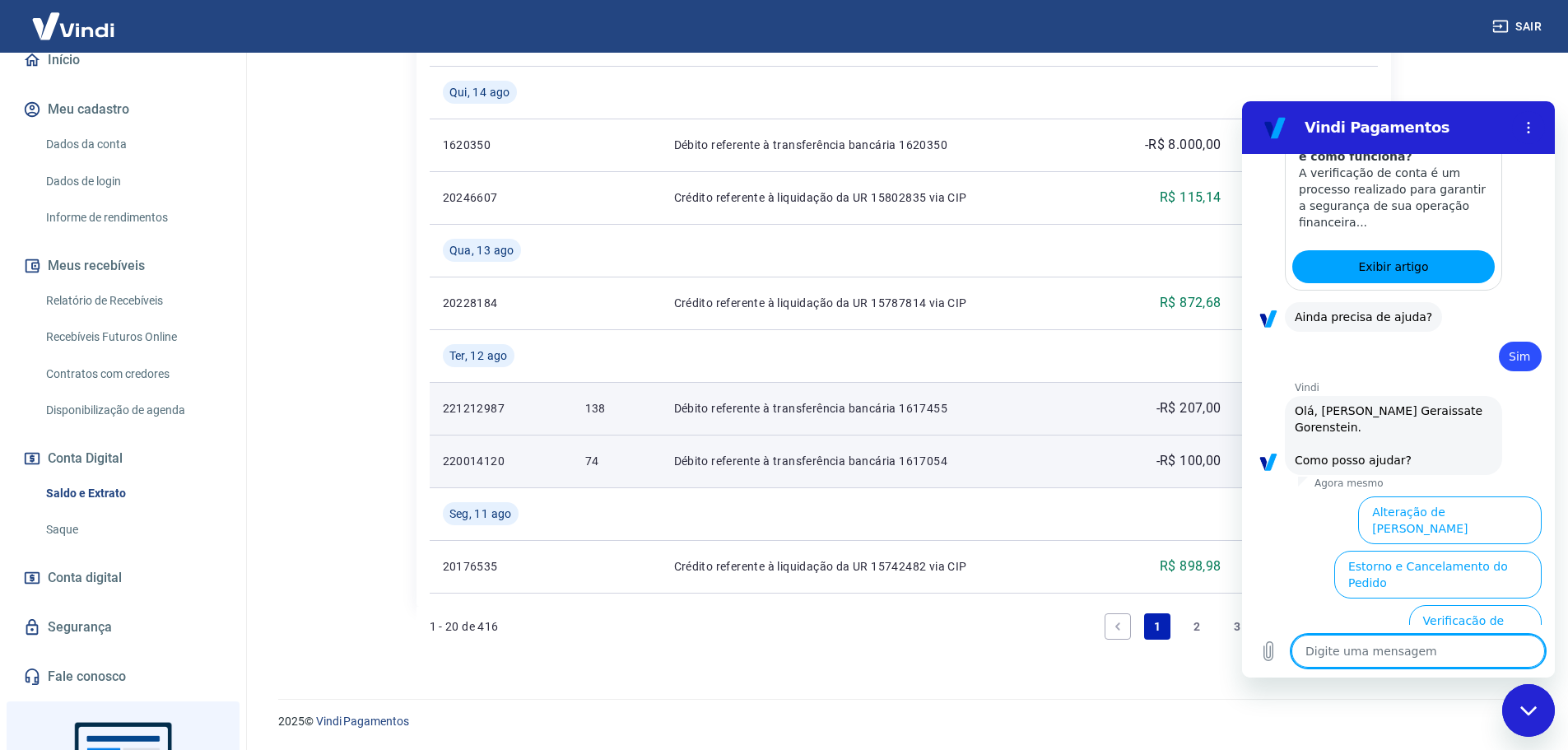
scroll to position [800, 0]
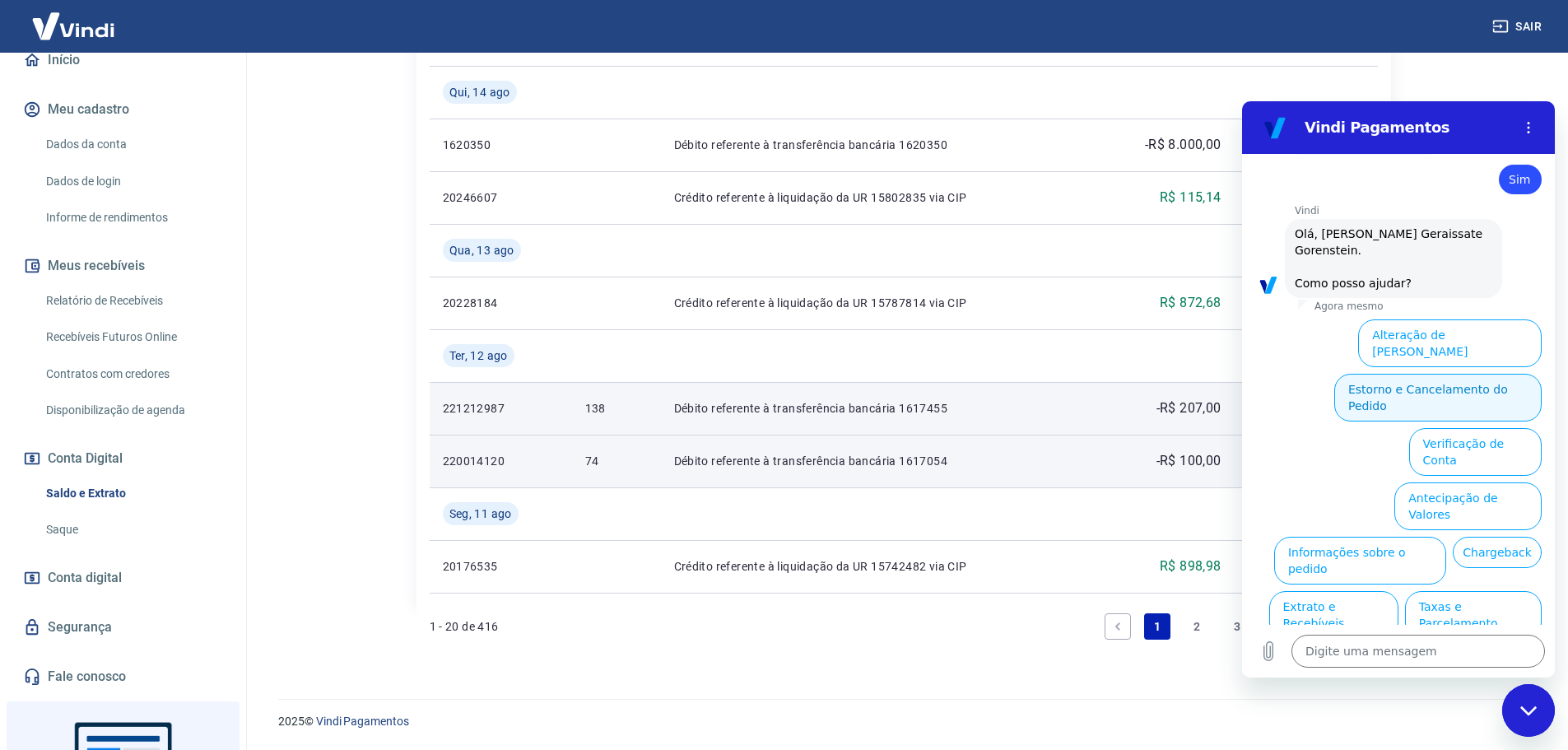
click at [1476, 374] on button "Estorno e Cancelamento do Pedido" at bounding box center [1438, 397] width 207 height 48
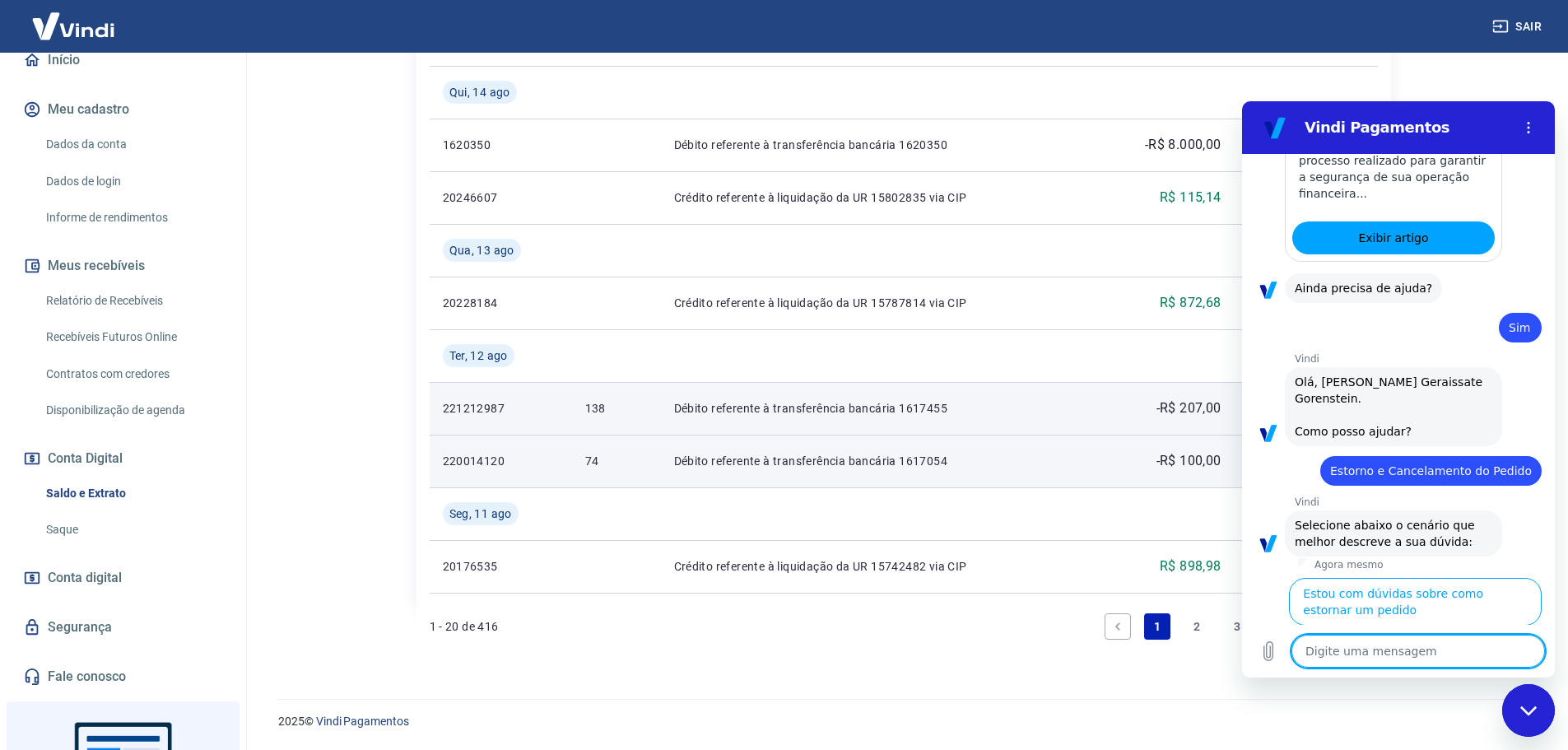
scroll to position [863, 0]
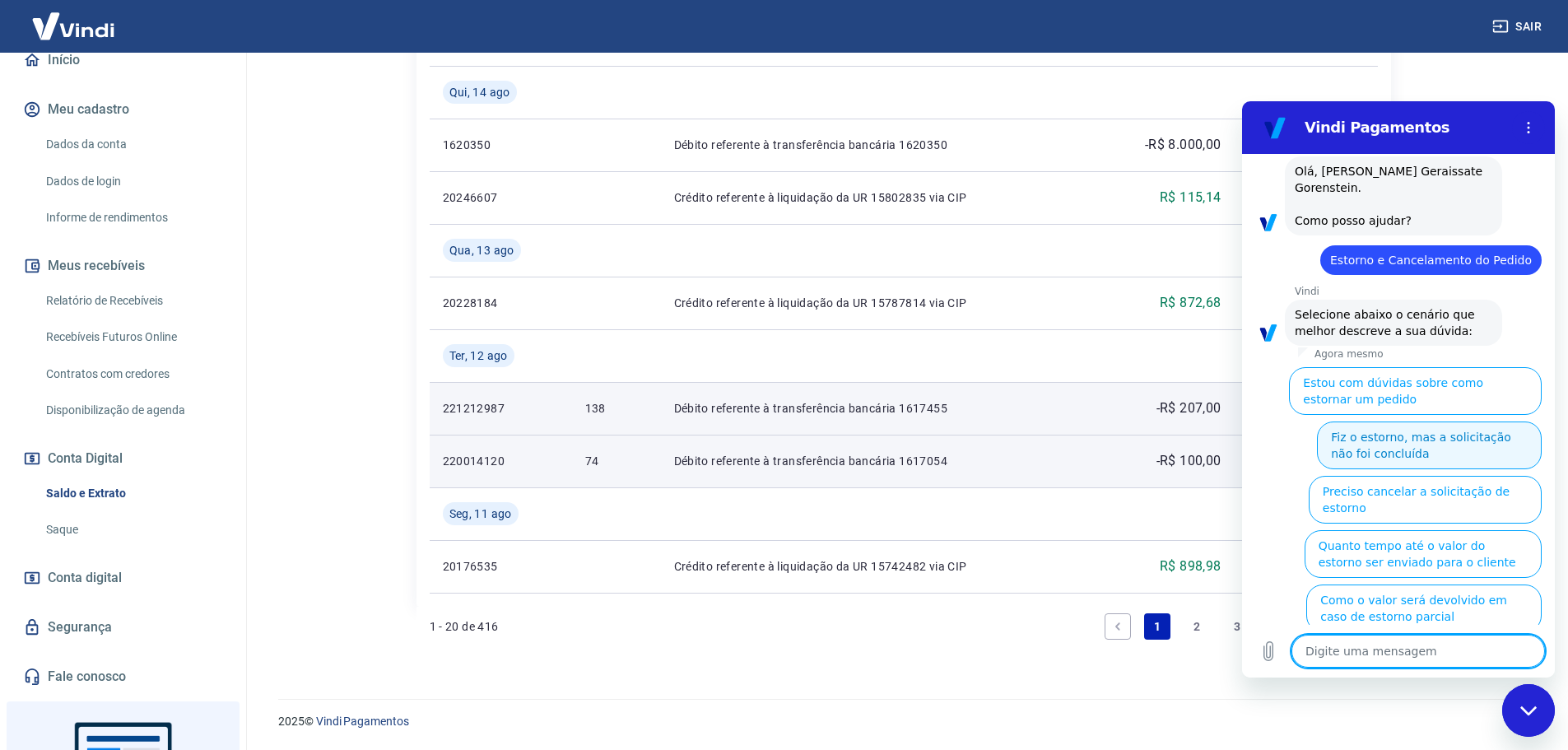
click at [1467, 421] on button "Fiz o estorno, mas a solicitação não foi concluída" at bounding box center [1429, 445] width 224 height 48
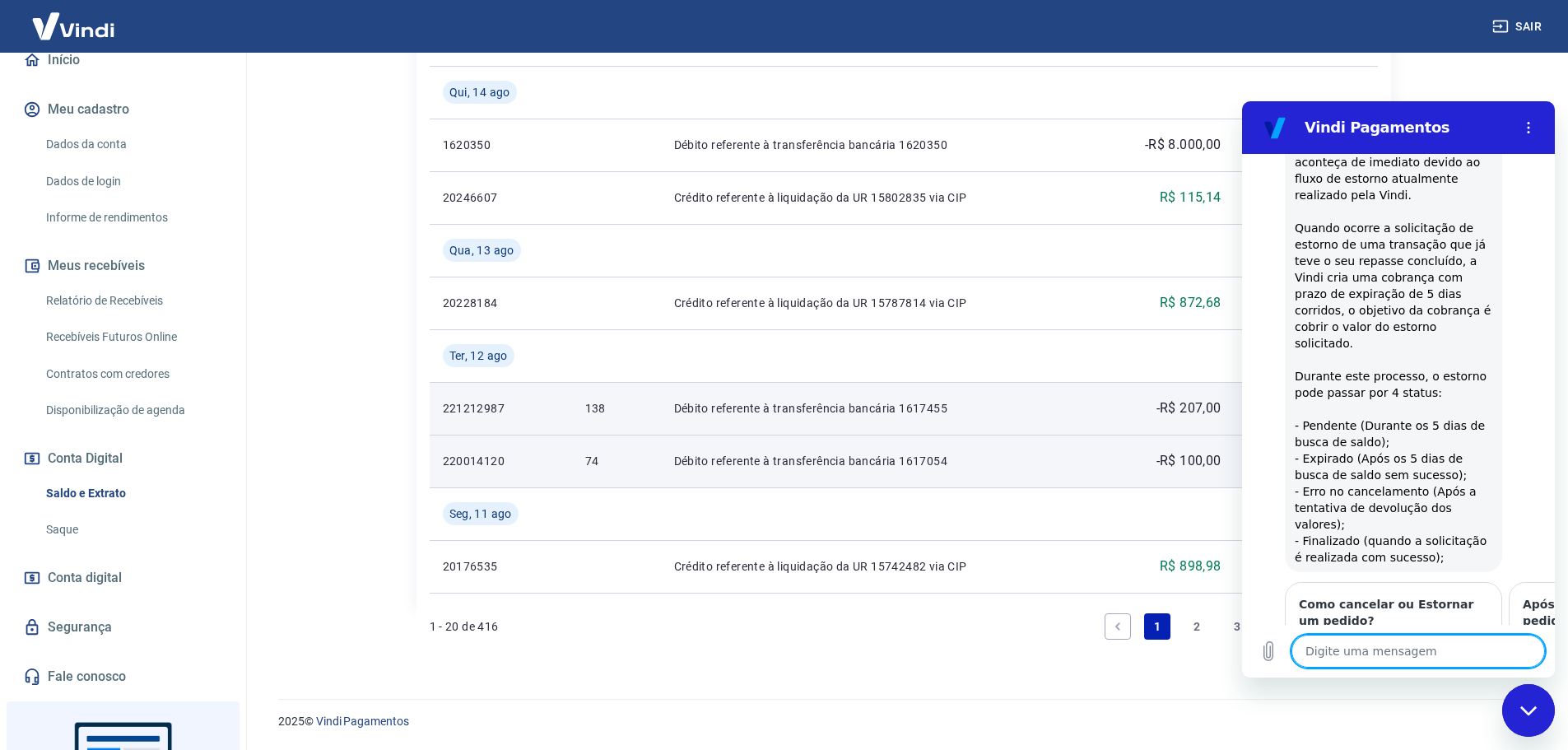
type textarea "x"
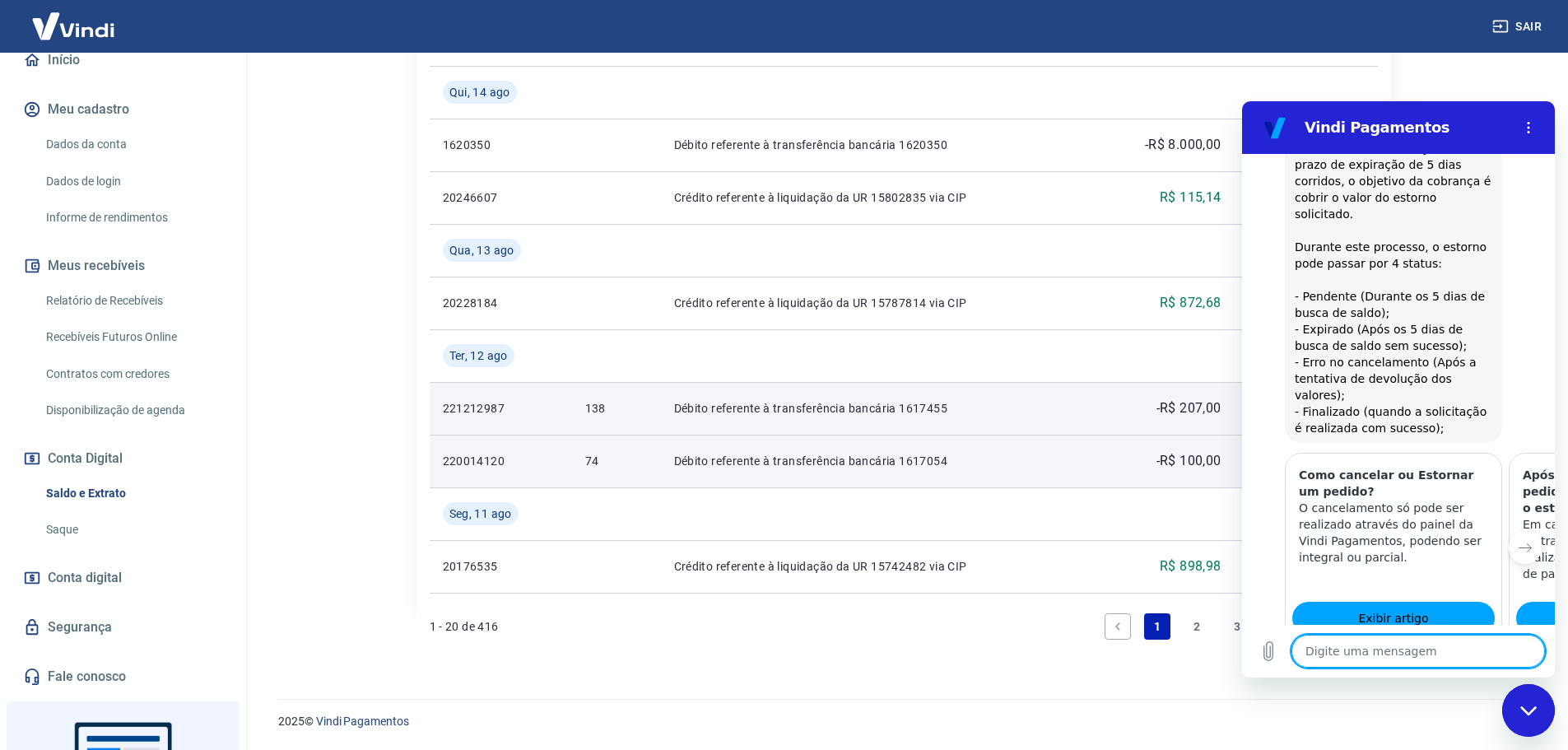
scroll to position [1309, 0]
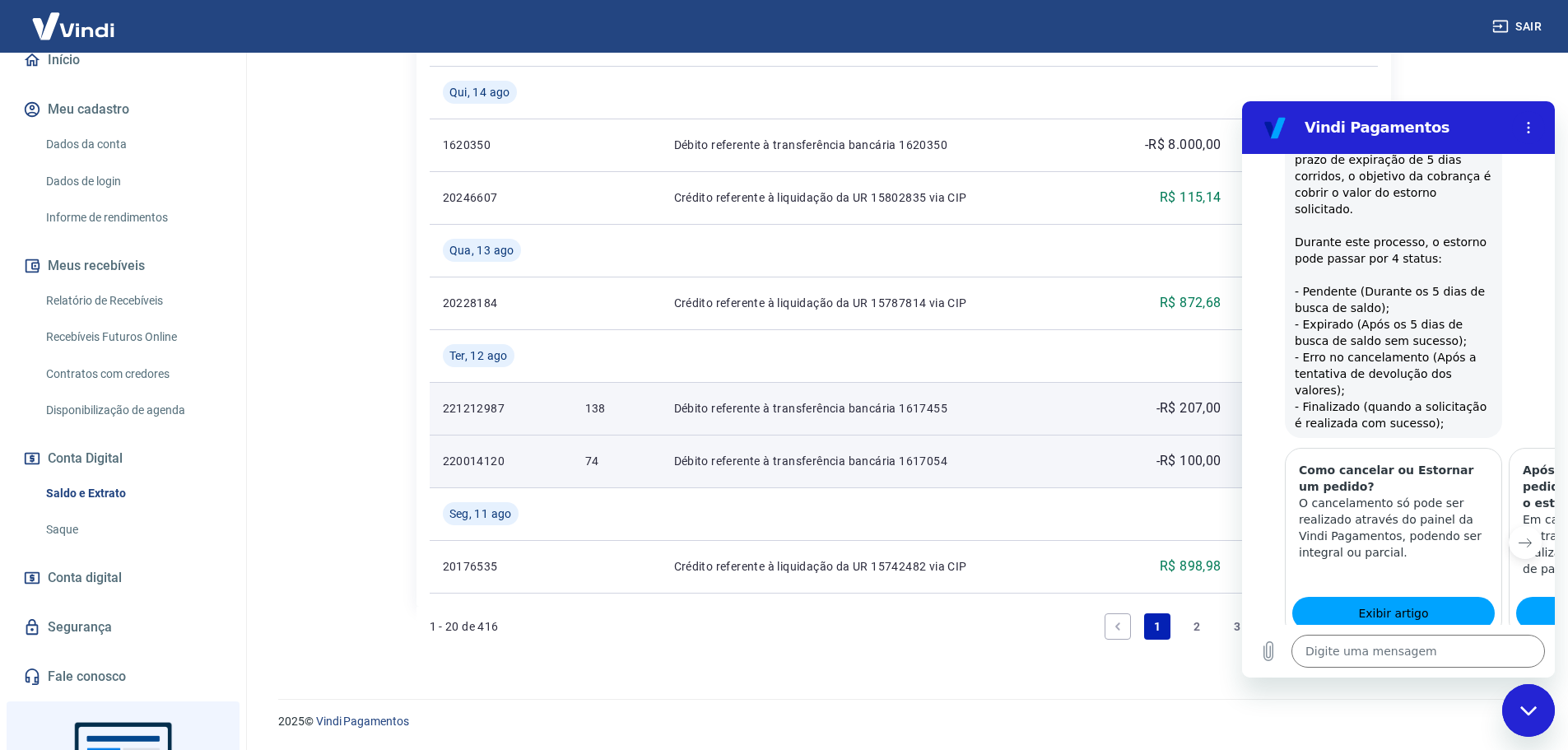
click at [1519, 535] on icon "Próximo item" at bounding box center [1525, 542] width 13 height 13
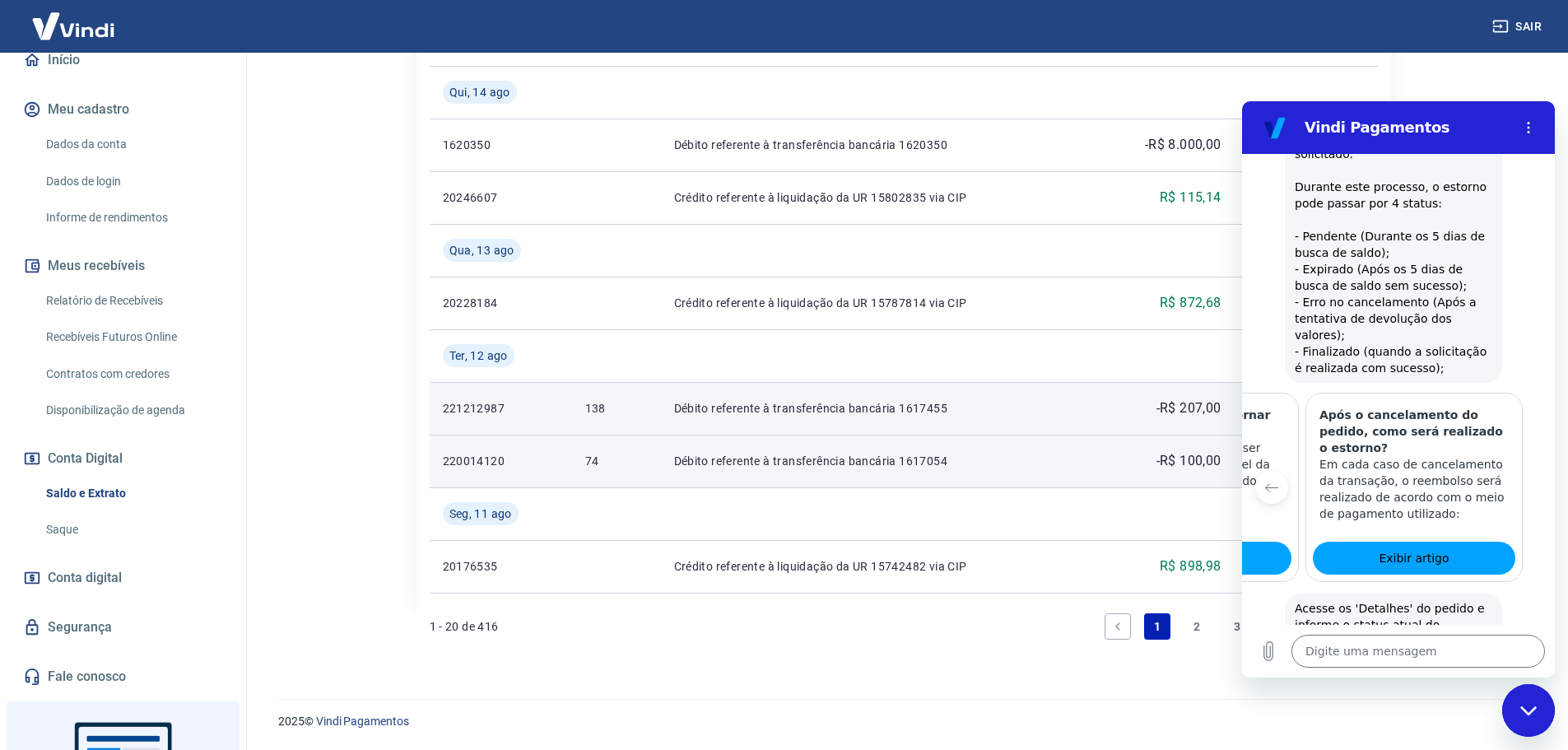
scroll to position [1392, 0]
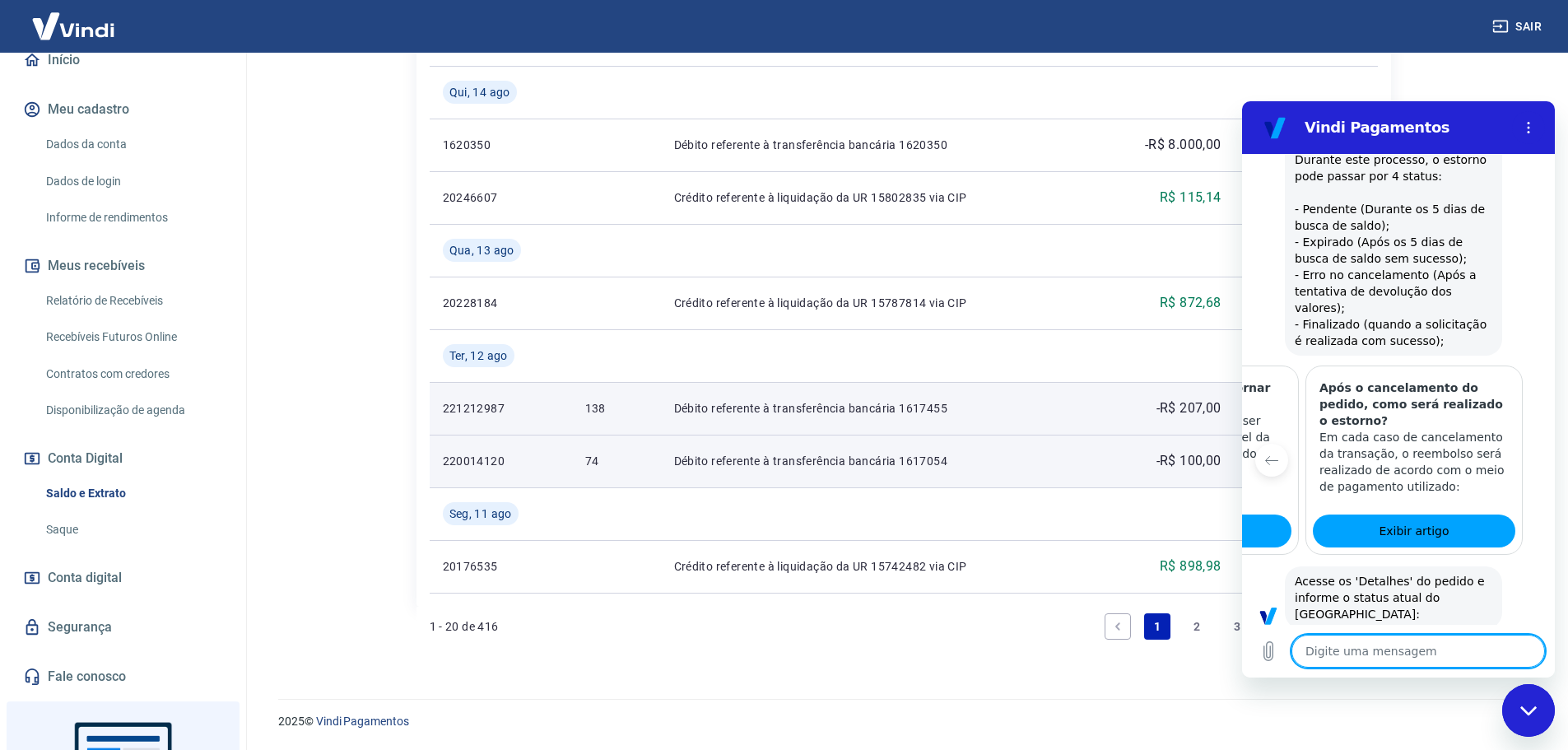
click at [1414, 652] on textarea at bounding box center [1418, 650] width 254 height 33
type textarea "F"
type textarea "x"
type textarea "Fi"
type textarea "x"
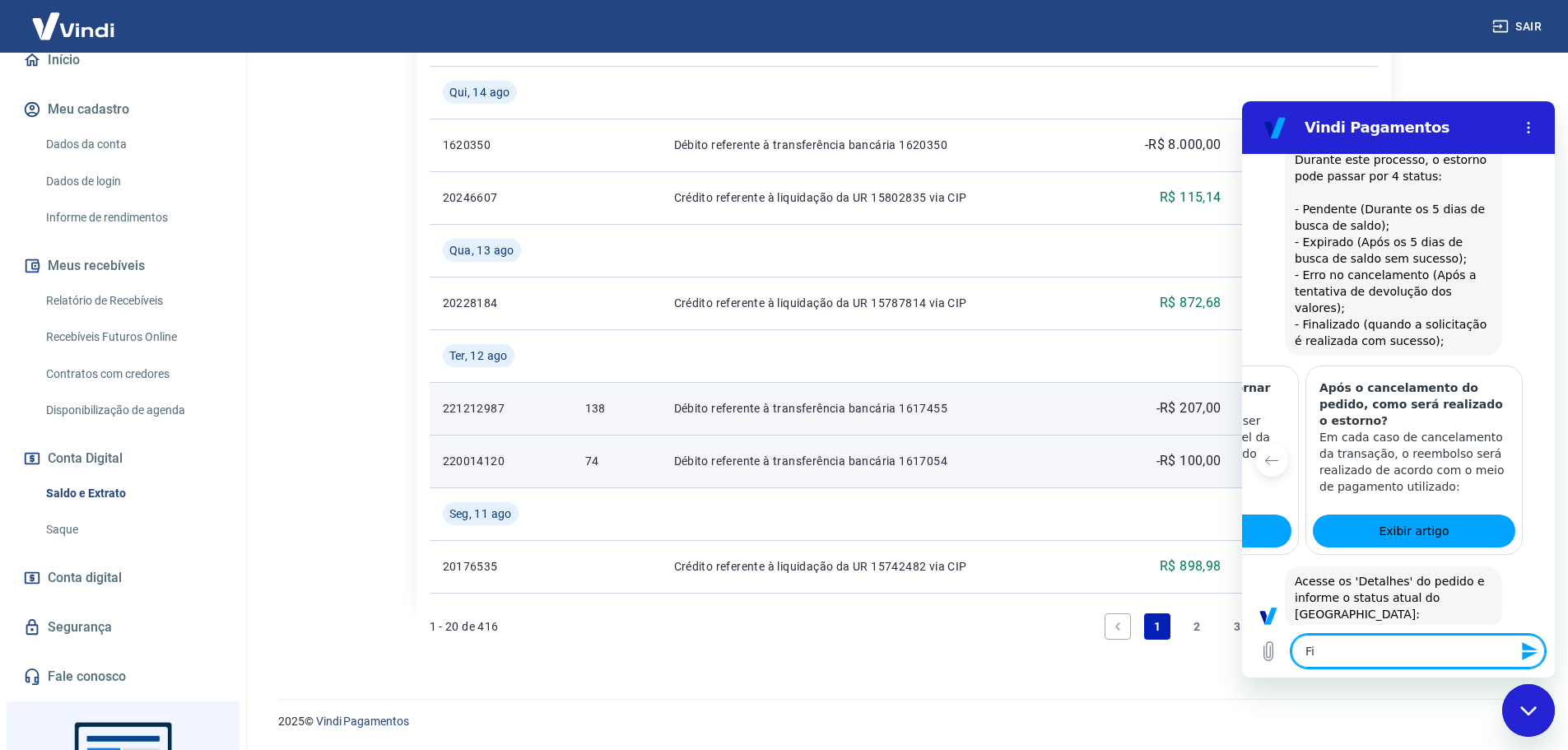
type textarea "Fin"
type textarea "x"
type textarea "Fina"
type textarea "x"
type textarea "Final"
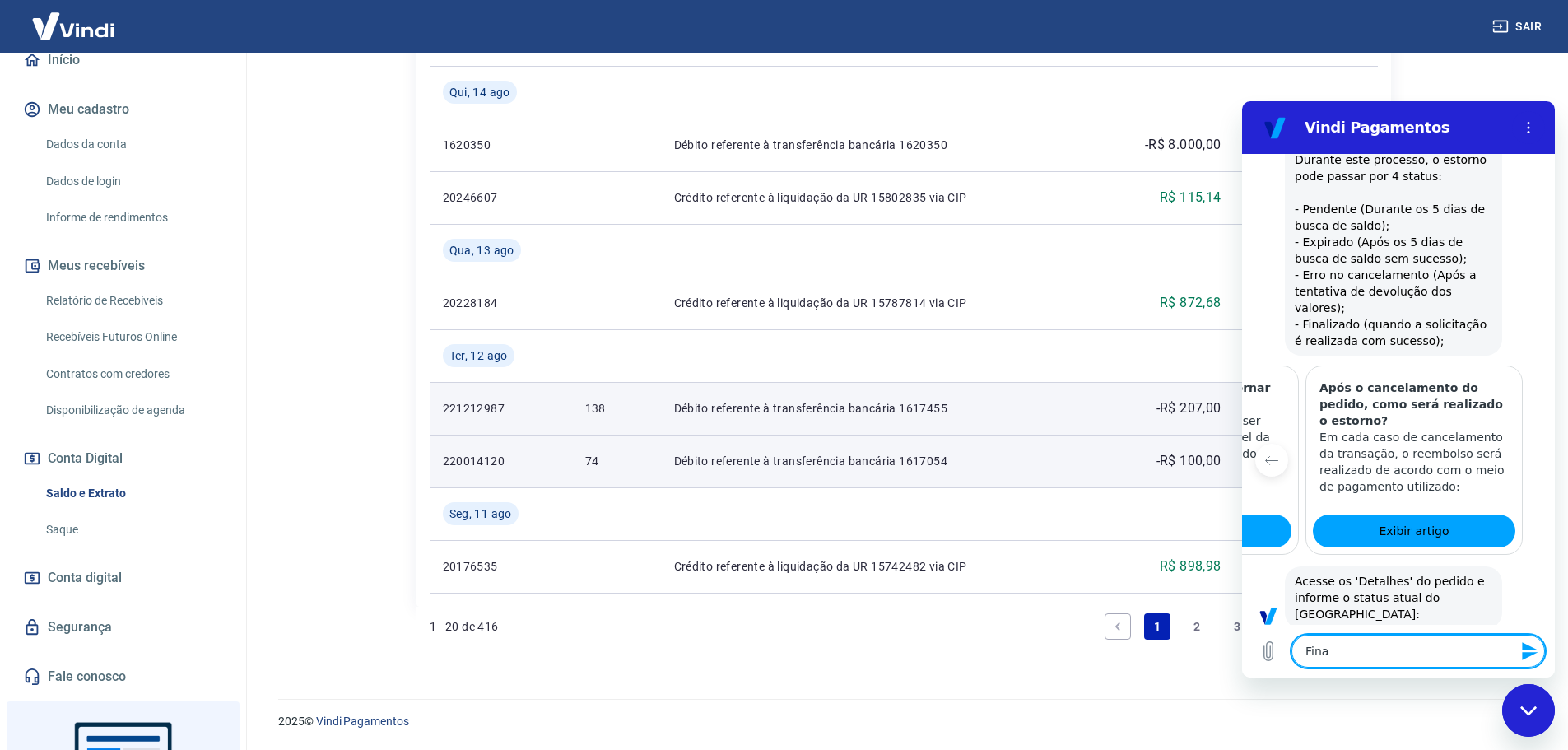
type textarea "x"
type textarea "Finali"
type textarea "x"
type textarea "Finaliz"
type textarea "x"
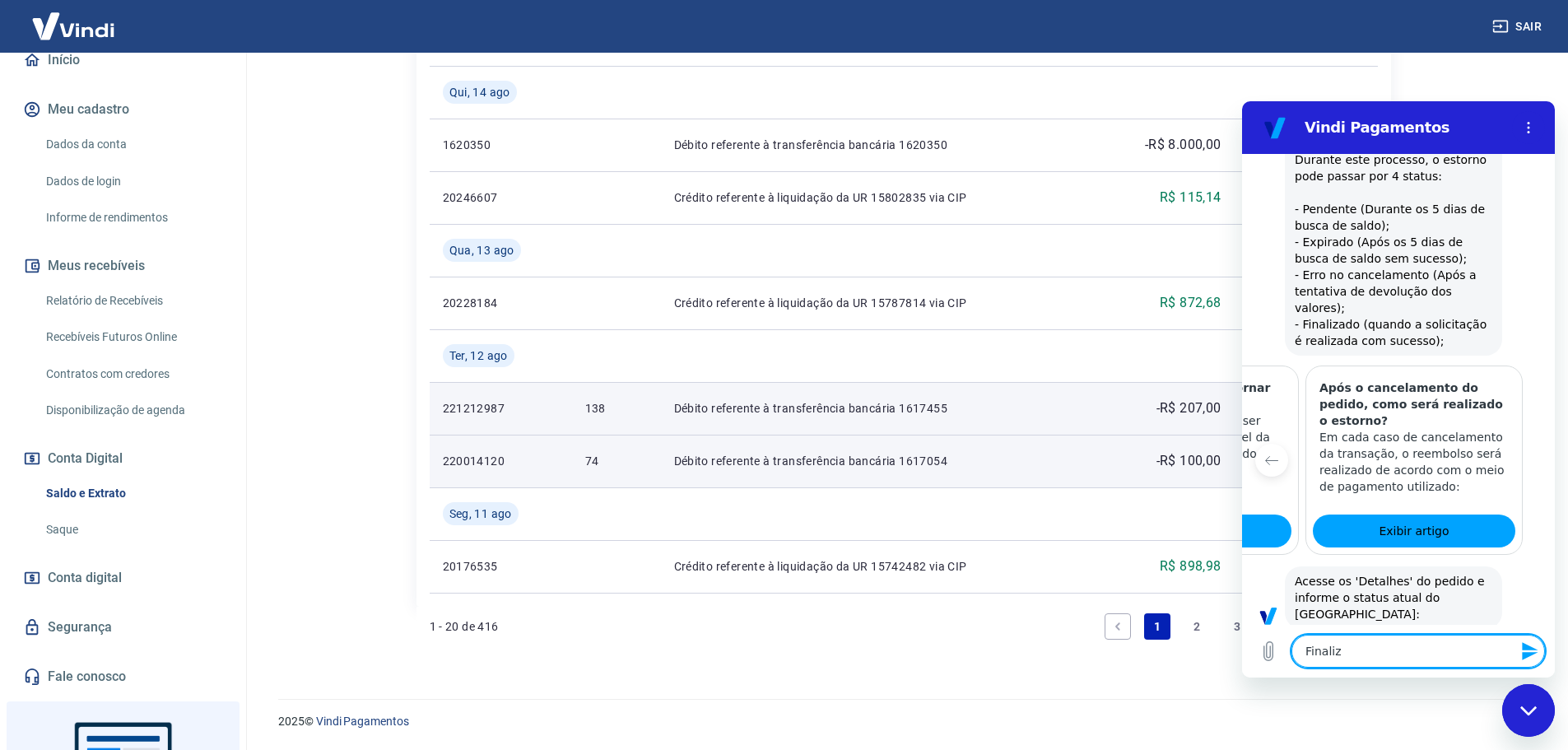
type textarea "Finaliza"
type textarea "x"
type textarea "Finalizad"
type textarea "x"
type textarea "Finalizado"
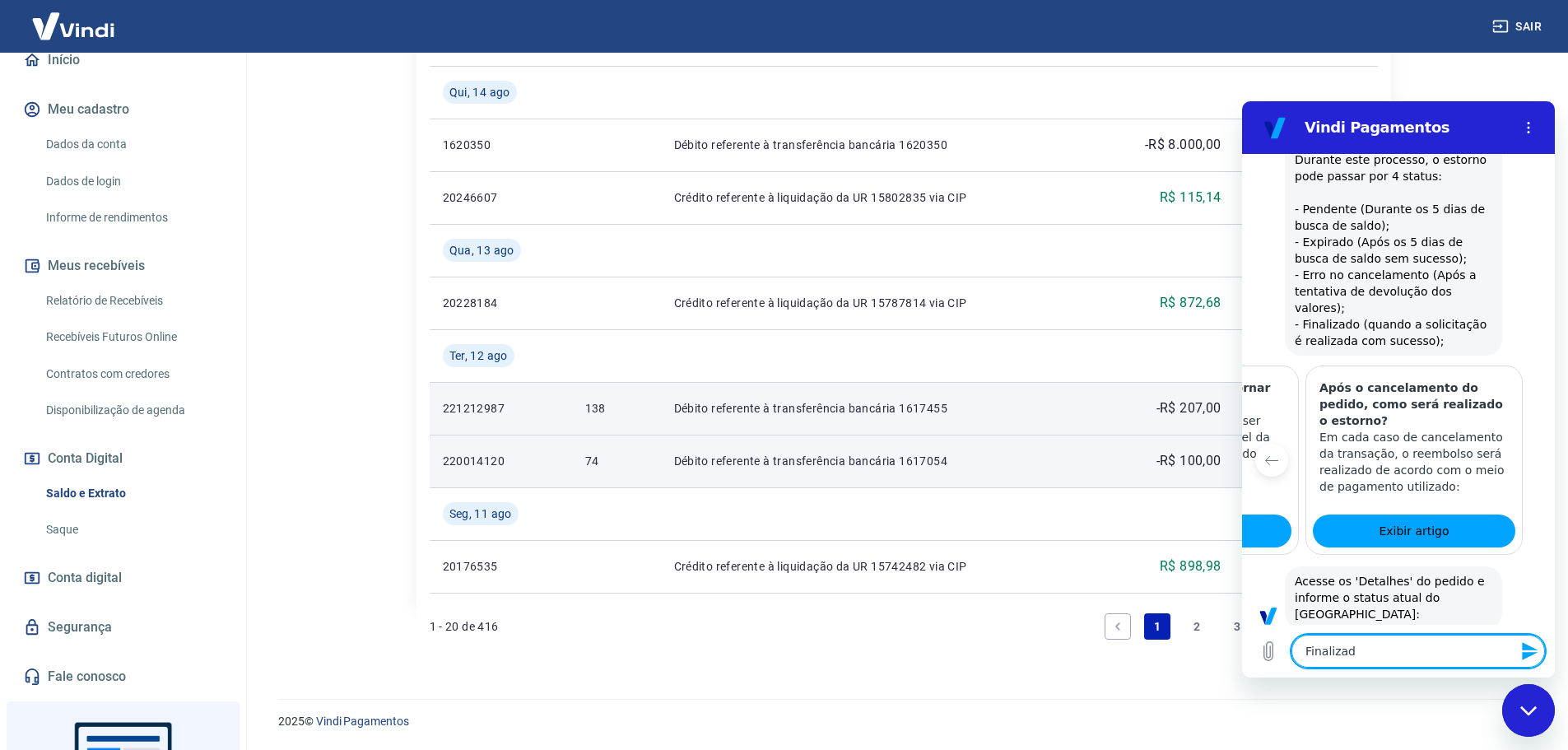
type textarea "x"
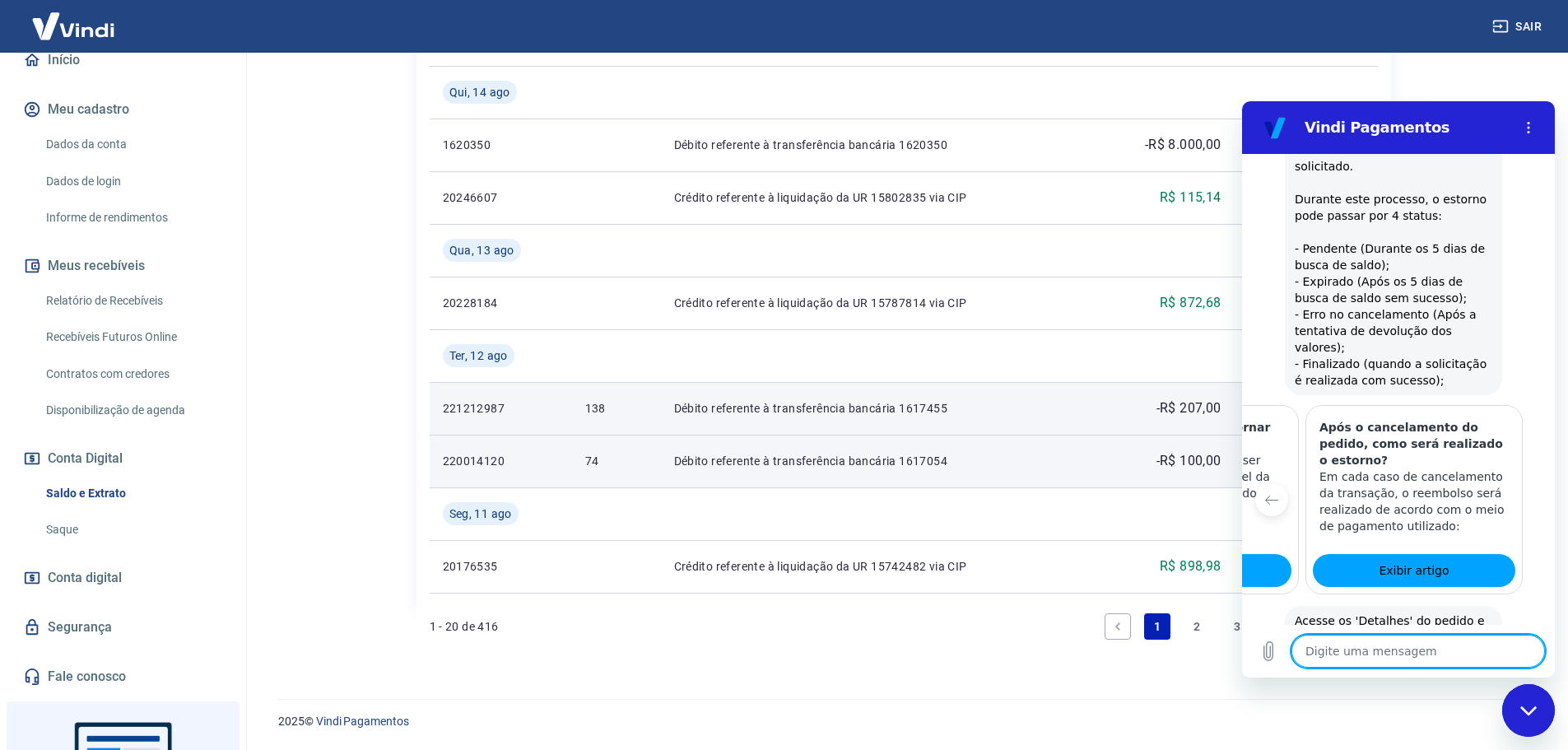
scroll to position [1356, 0]
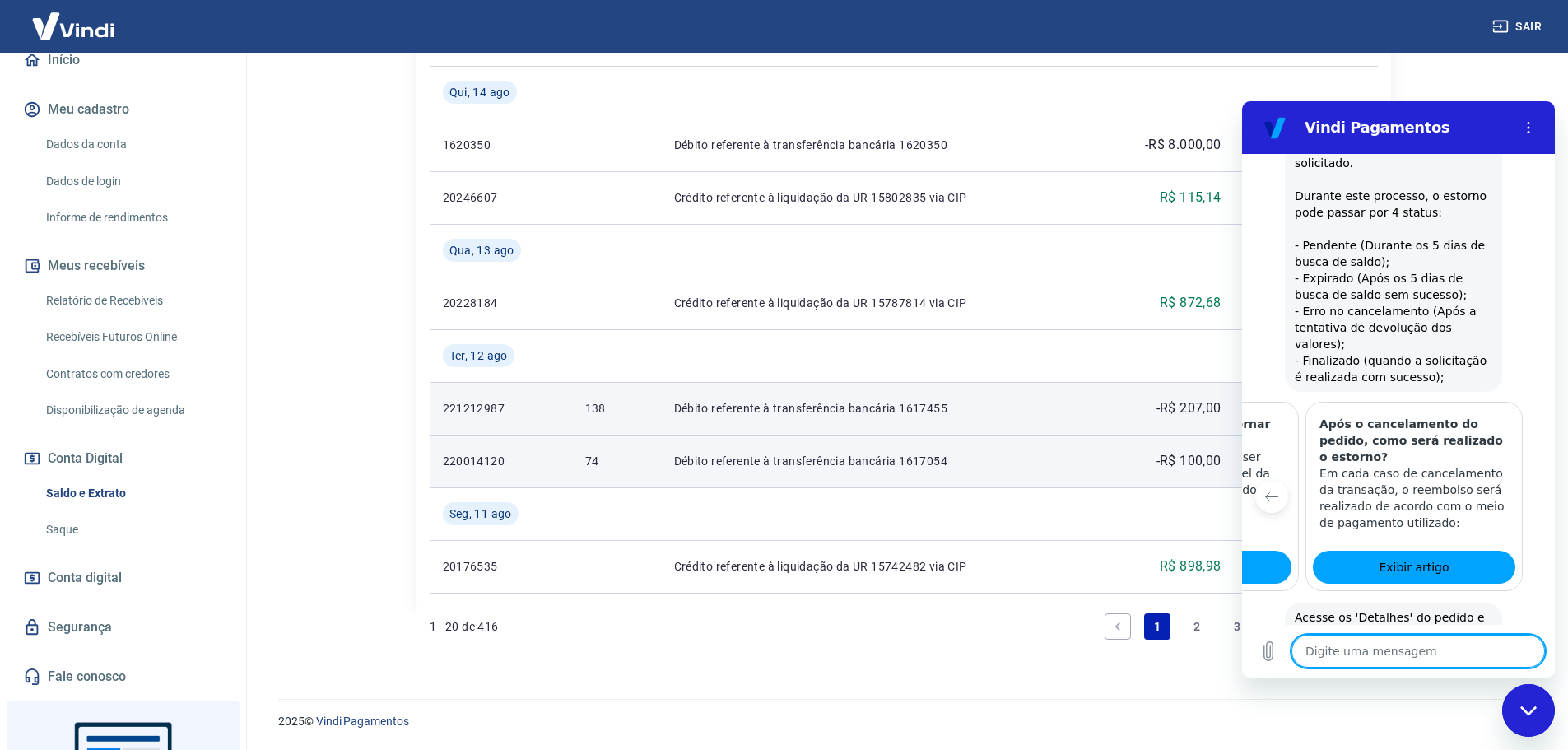
type textarea "x"
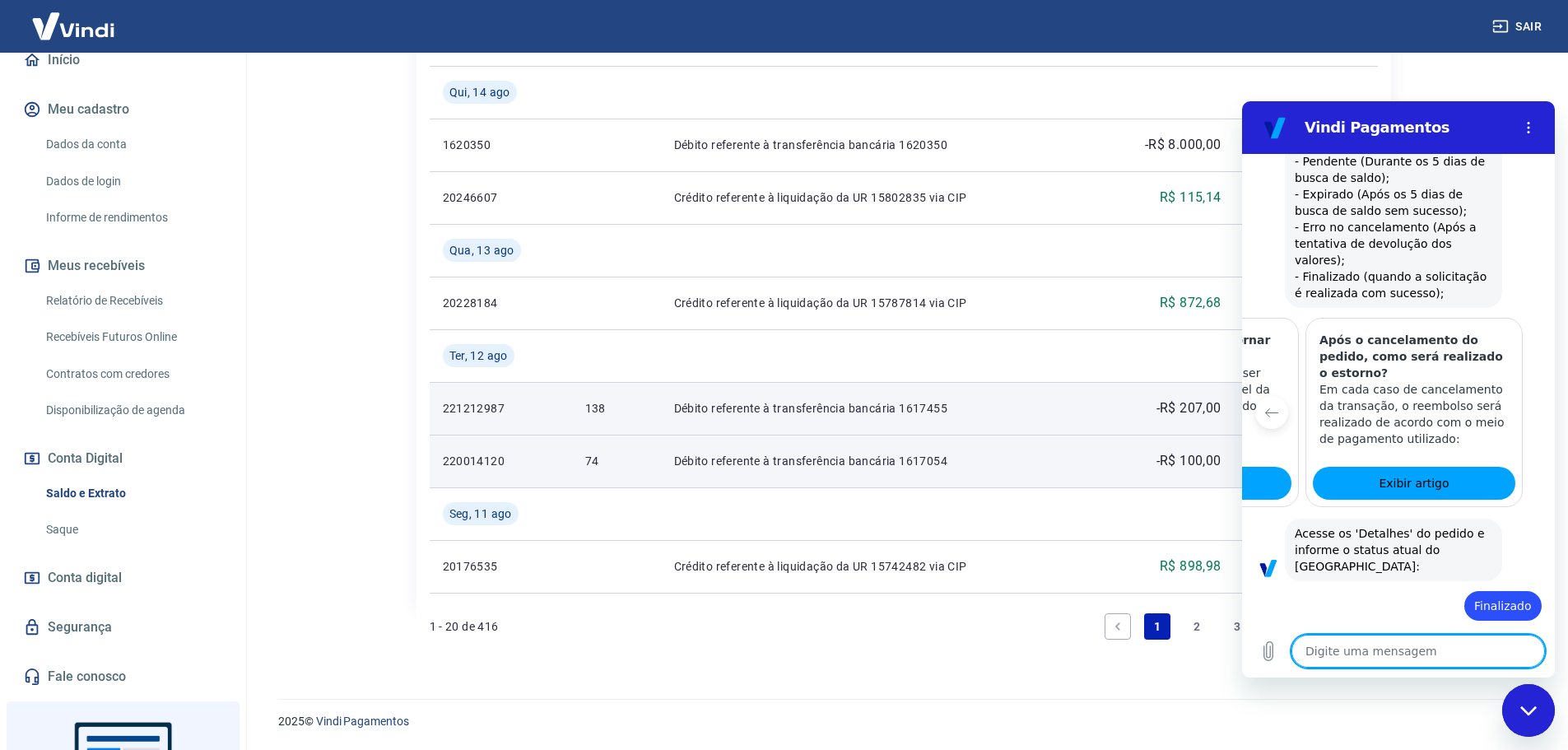
scroll to position [1442, 0]
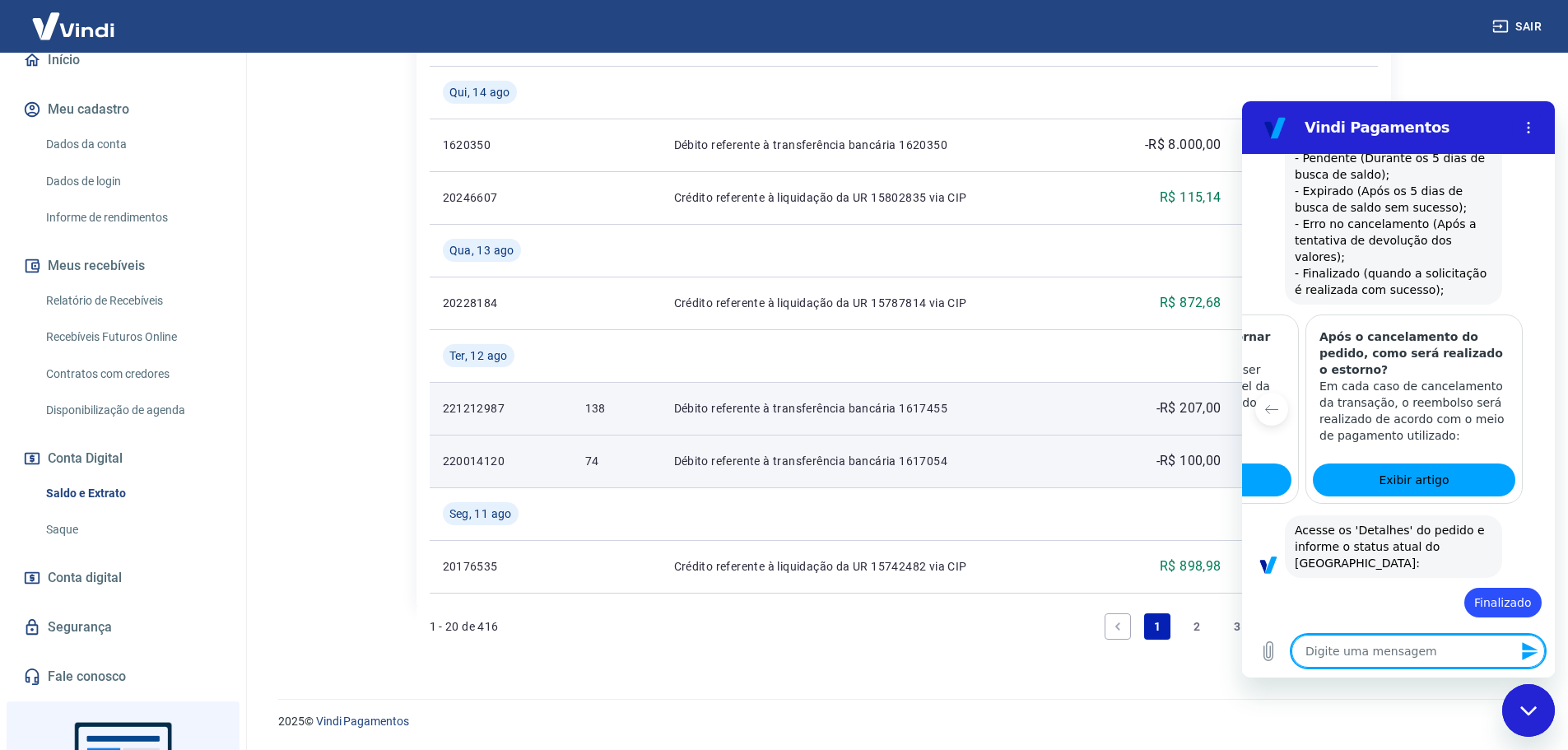
type textarea "O"
type textarea "x"
type textarea "O"
type textarea "x"
type textarea "O s"
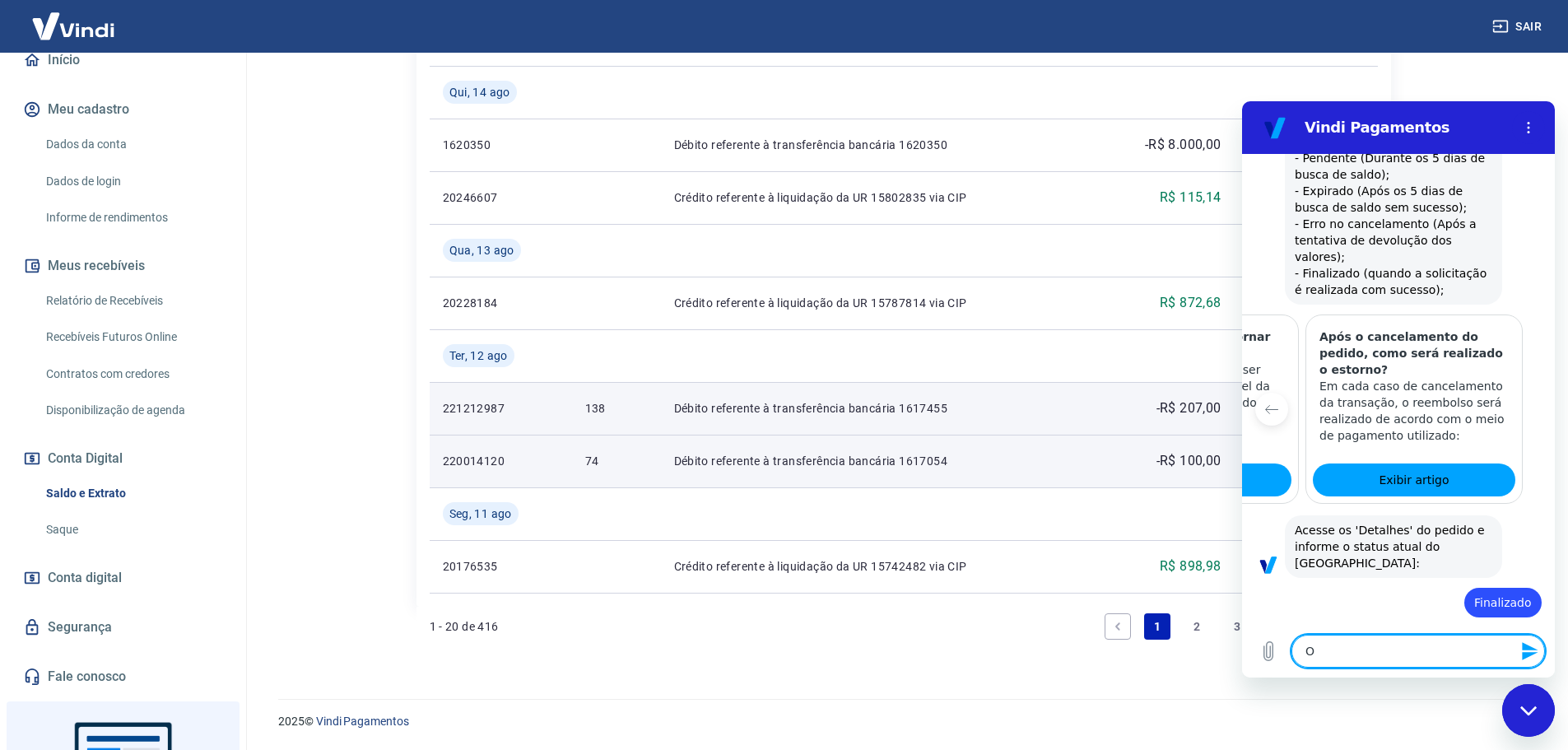
type textarea "x"
type textarea "O st"
type textarea "x"
type textarea "O sta"
type textarea "x"
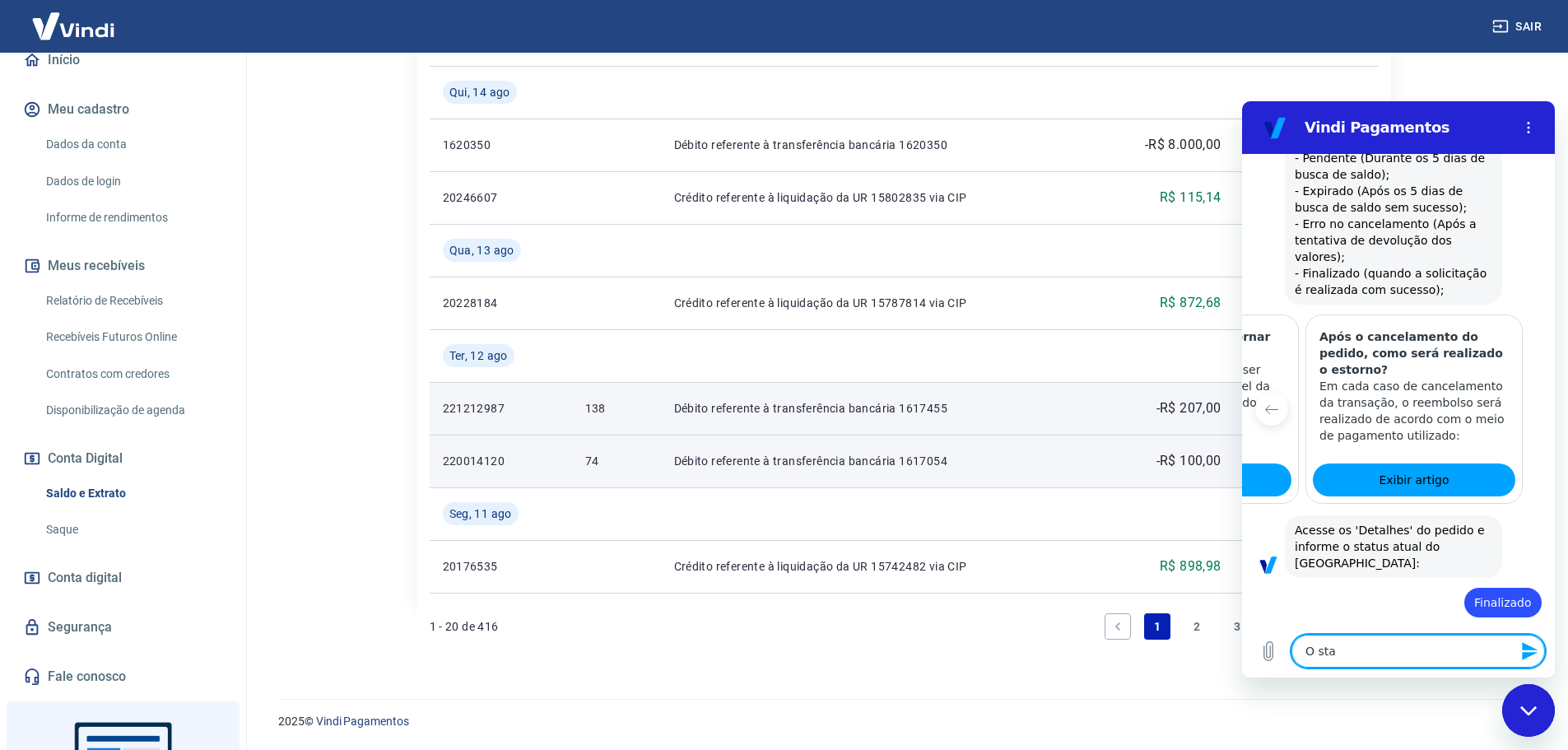
type textarea "O stat"
type textarea "x"
type textarea "O statu"
type textarea "x"
type textarea "O status"
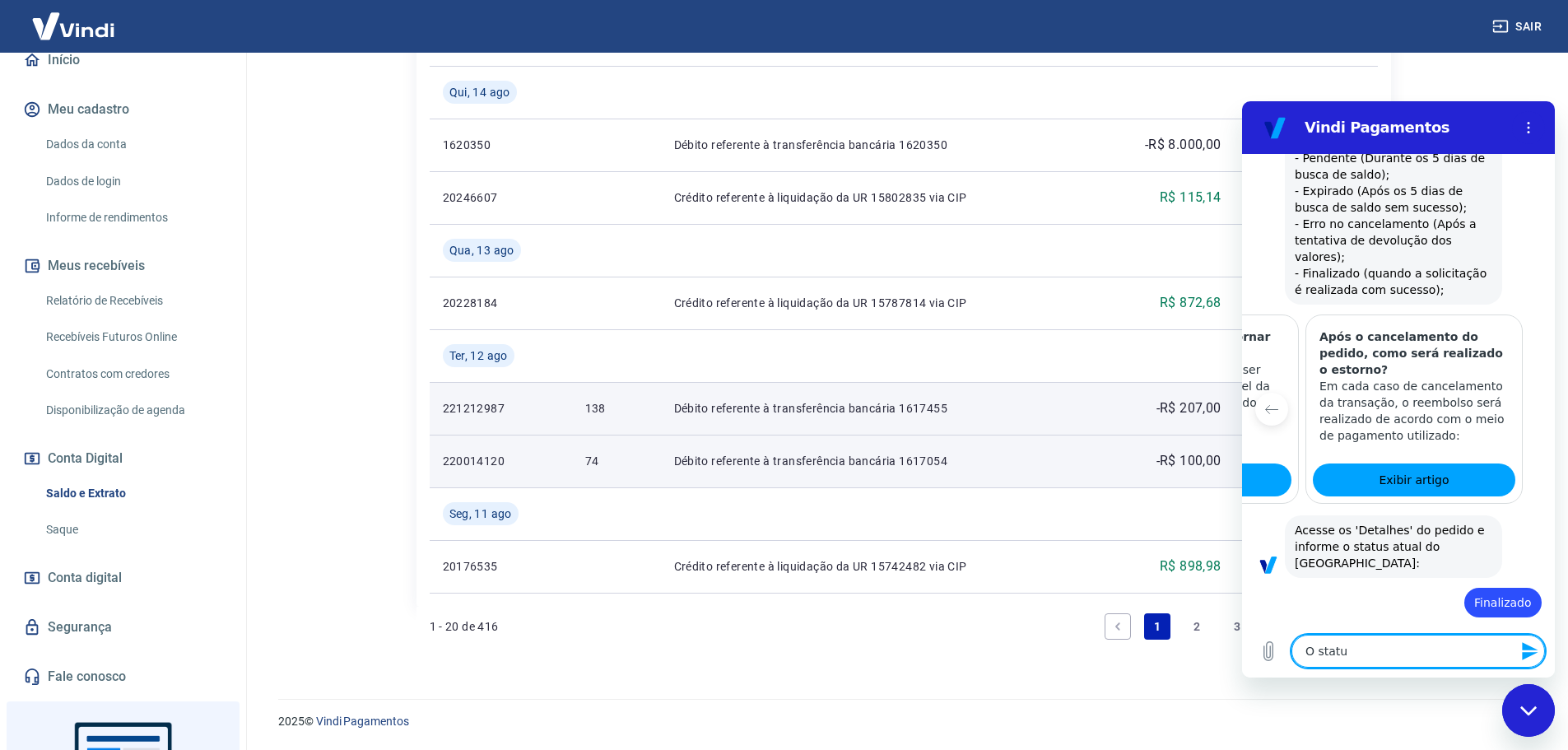
type textarea "x"
type textarea "O status"
type textarea "x"
type textarea "O status d"
type textarea "x"
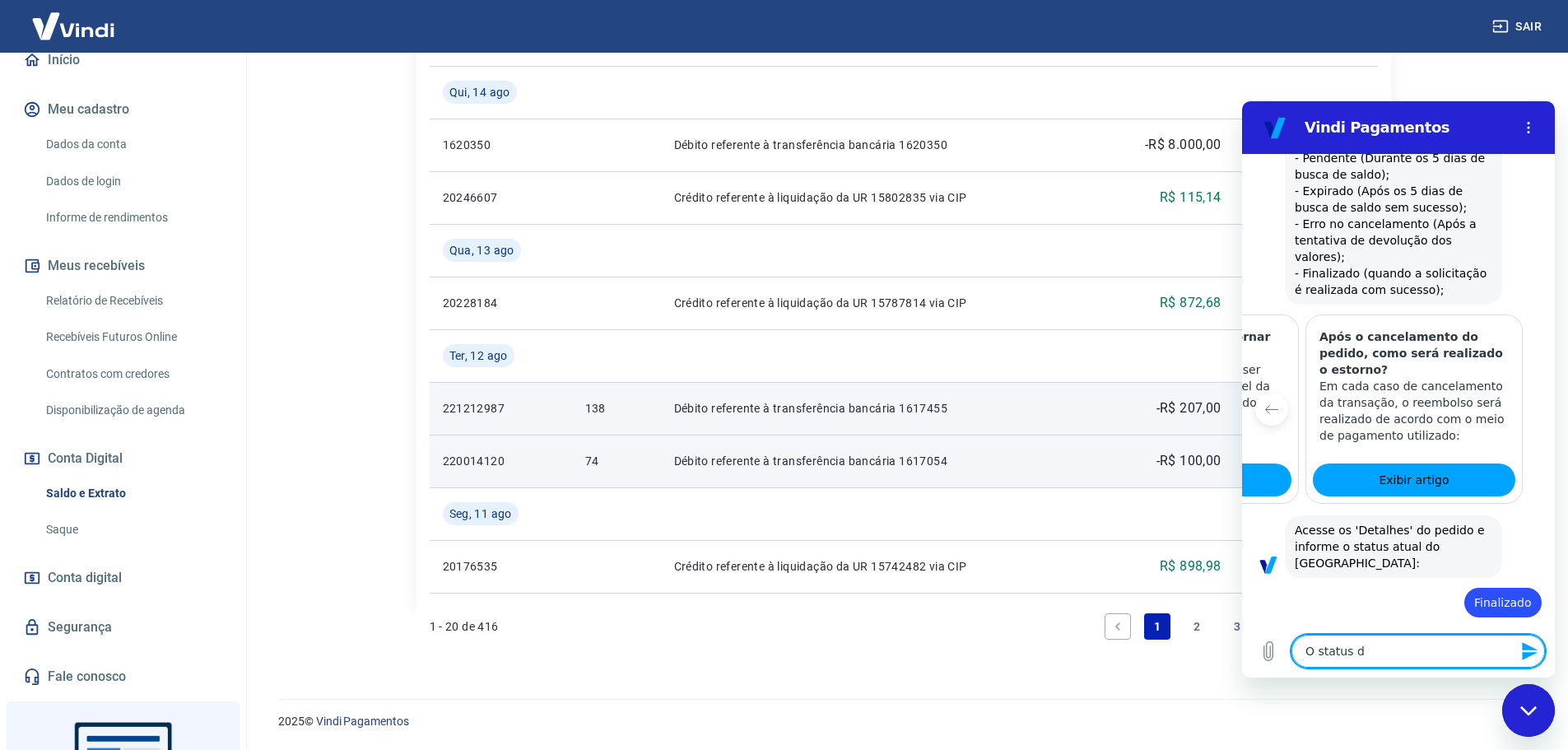
type textarea "O status do"
type textarea "x"
type textarea "O status do"
type textarea "x"
type textarea "O status do e"
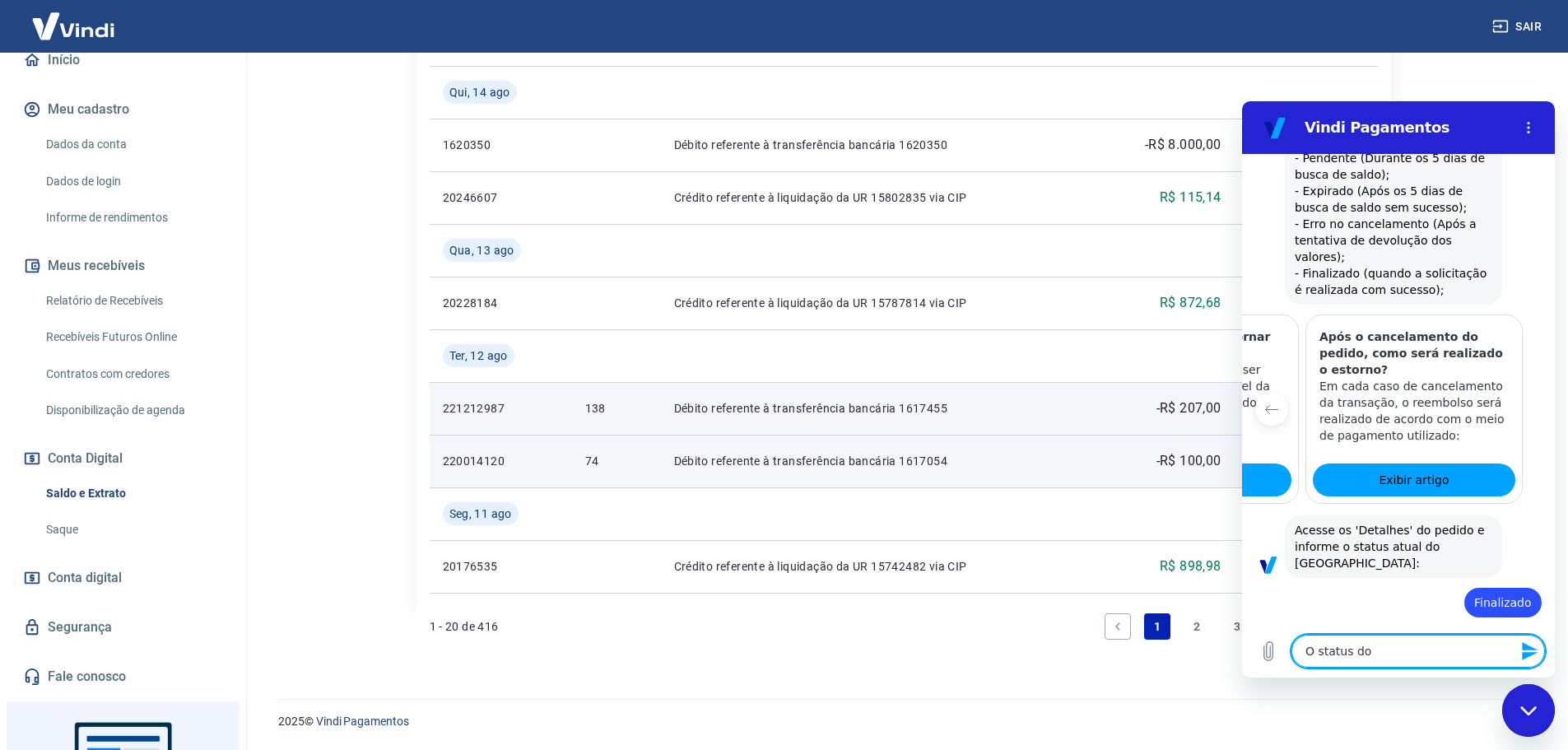
type textarea "x"
type textarea "O status do es"
type textarea "x"
type textarea "O status do est"
type textarea "x"
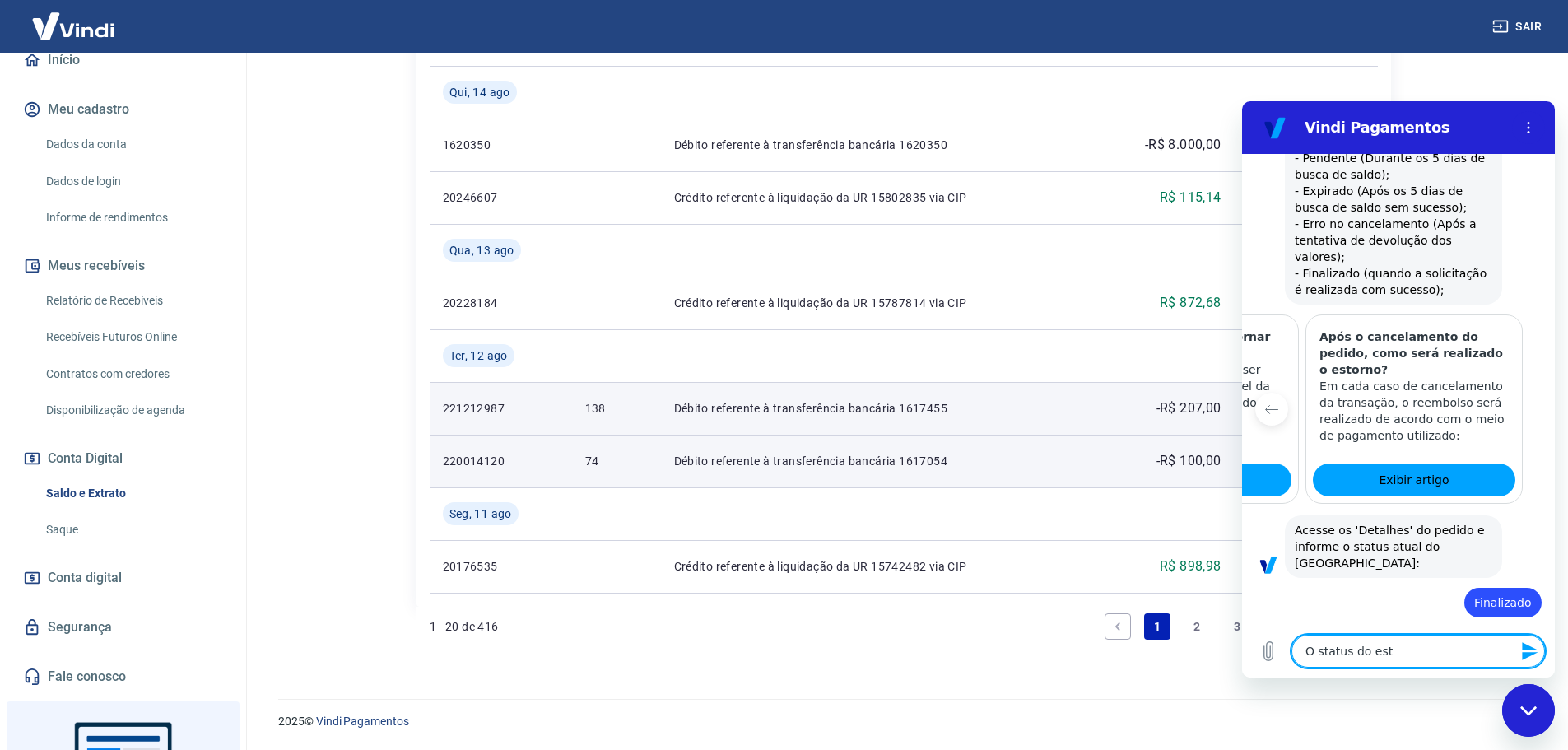
type textarea "O status do esto"
type textarea "x"
type textarea "O status do estor"
type textarea "x"
type textarea "O status do estorn"
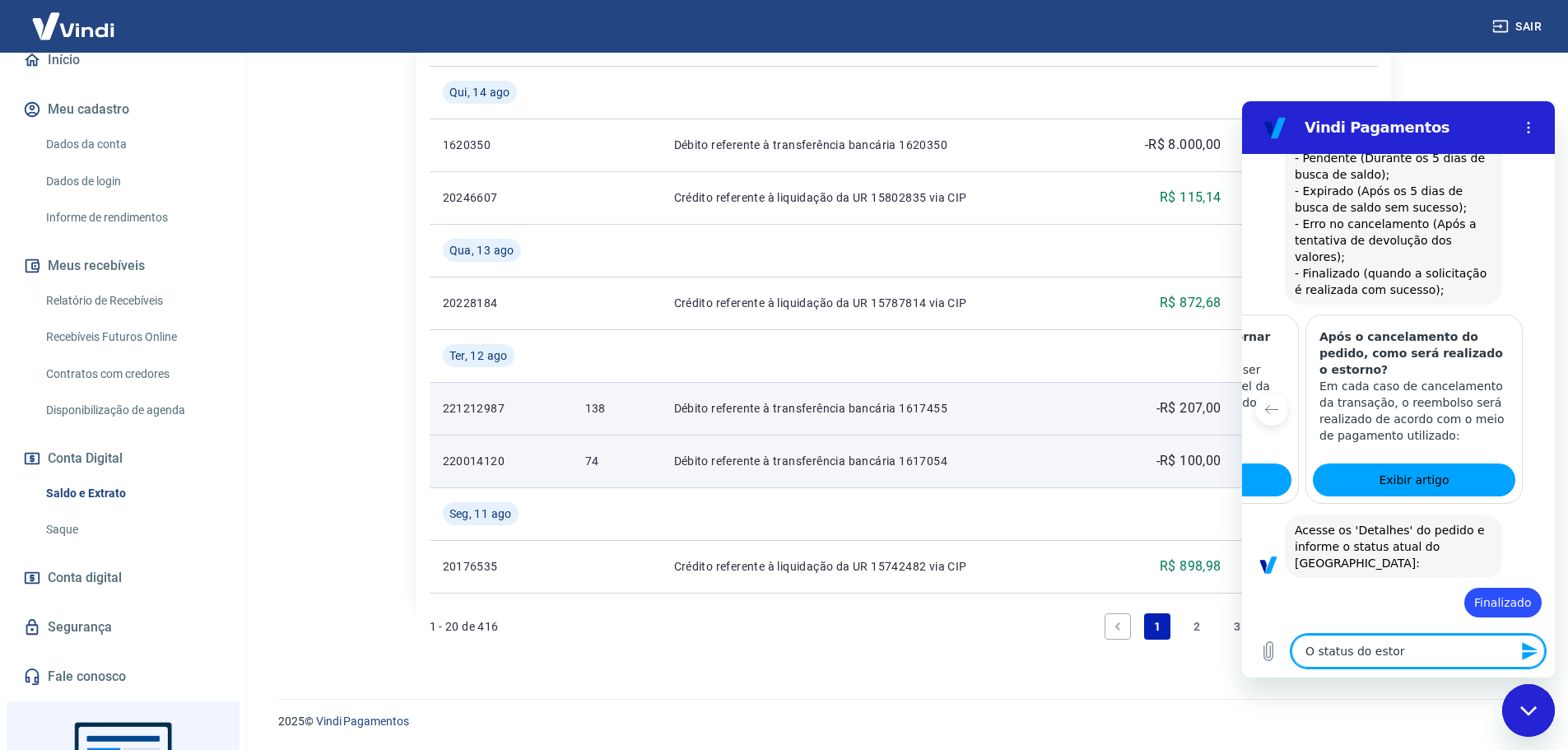
type textarea "x"
type textarea "O status do estorno"
type textarea "x"
type textarea "O status do estorno"
type textarea "x"
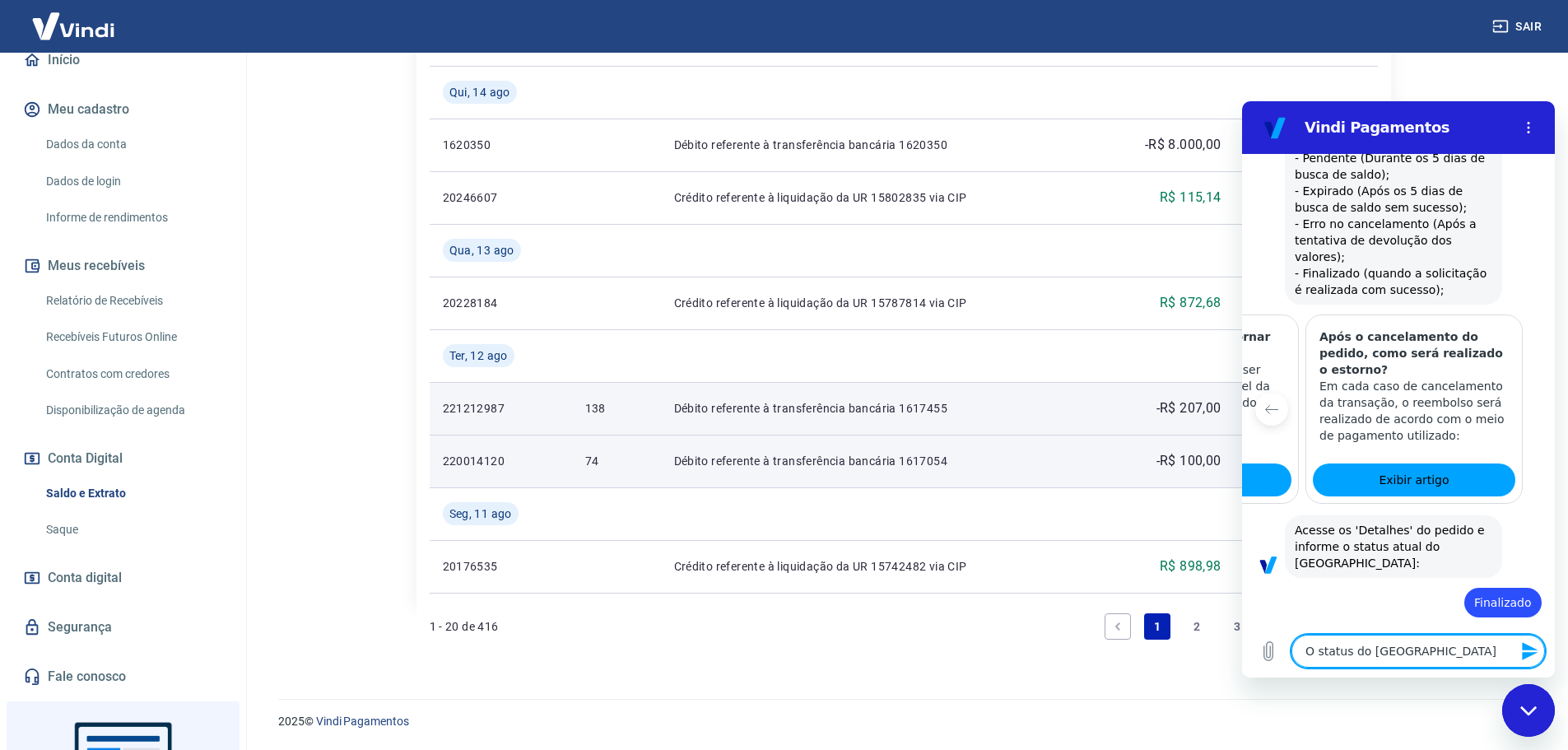
type textarea "O status do estorno e"
type textarea "x"
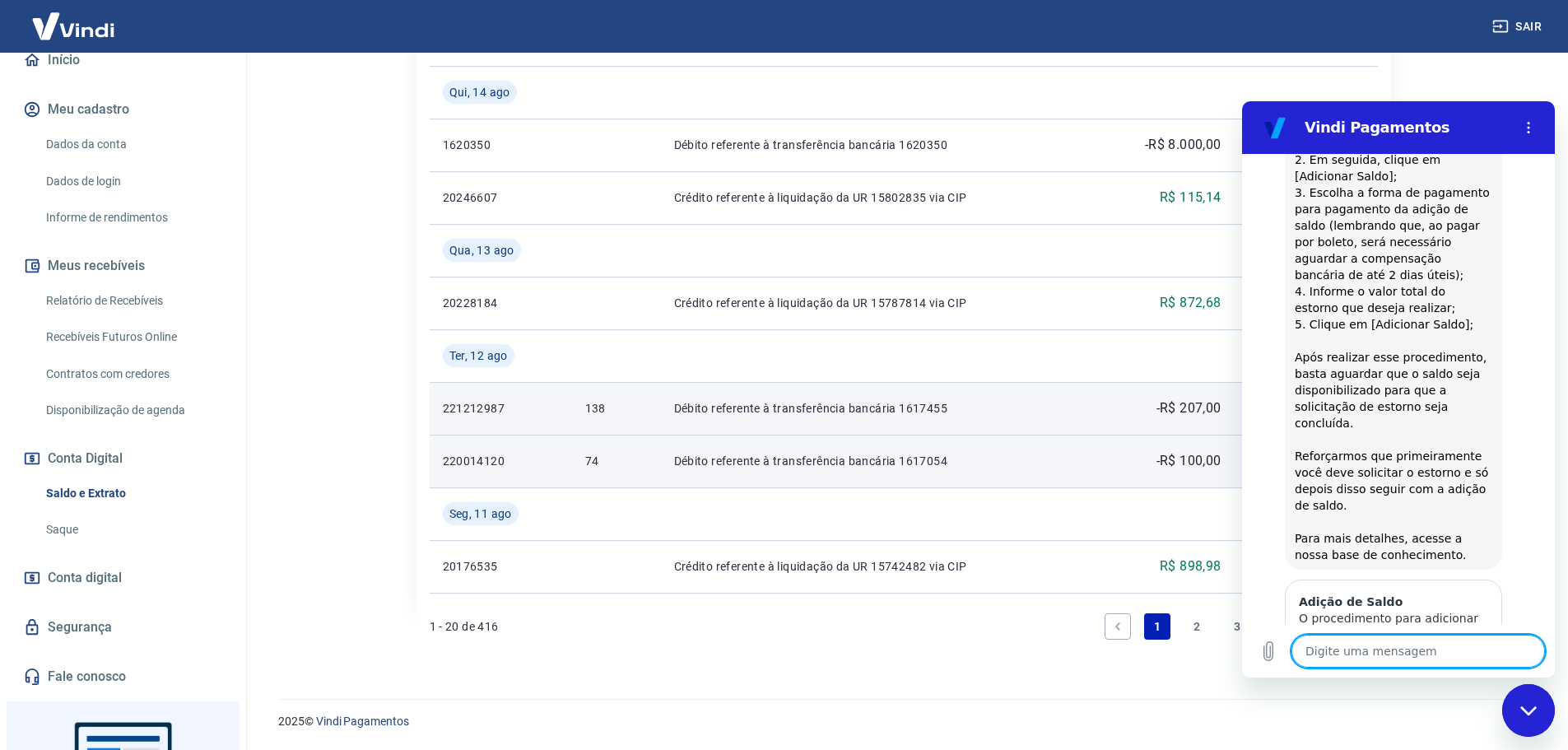
scroll to position [3668, 0]
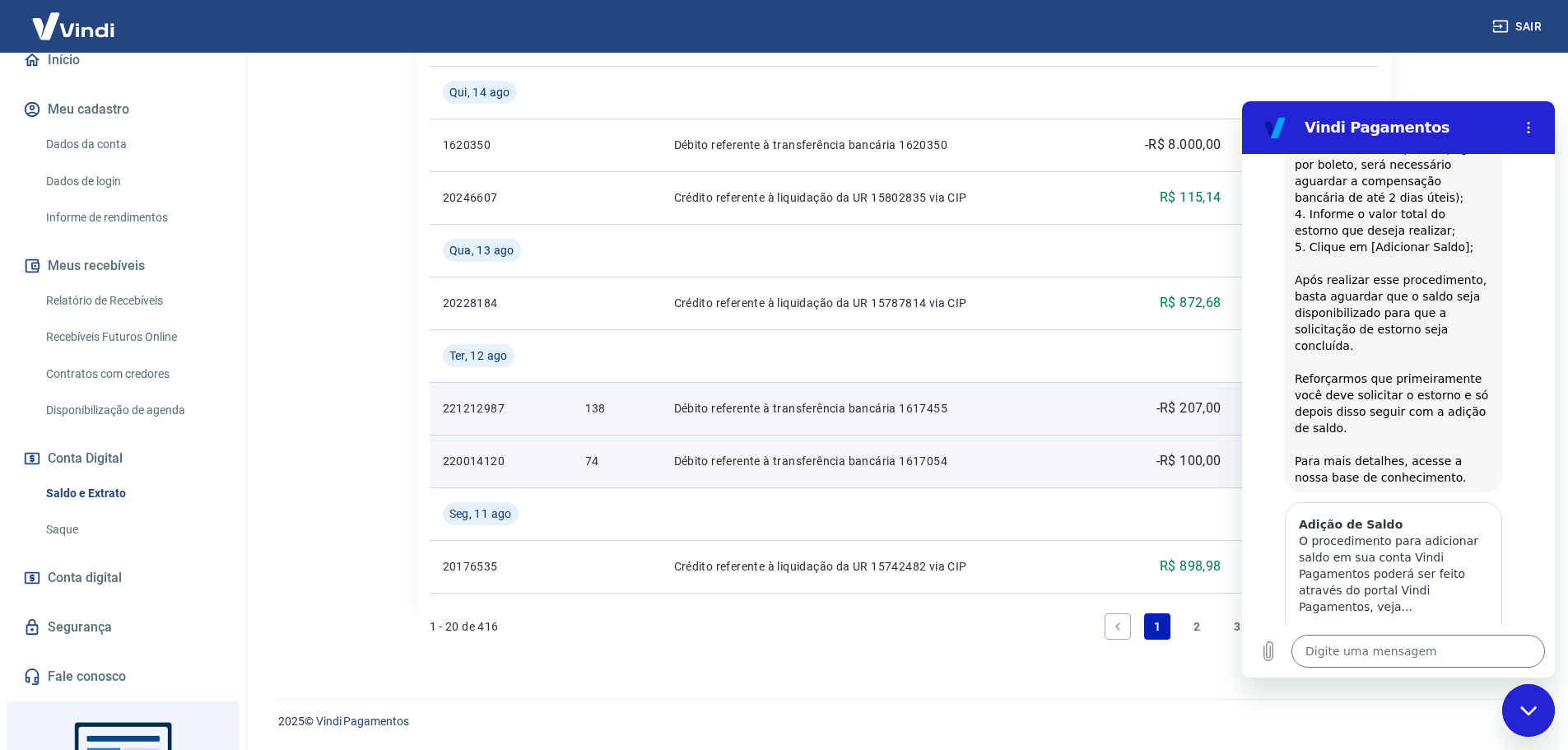
click at [1455, 738] on button "Sim" at bounding box center [1461, 753] width 48 height 31
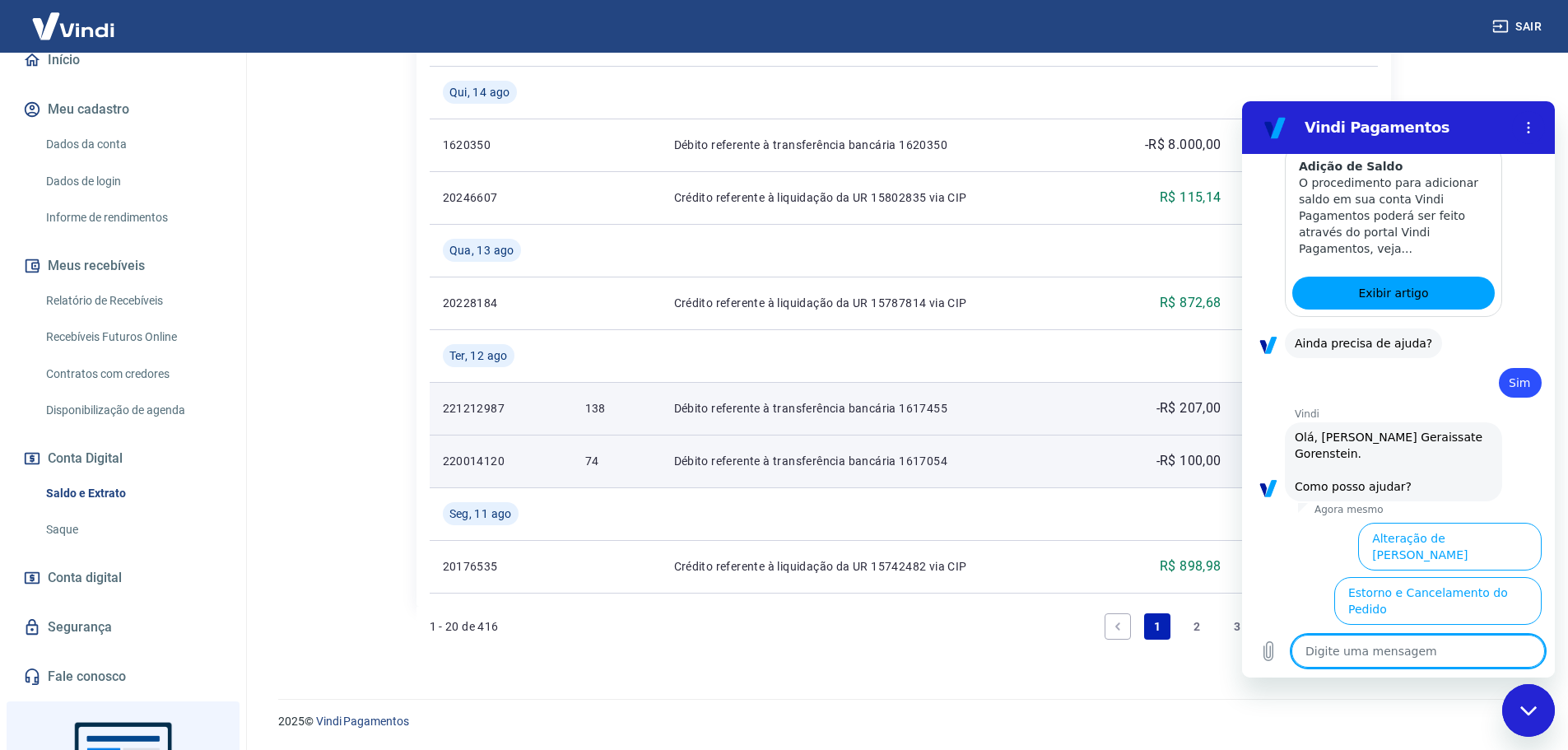
scroll to position [4098, 0]
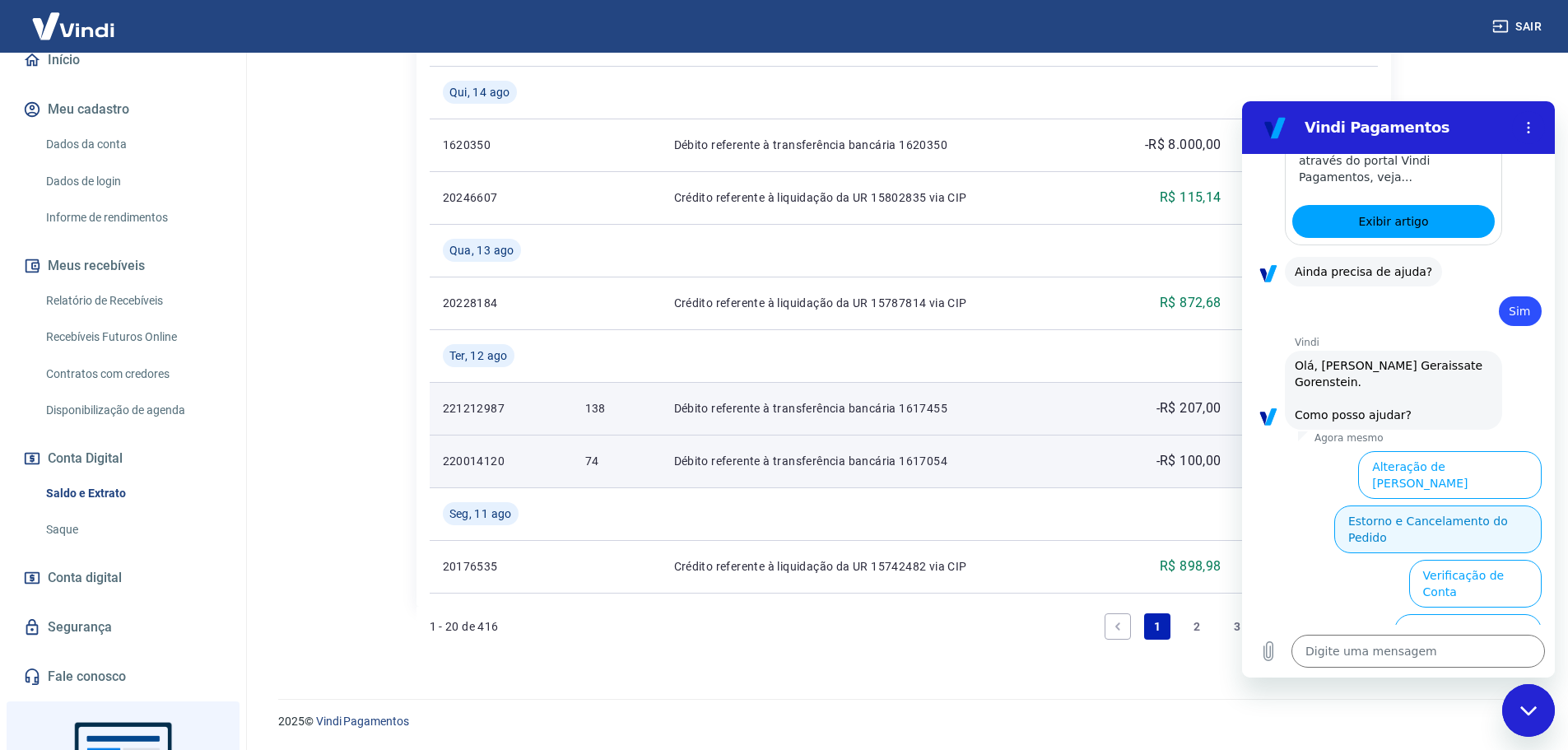
click at [1424, 505] on button "Estorno e Cancelamento do Pedido" at bounding box center [1438, 529] width 207 height 48
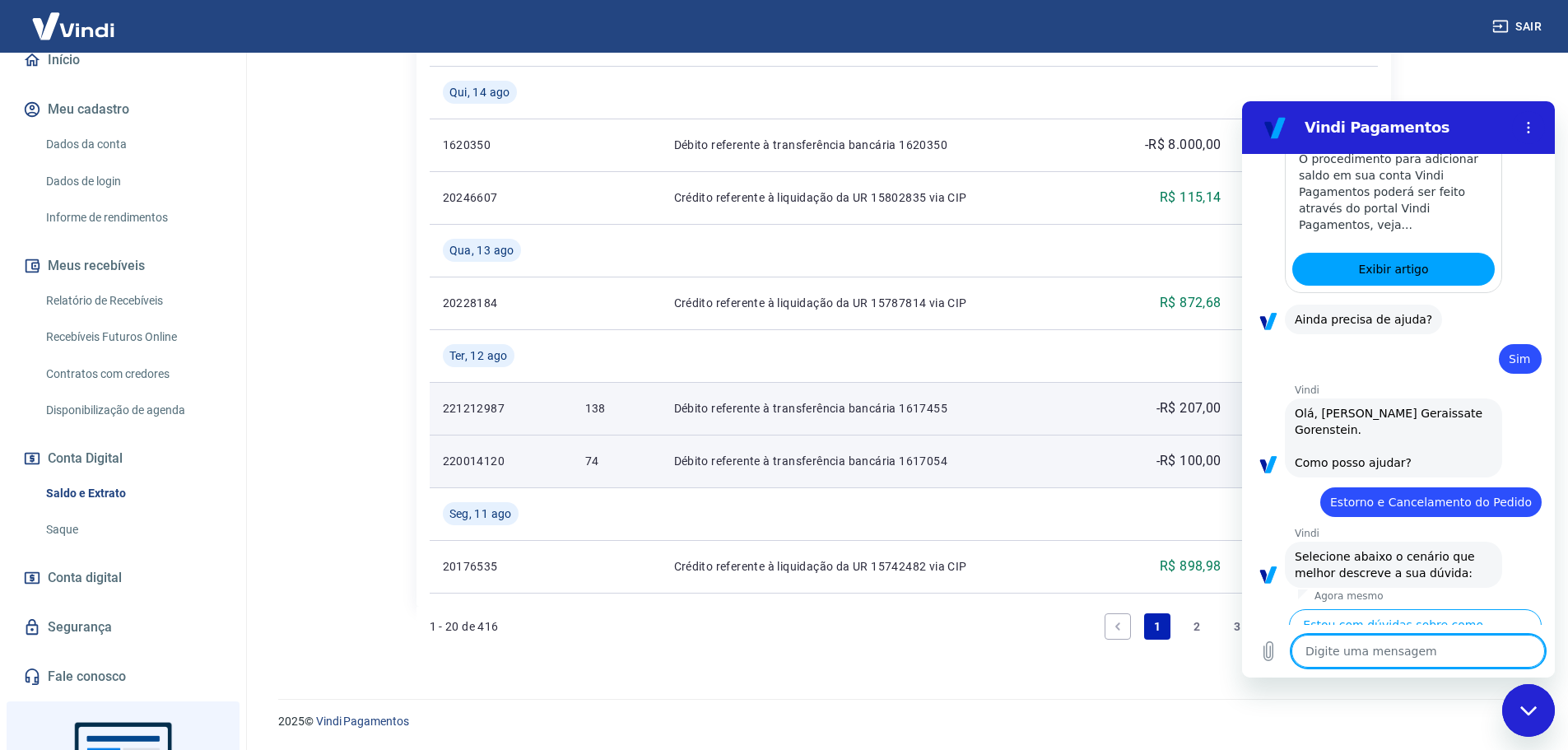
scroll to position [4161, 0]
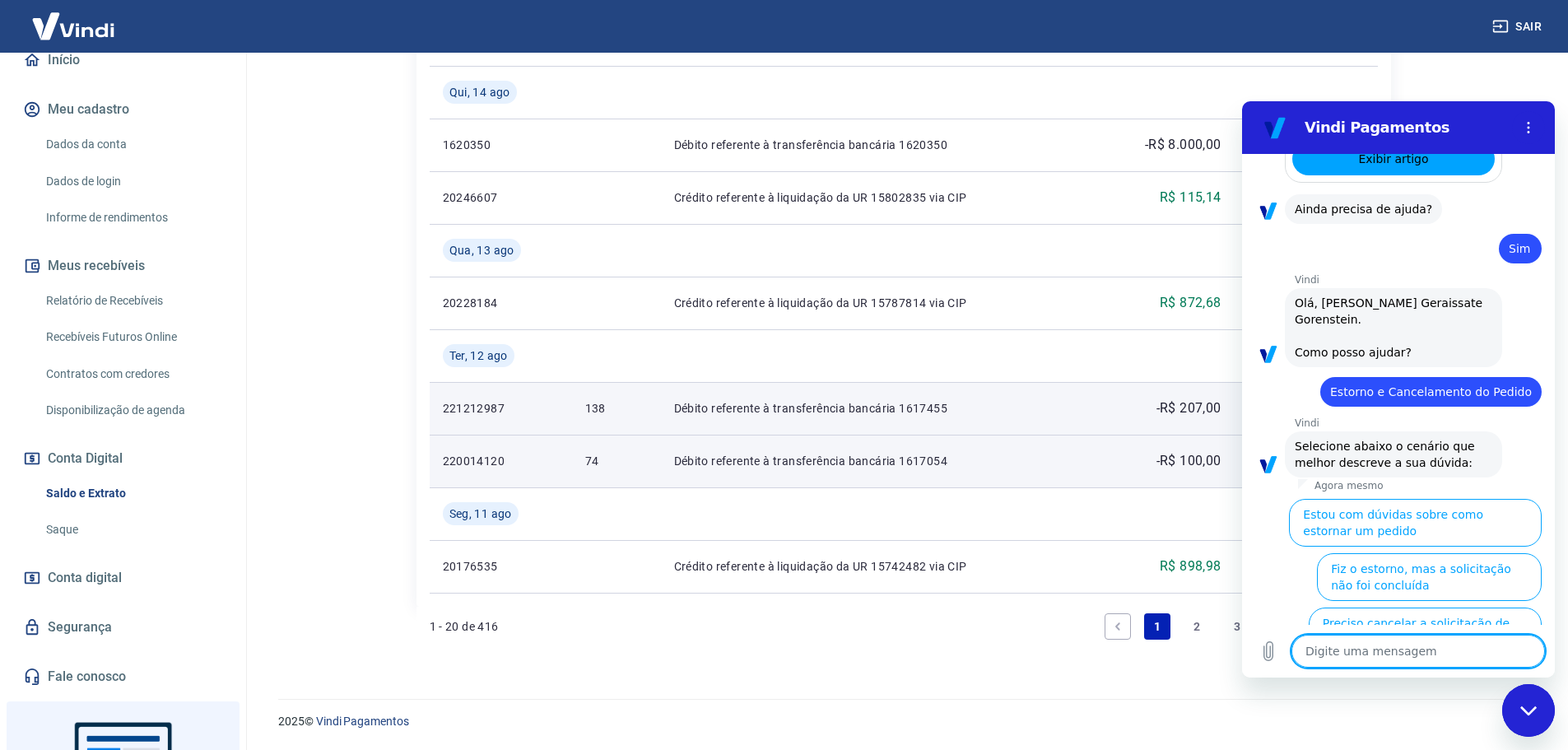
click at [1381, 652] on textarea at bounding box center [1418, 650] width 254 height 33
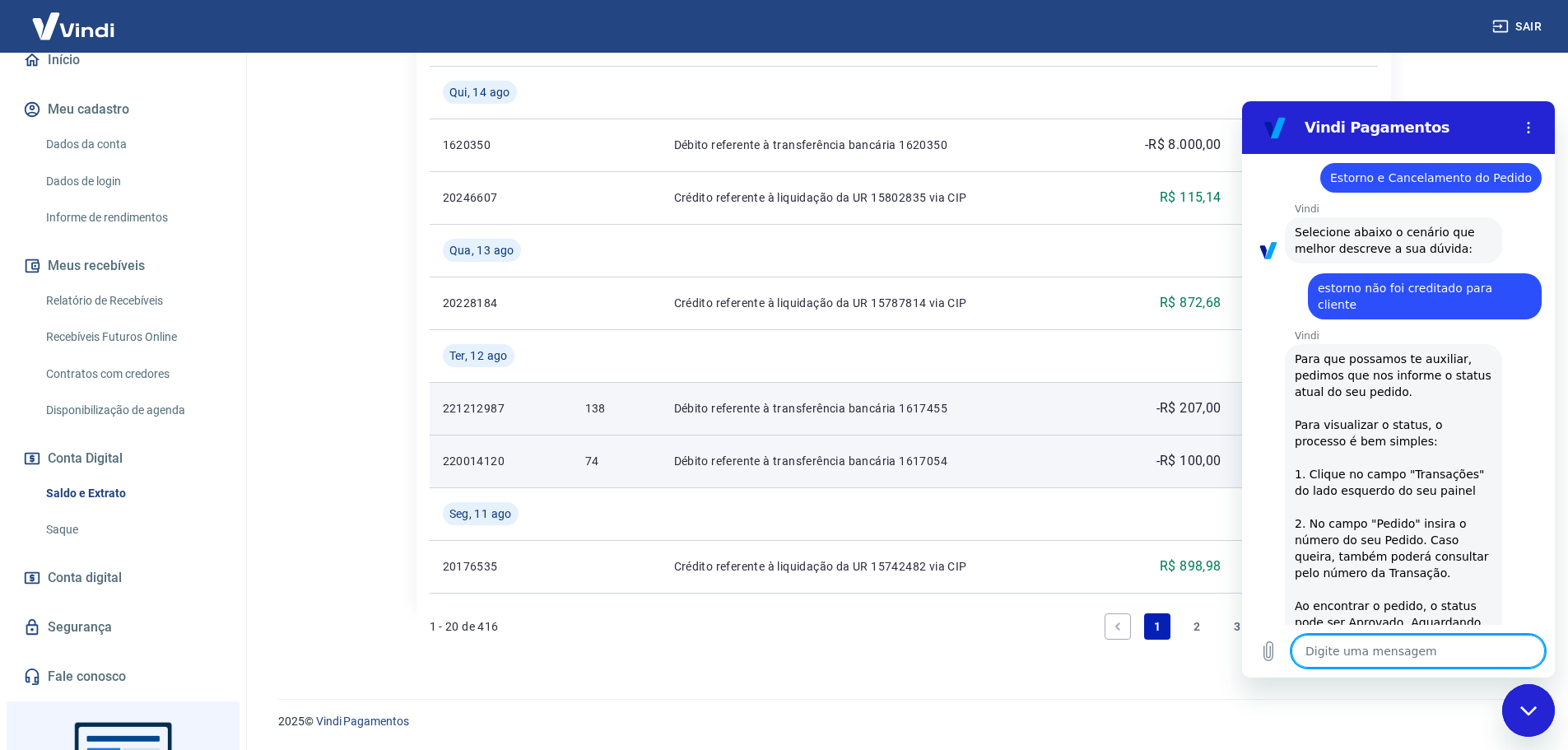
scroll to position [4491, 0]
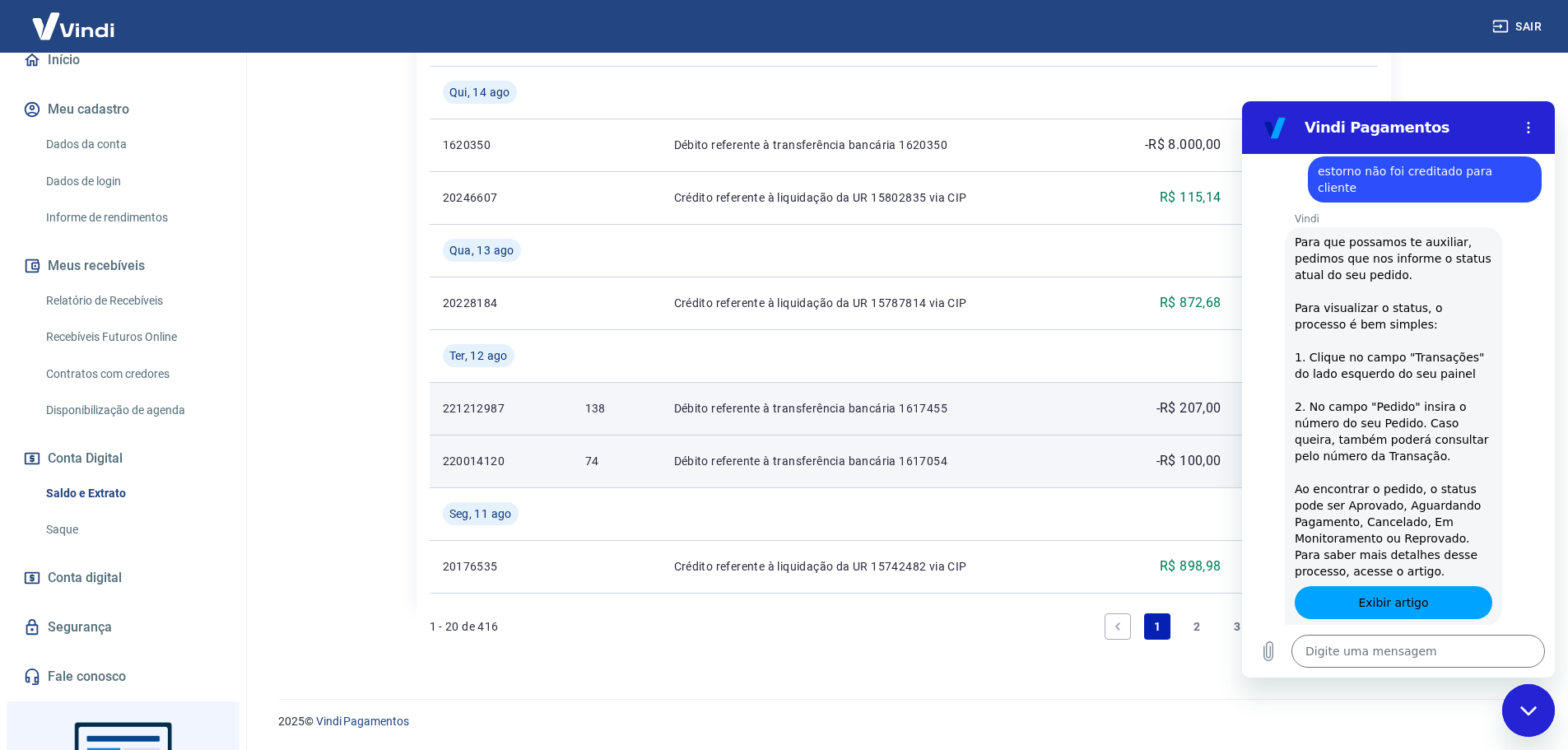
click at [1337, 695] on button "Aprovado" at bounding box center [1343, 710] width 79 height 31
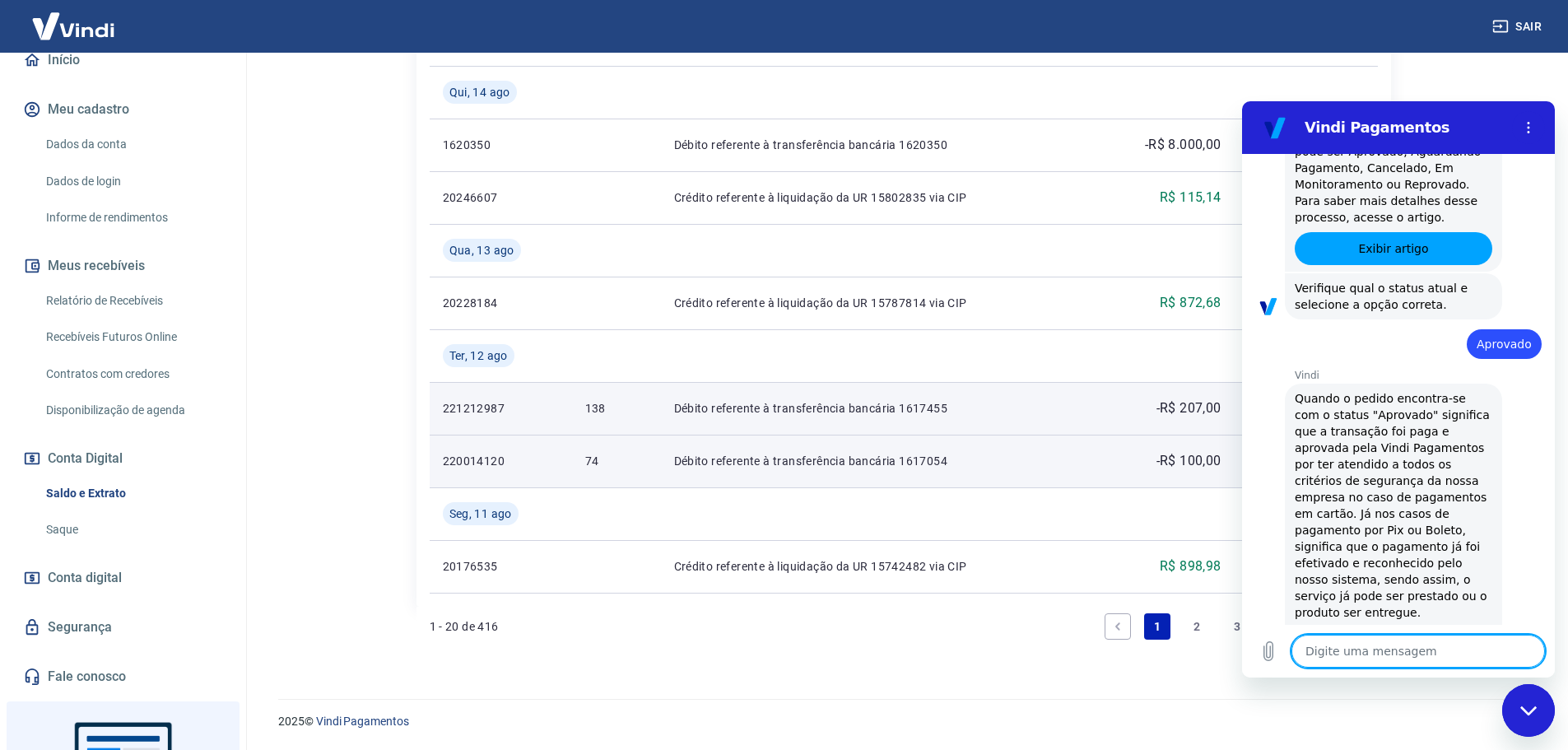
scroll to position [4881, 0]
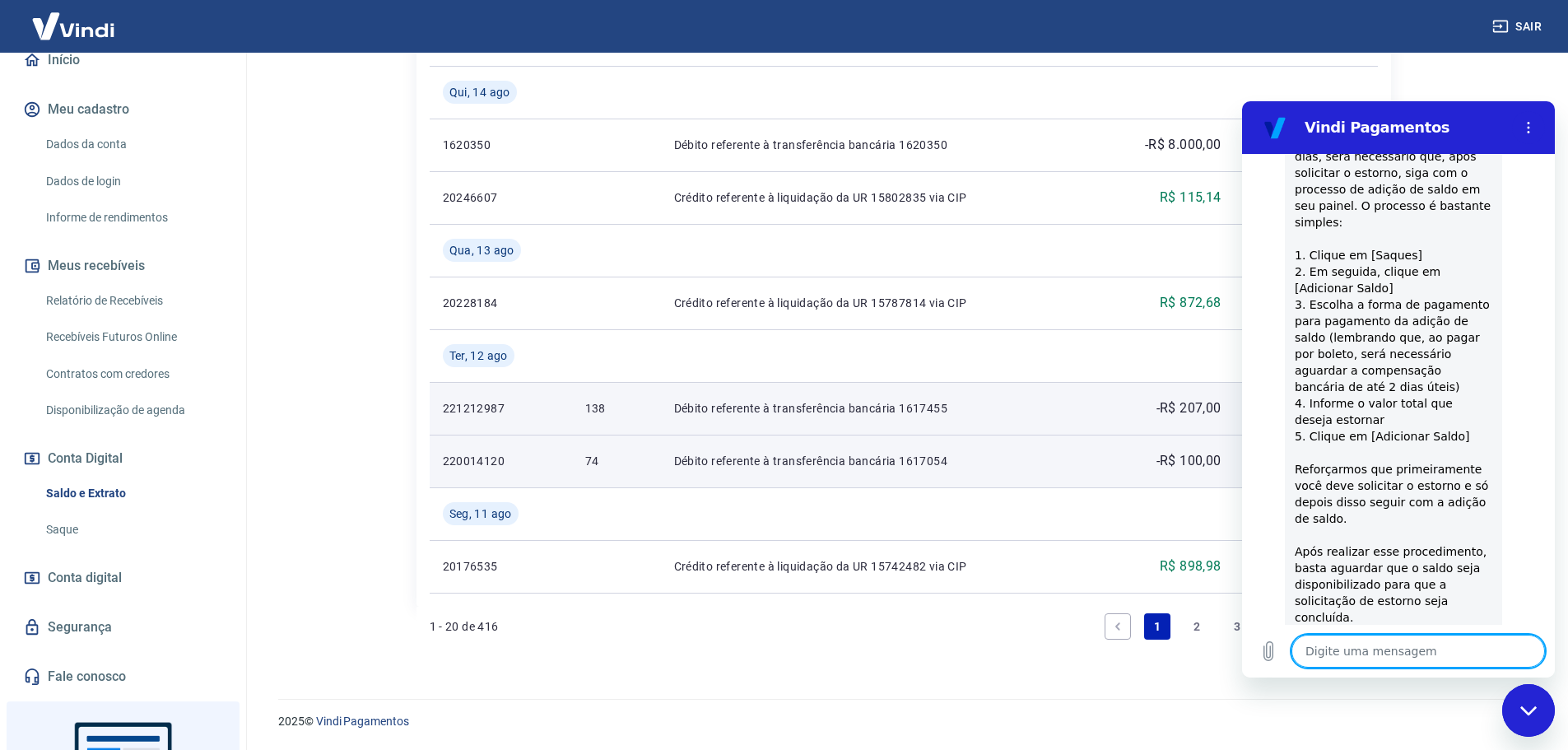
scroll to position [6438, 0]
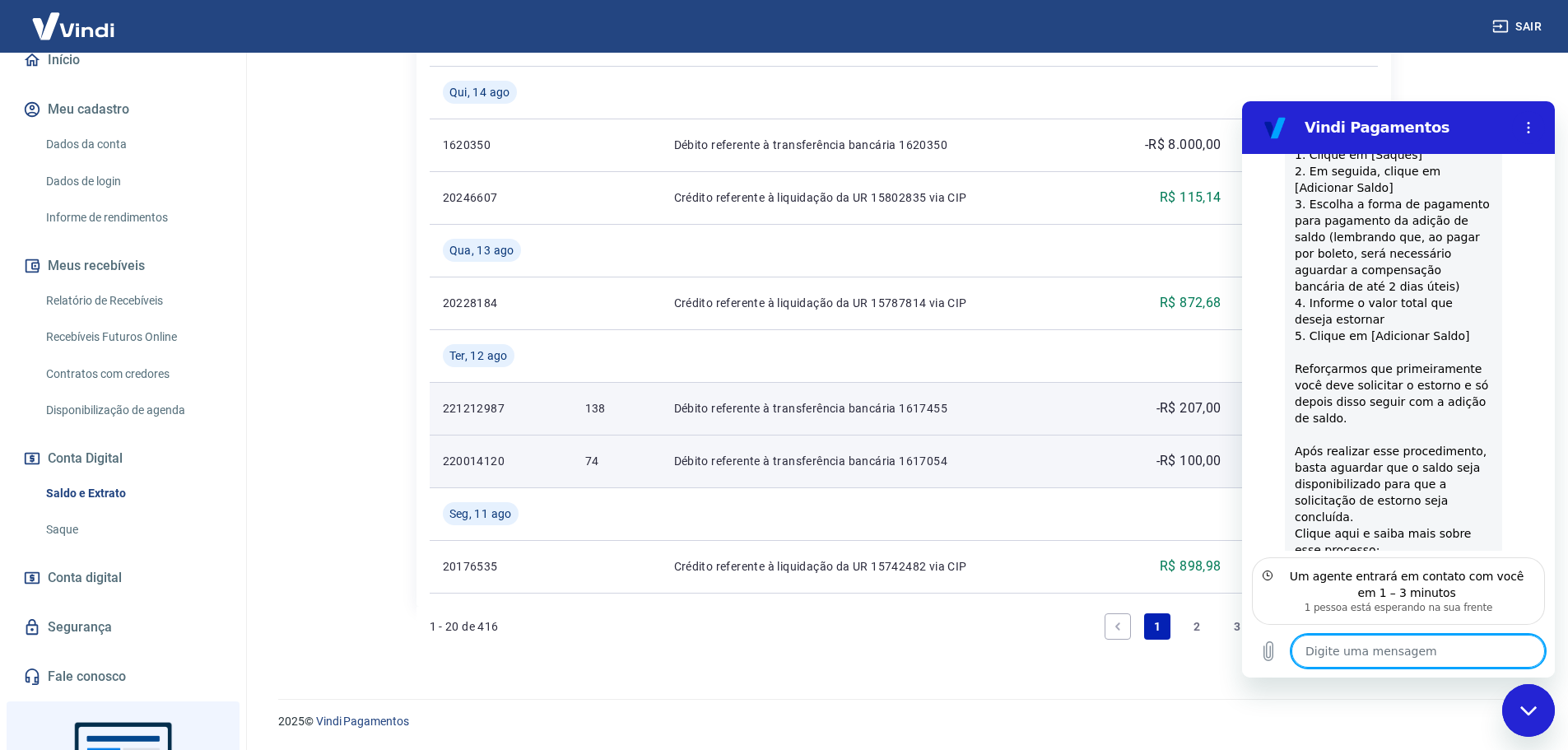
scroll to position [6571, 0]
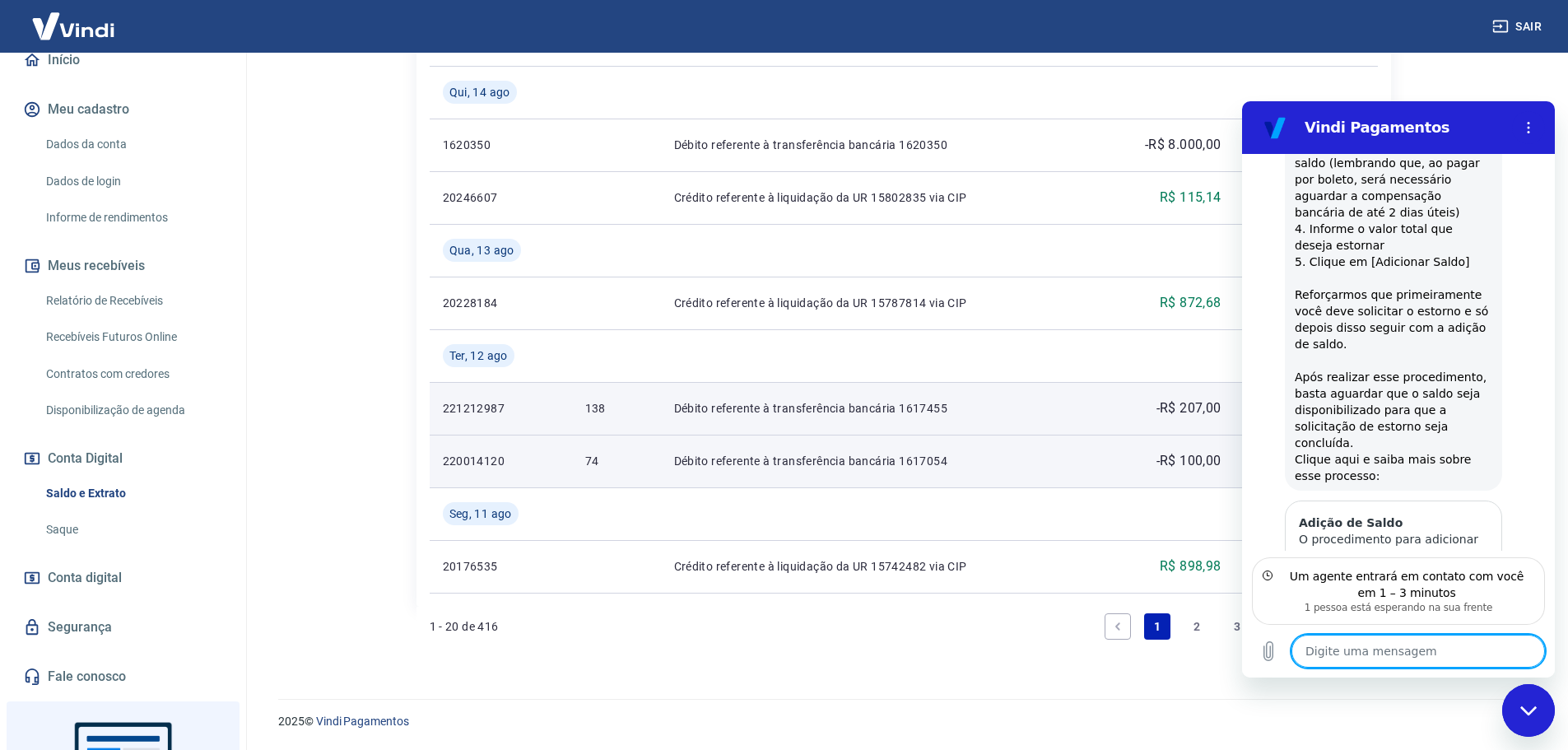
click at [1400, 657] on textarea at bounding box center [1418, 650] width 254 height 33
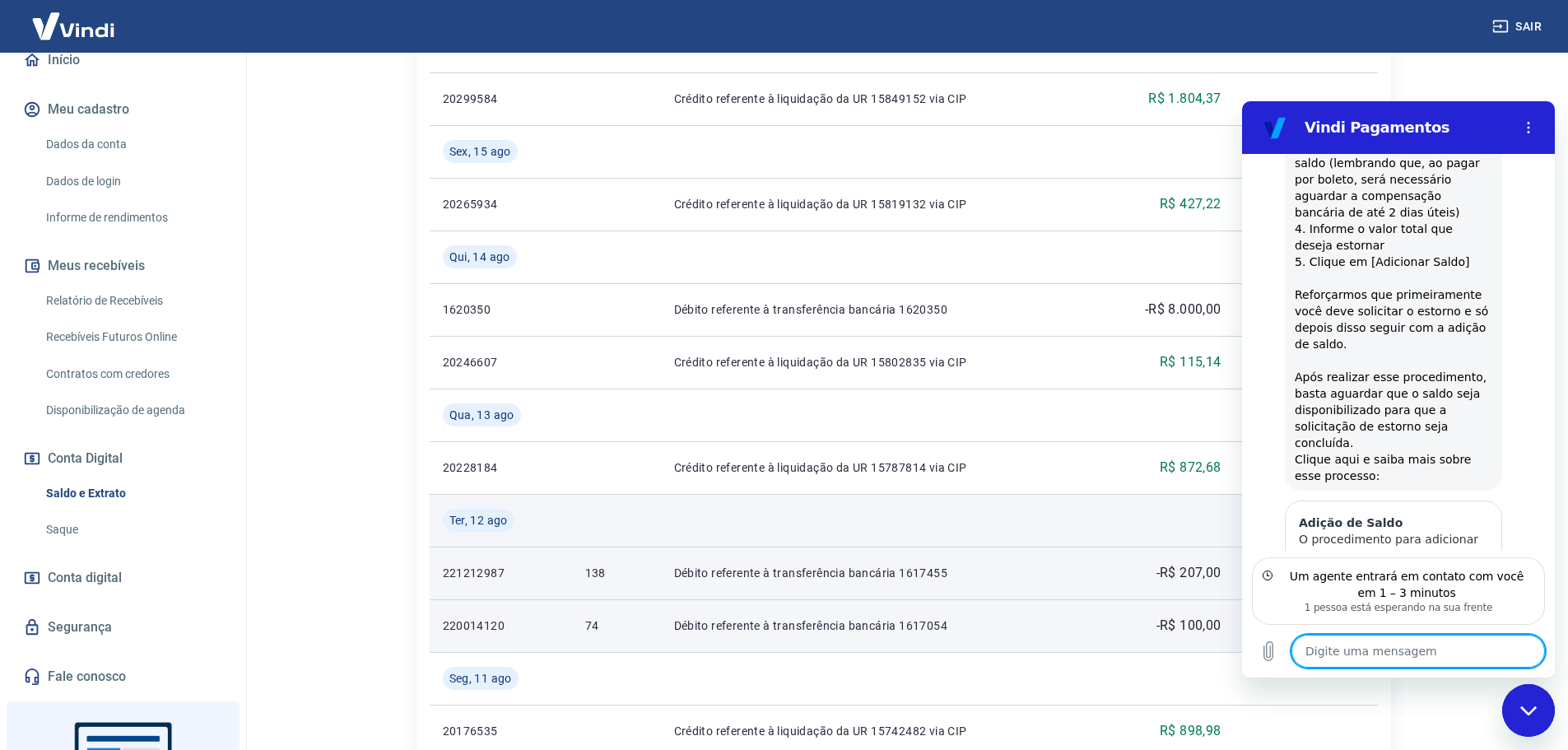
scroll to position [1552, 0]
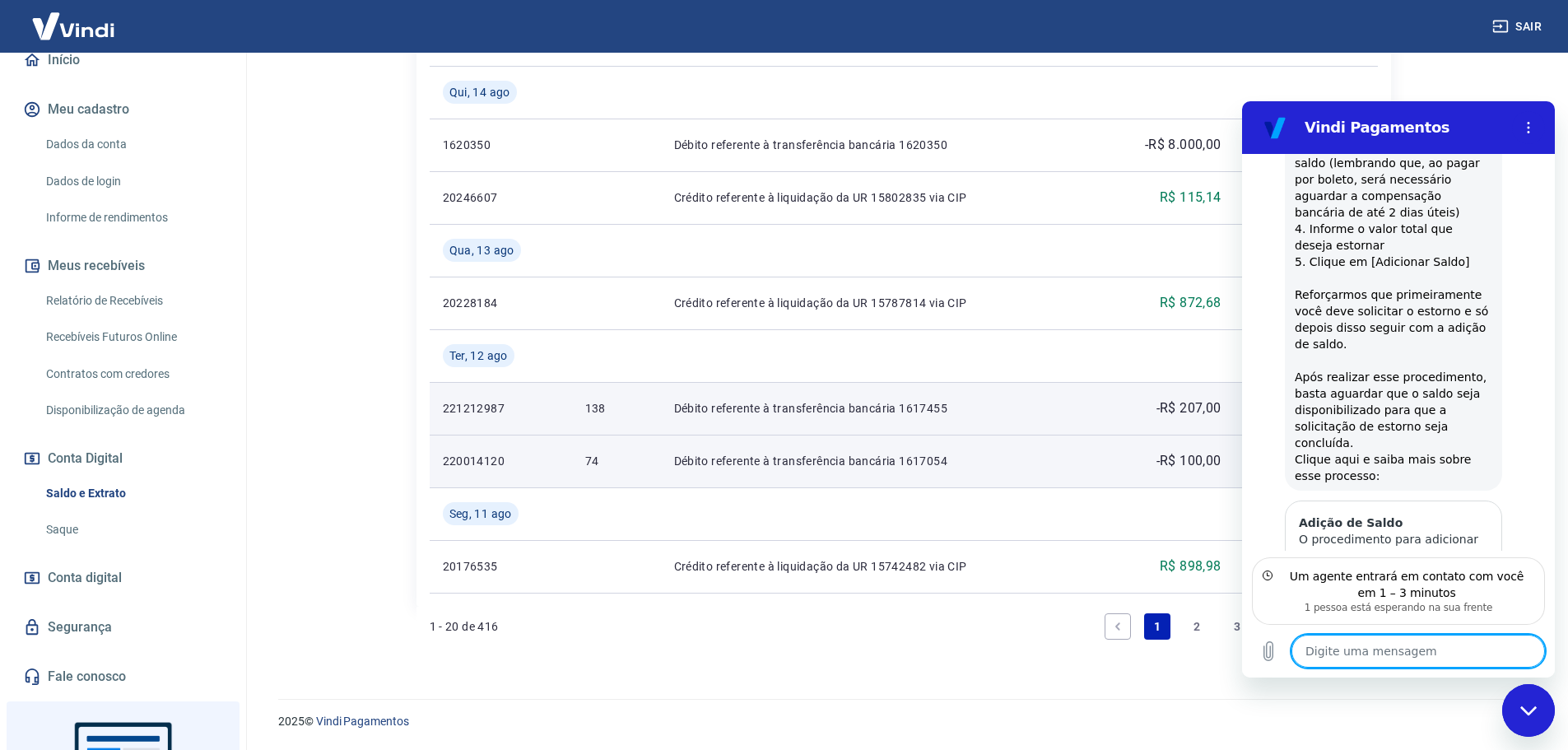
click at [1521, 715] on icon "Fechar janela de mensagens" at bounding box center [1529, 710] width 17 height 10
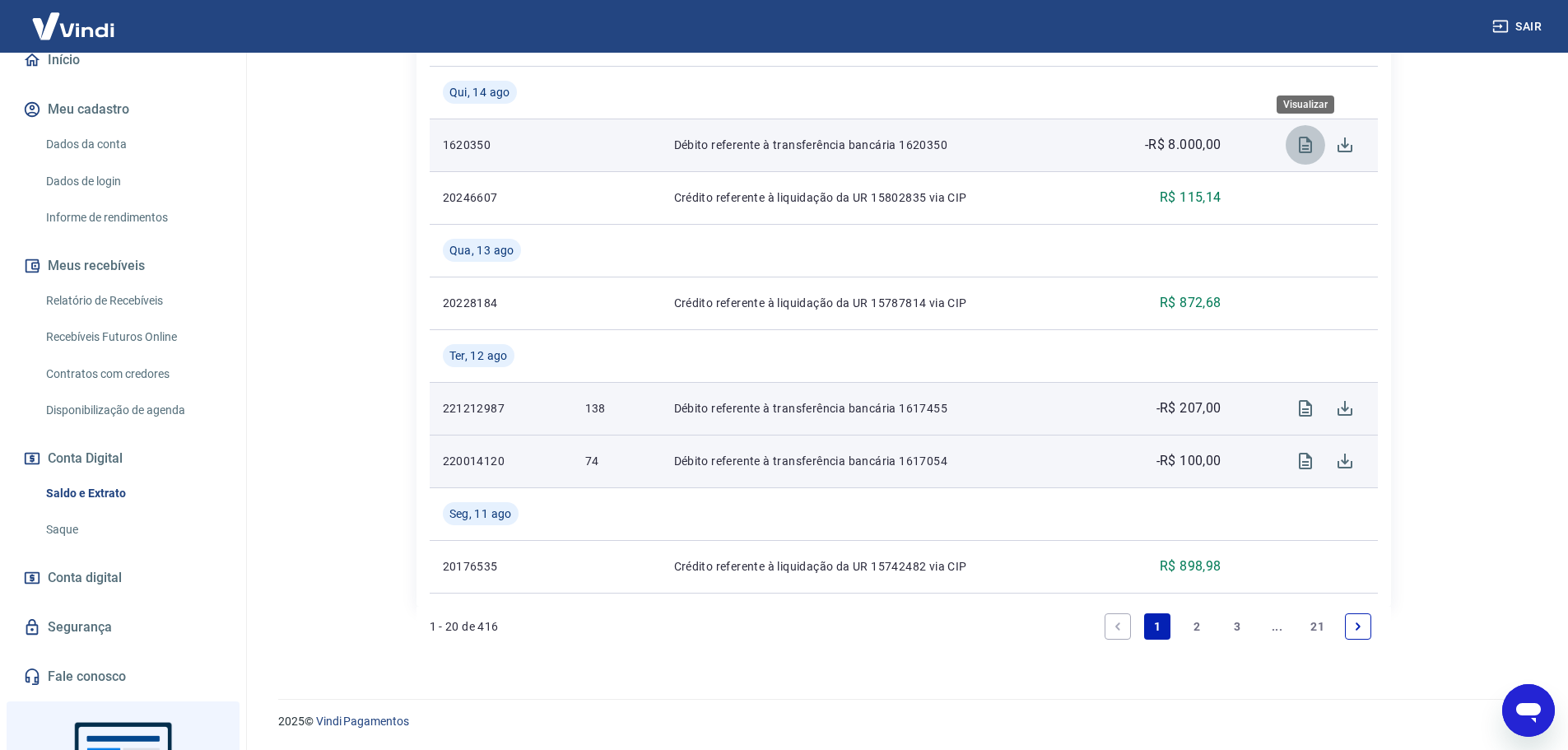
click at [1308, 136] on icon "Visualizar" at bounding box center [1305, 144] width 20 height 20
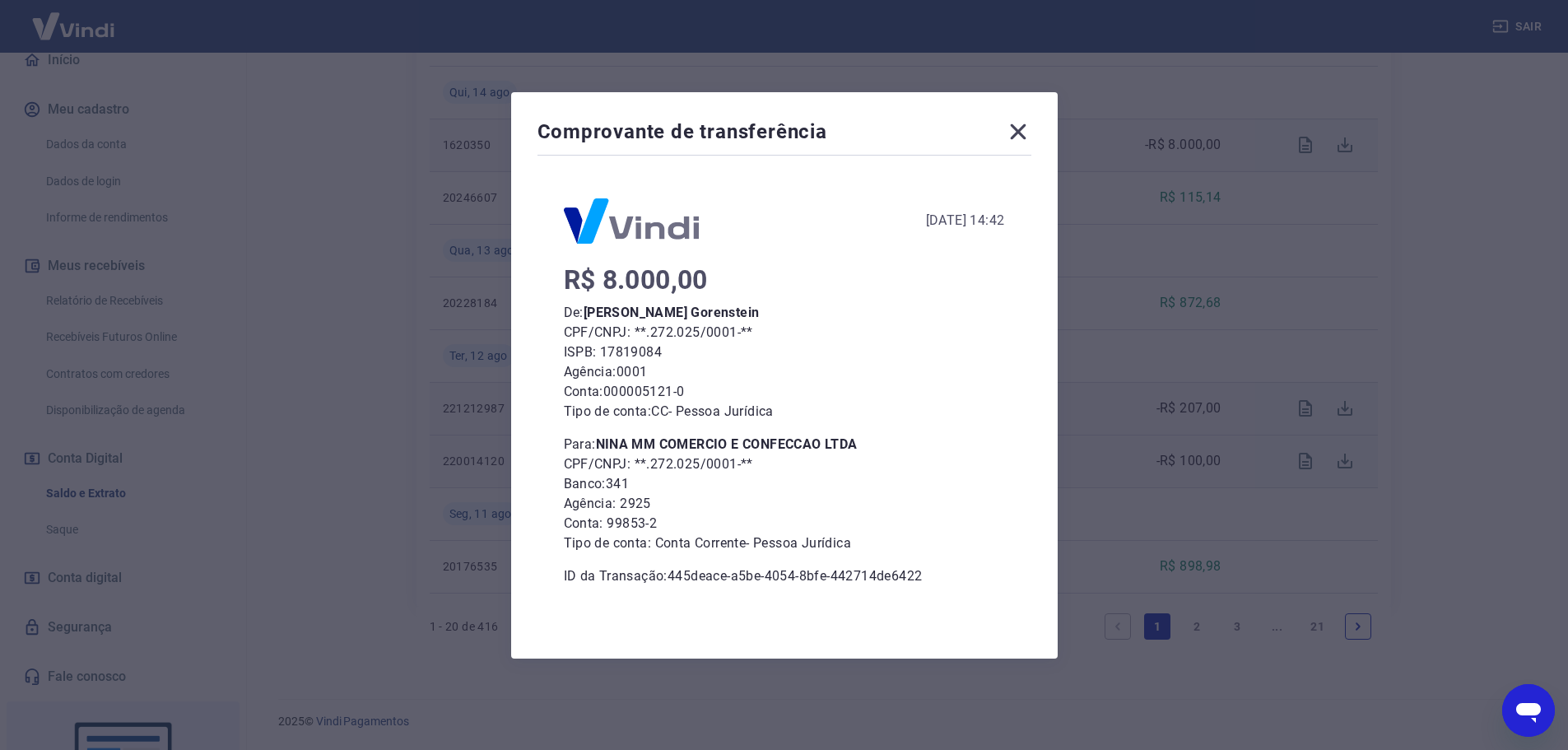
click at [1025, 129] on icon at bounding box center [1017, 131] width 15 height 15
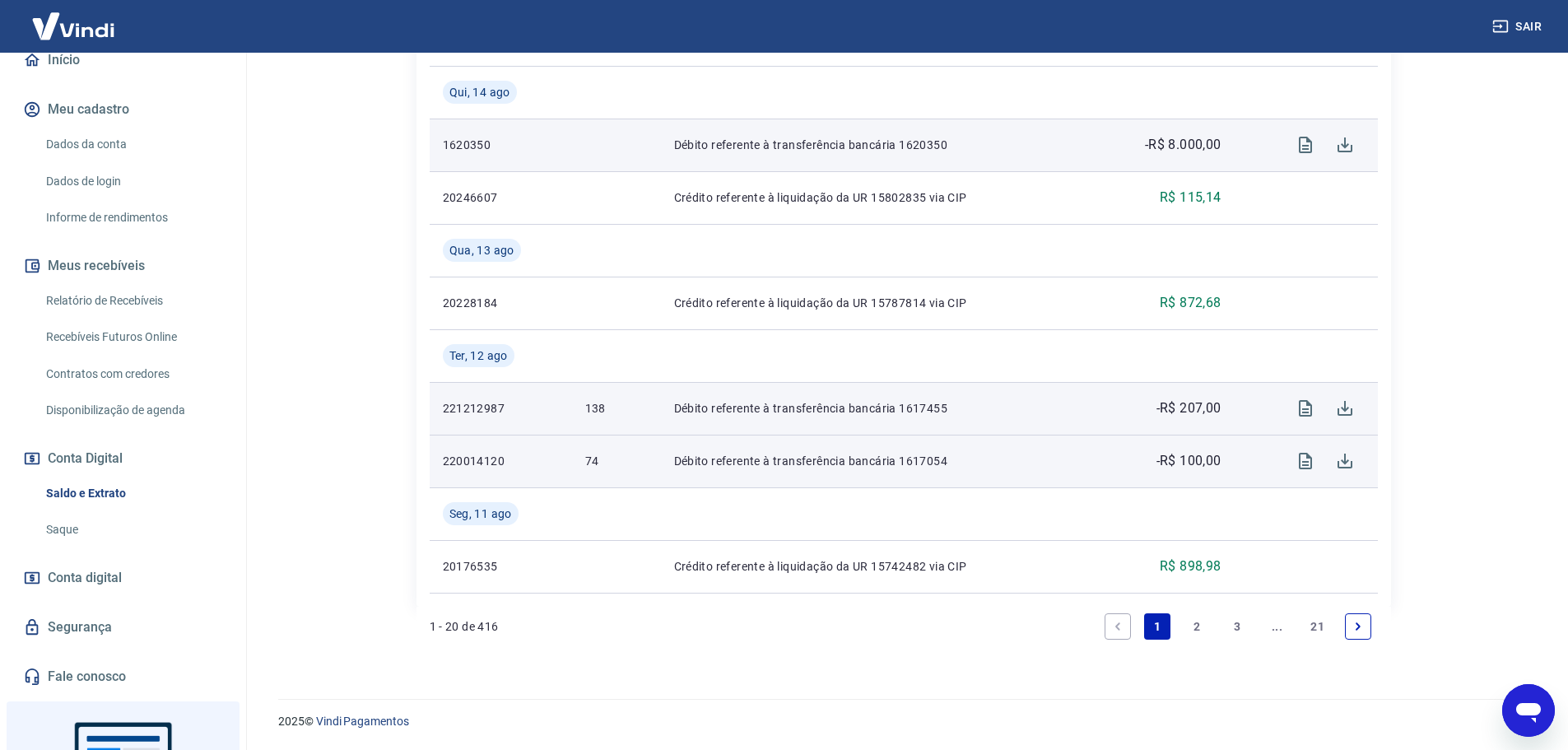
click at [1526, 719] on icon "Abrir janela de mensagens" at bounding box center [1528, 709] width 29 height 29
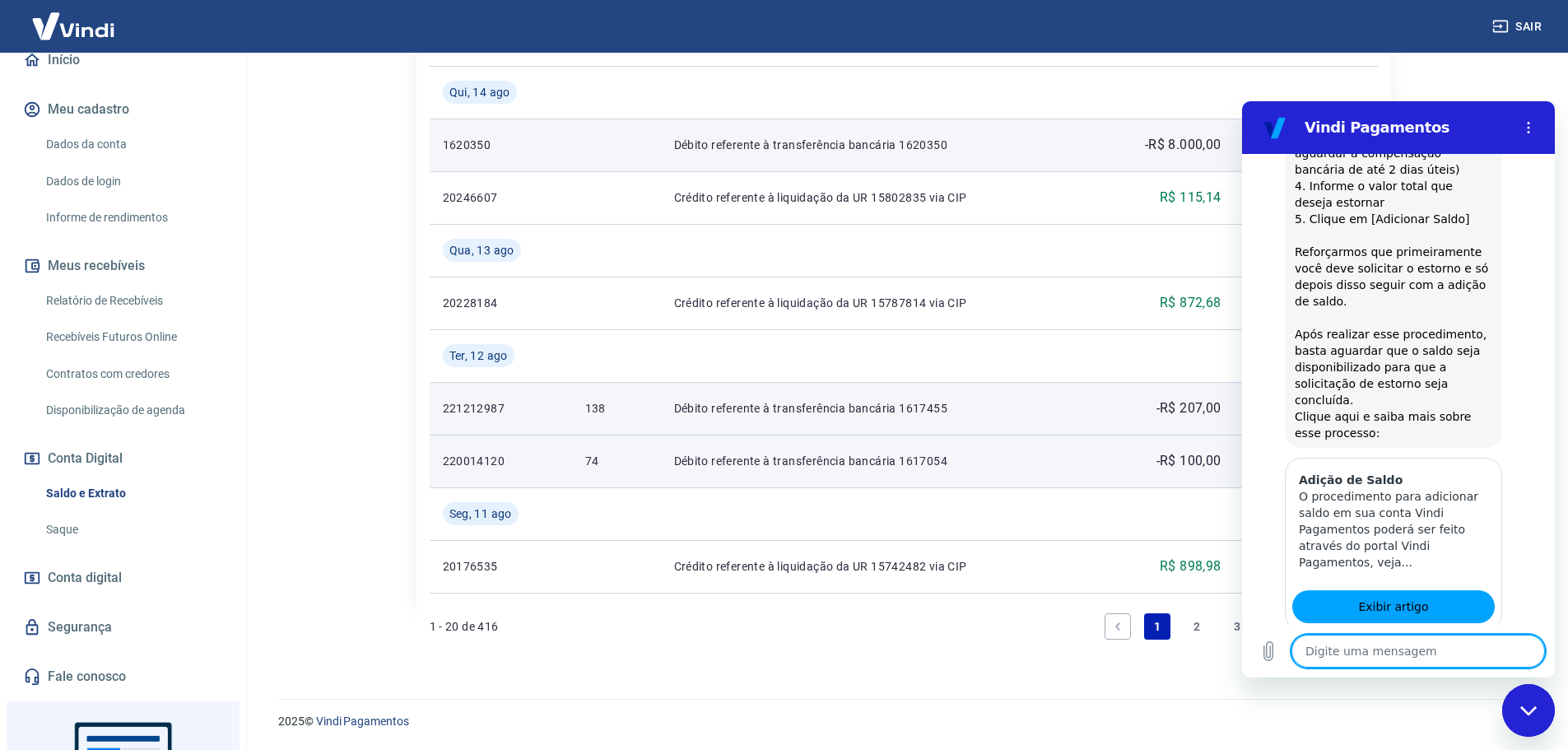
scroll to position [6618, 0]
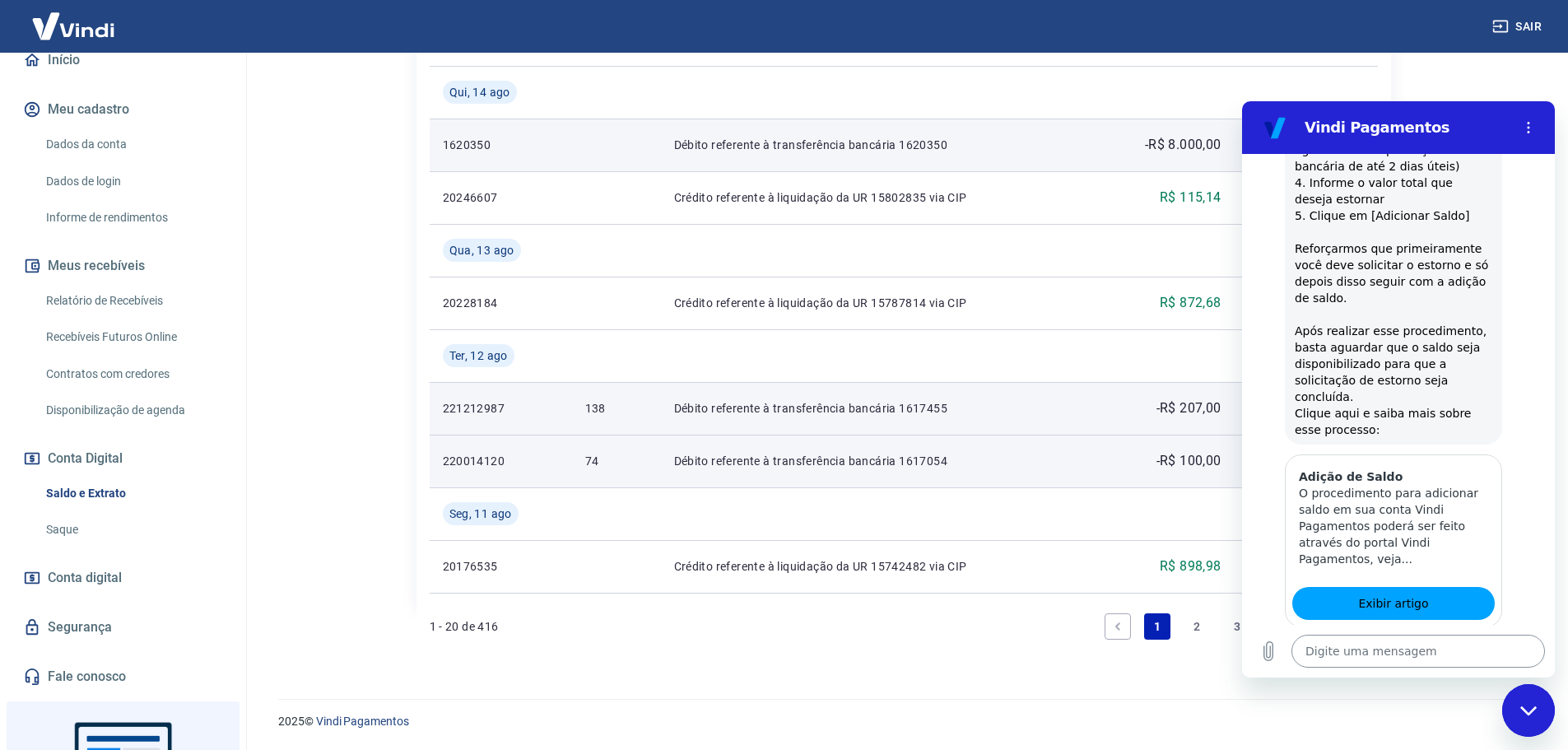
click at [1368, 644] on textarea at bounding box center [1418, 650] width 254 height 33
click at [1349, 643] on textarea at bounding box center [1418, 650] width 254 height 33
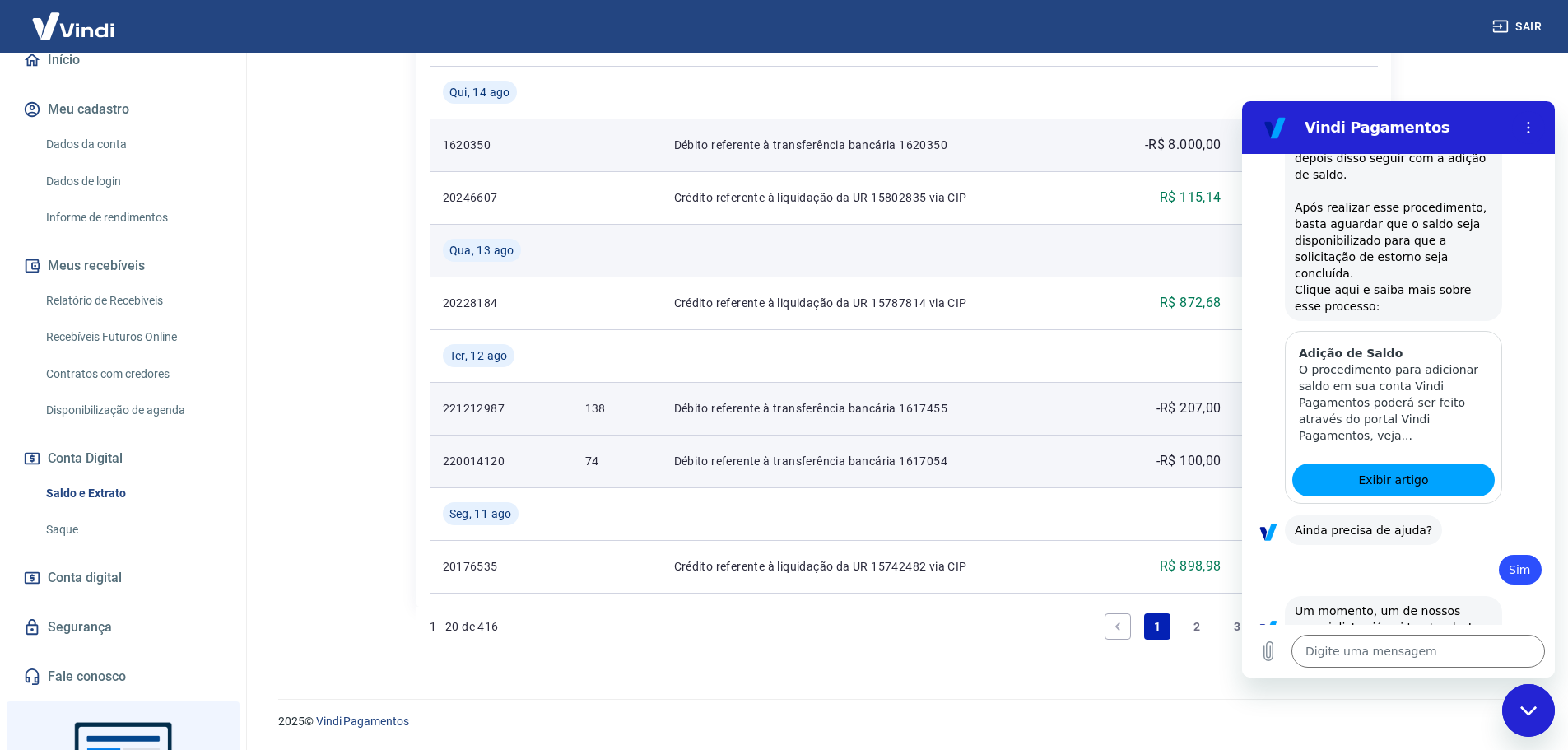
scroll to position [6744, 0]
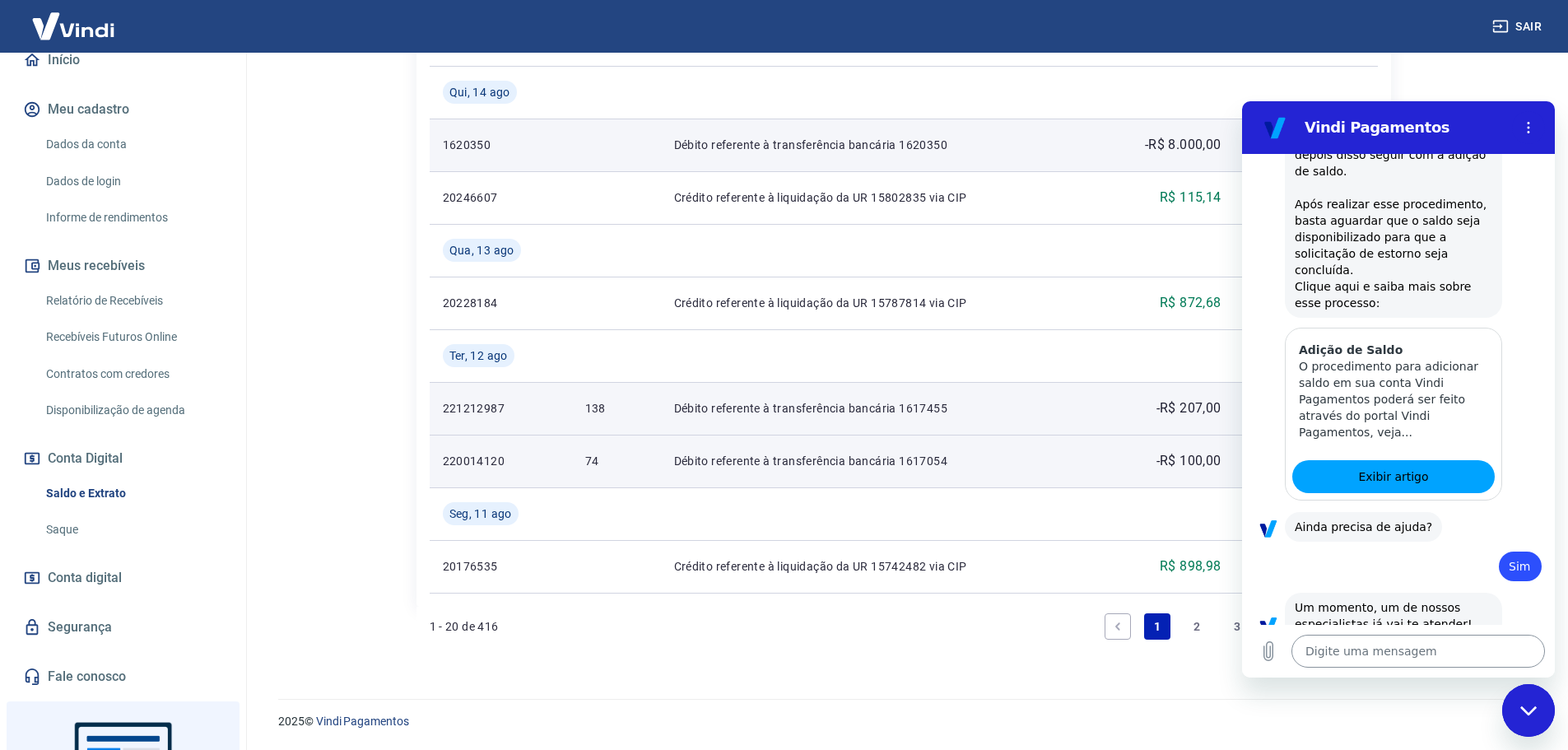
click at [1423, 645] on textarea at bounding box center [1418, 650] width 254 height 33
paste textarea "solicitamos um estorno parcial de R$ 100,00 dia 1/08 para o pedido 74. A client…"
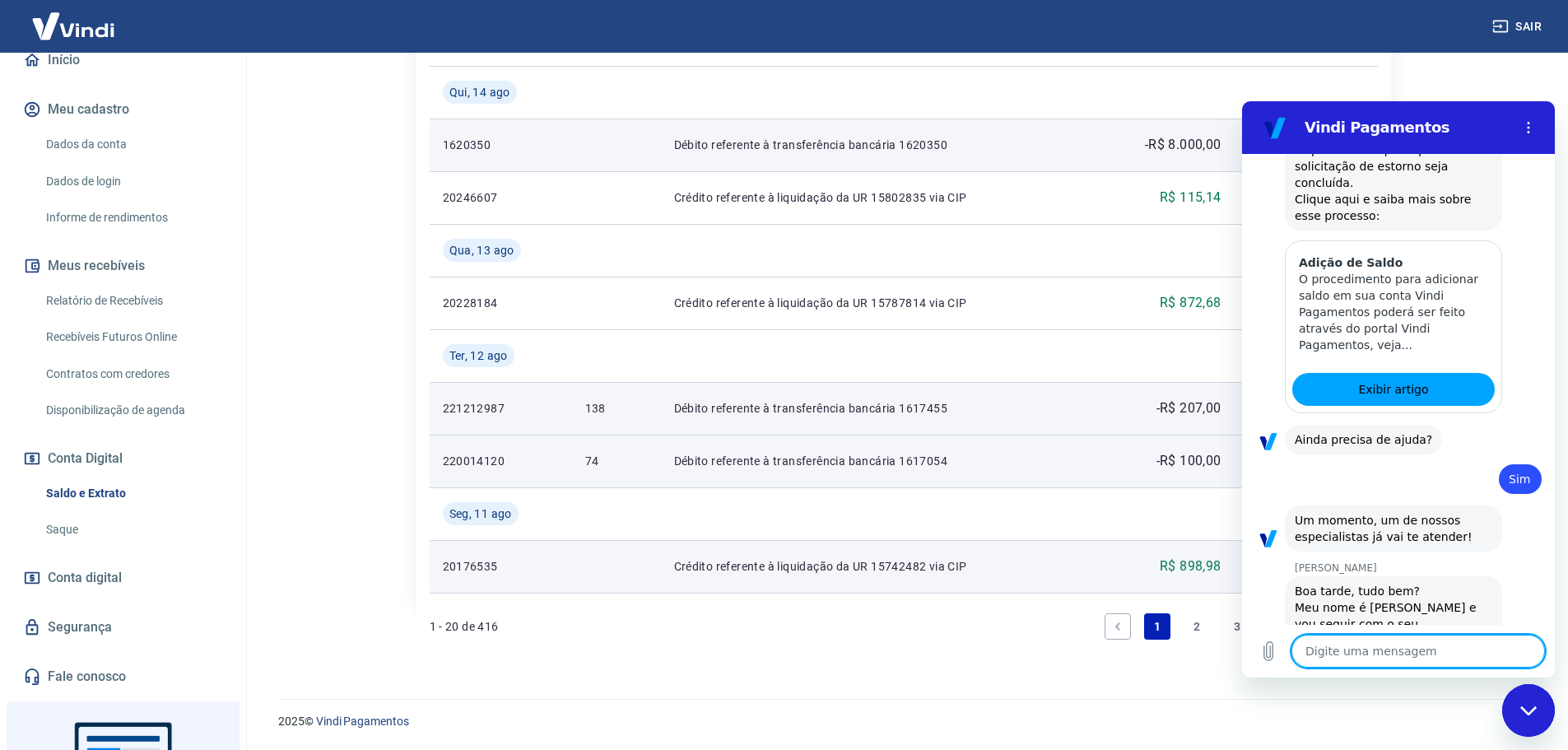
scroll to position [6833, 0]
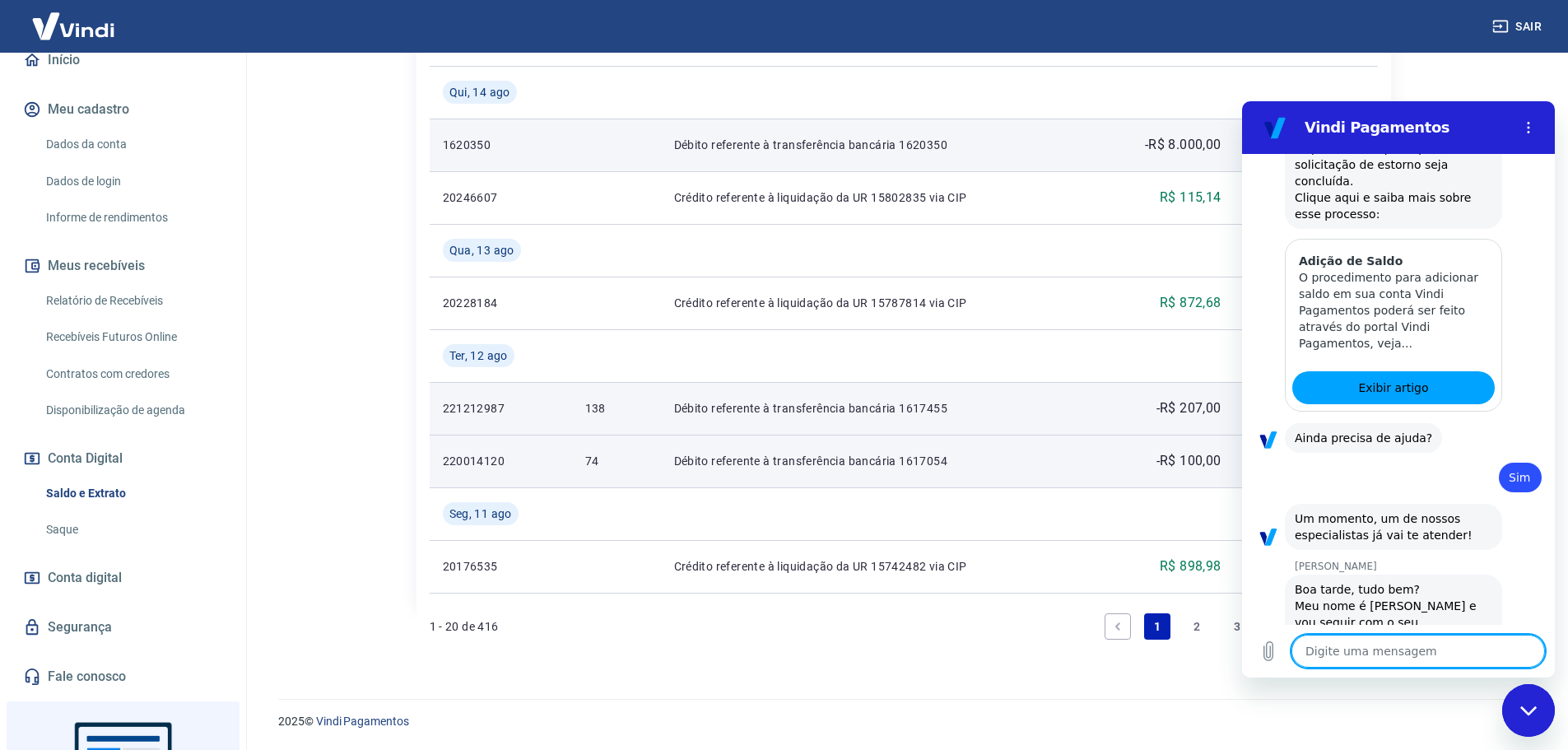
click at [1326, 650] on textarea at bounding box center [1418, 650] width 254 height 33
paste textarea "Enviamos a carta de comprovação da operação onde consta parcialmente os dados d…"
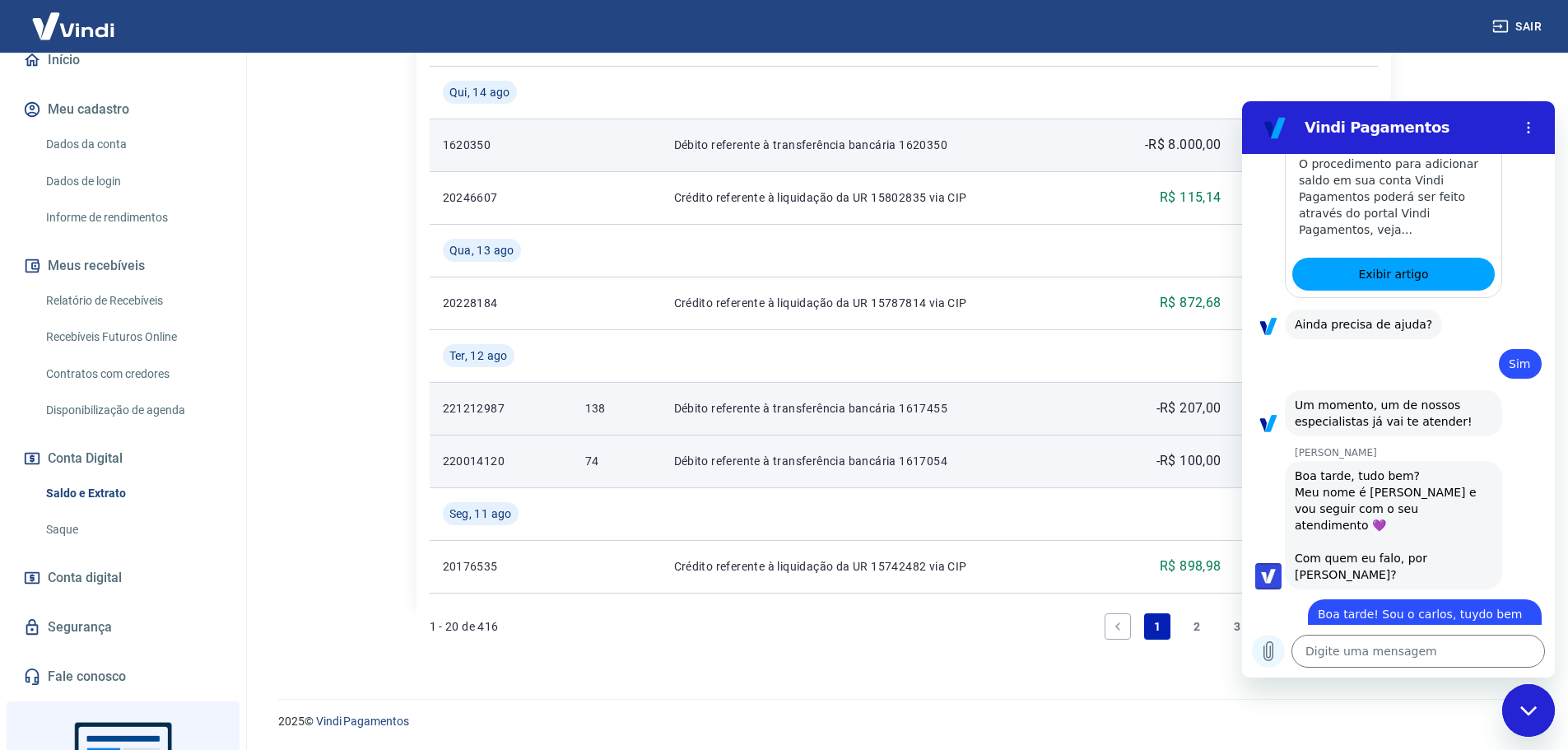
click at [1270, 653] on icon "Carregar arquivo" at bounding box center [1268, 651] width 10 height 19
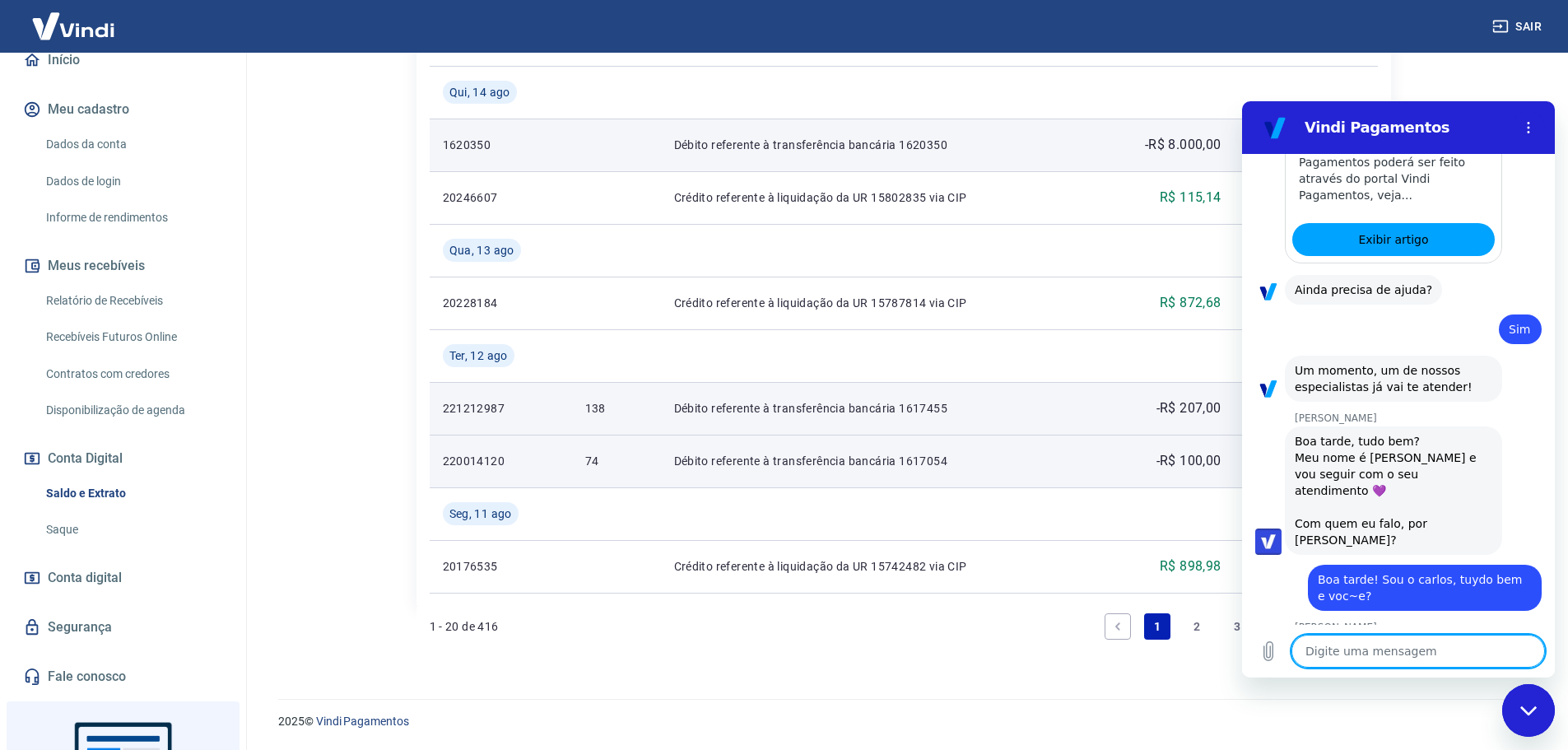
scroll to position [6985, 0]
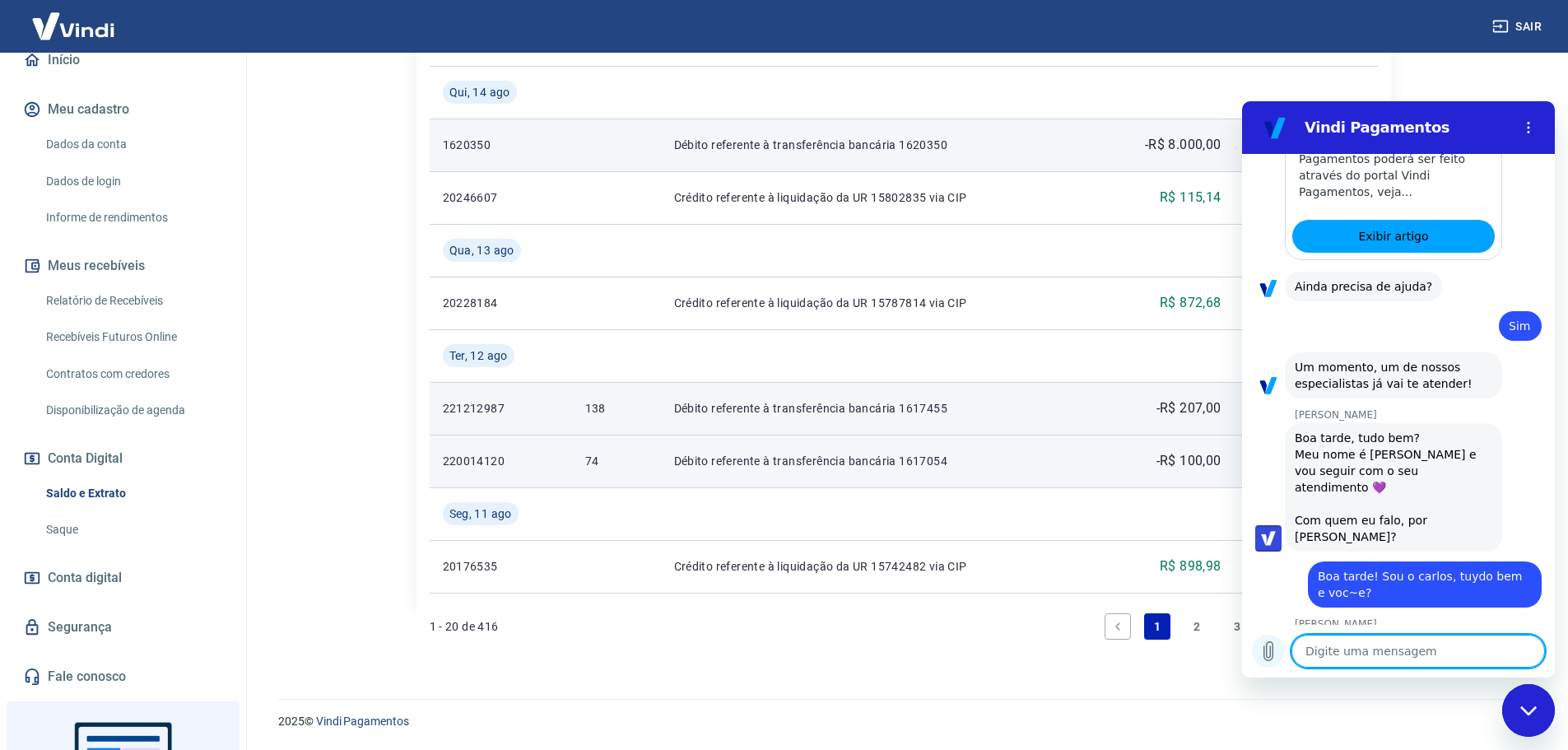
click at [1263, 652] on icon "Carregar arquivo" at bounding box center [1268, 650] width 20 height 20
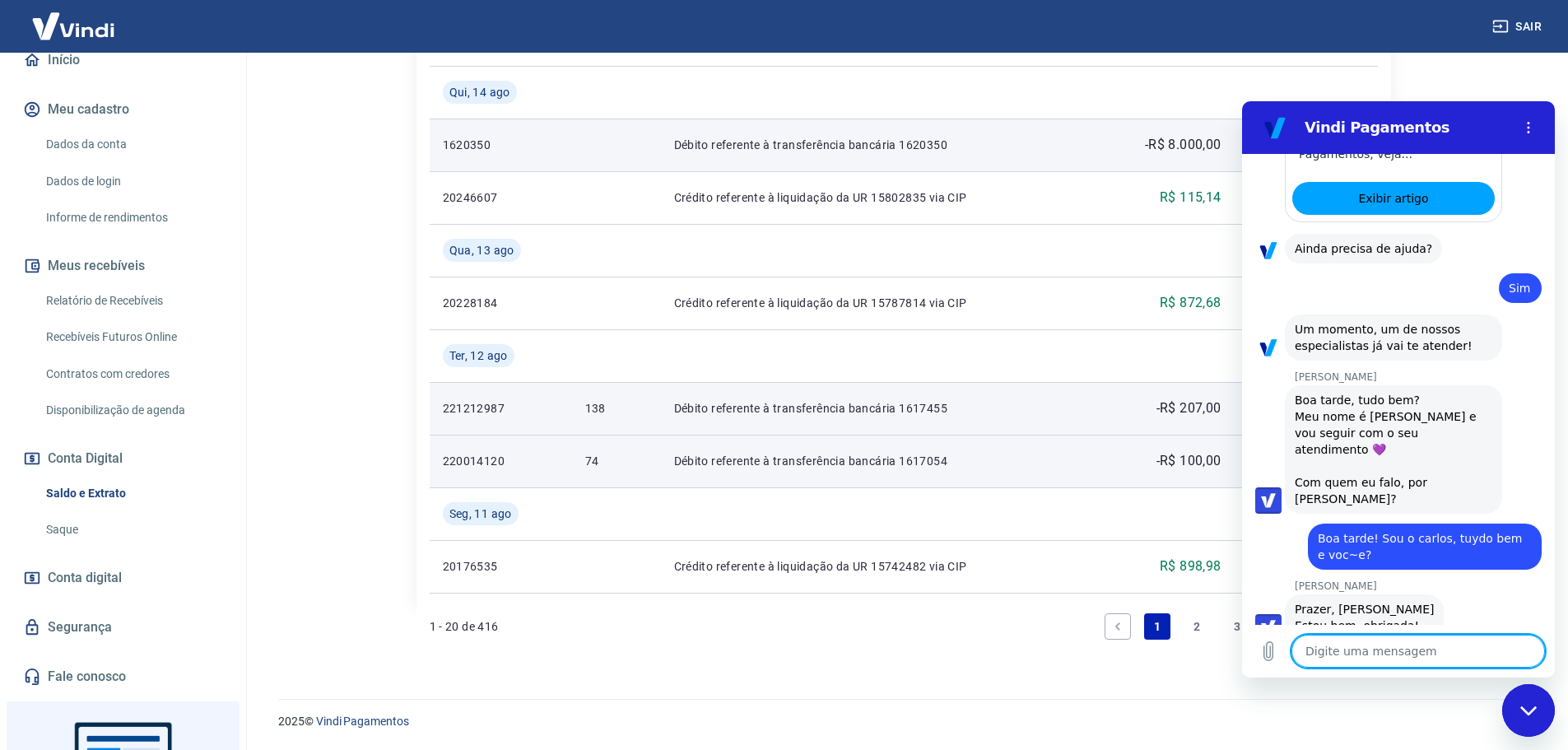
click at [1358, 650] on textarea at bounding box center [1418, 650] width 254 height 33
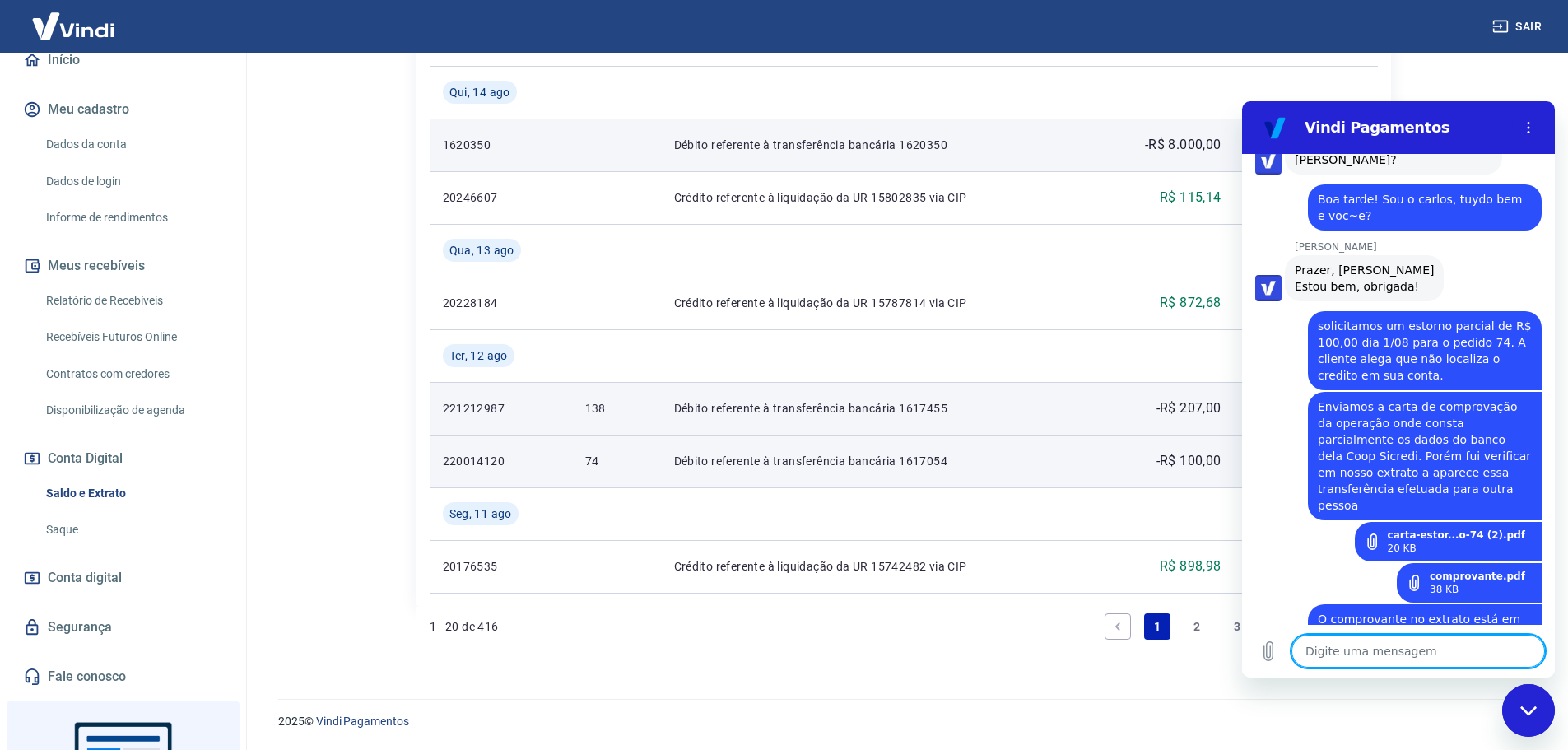
scroll to position [7359, 0]
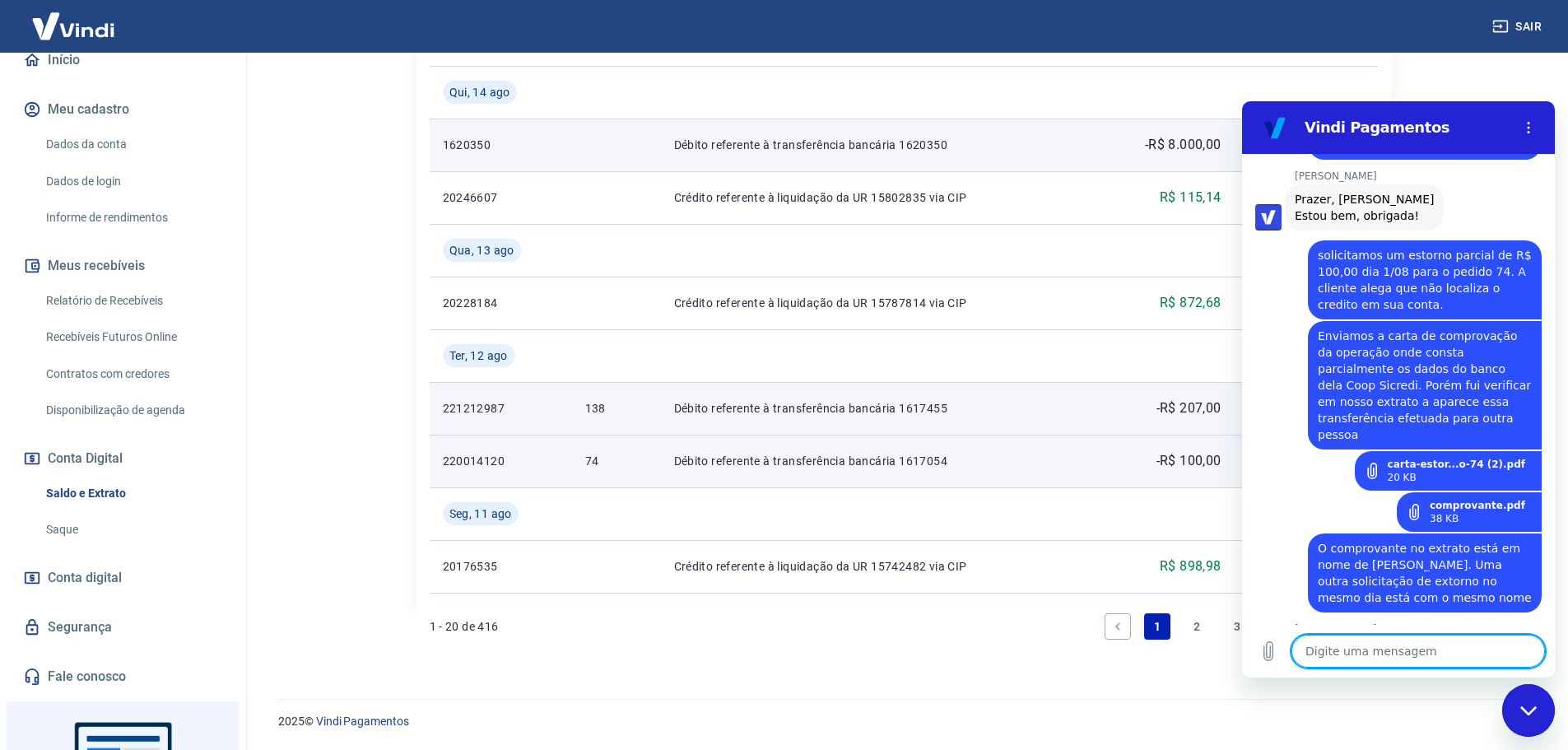
click at [1374, 649] on textarea at bounding box center [1418, 650] width 254 height 33
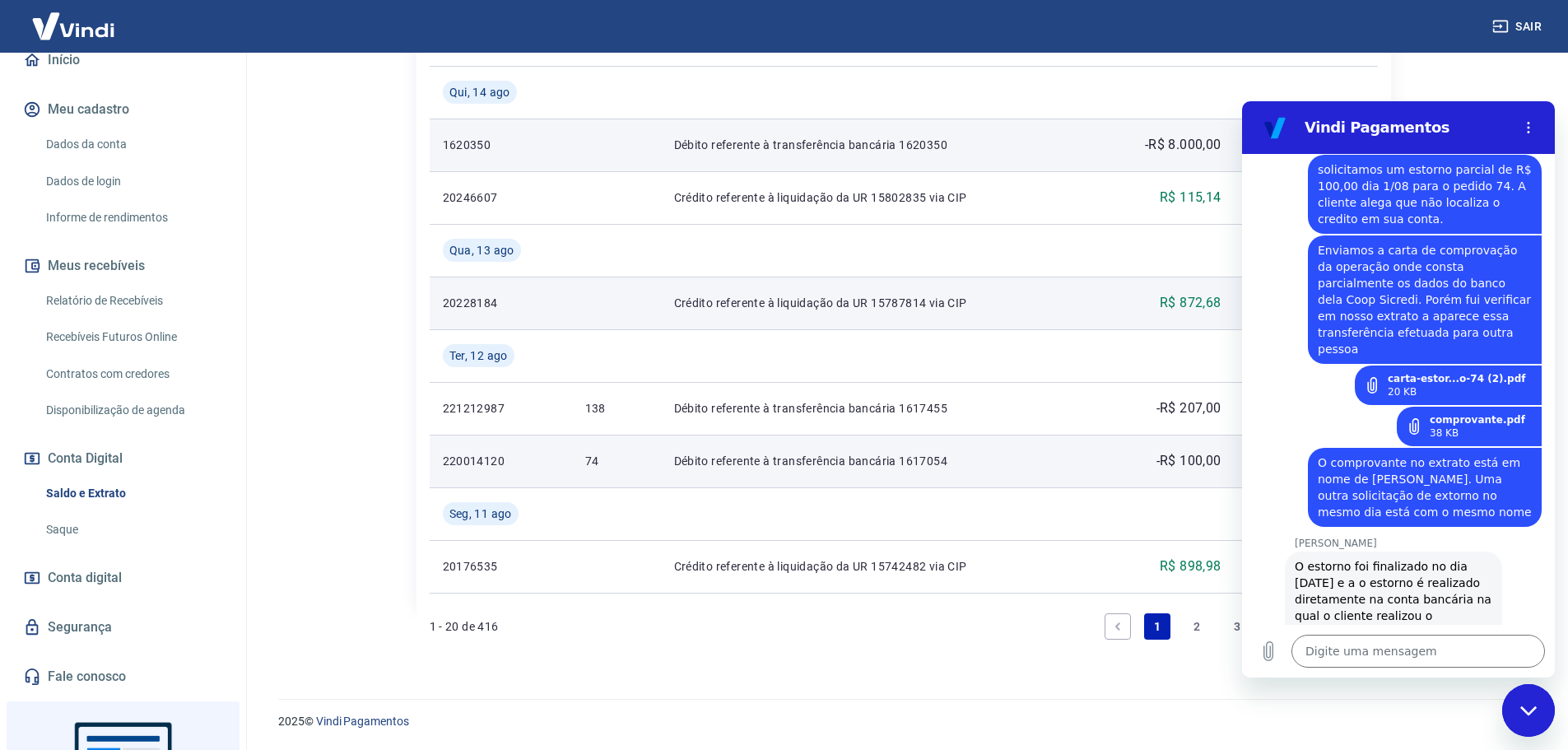
scroll to position [7521, 0]
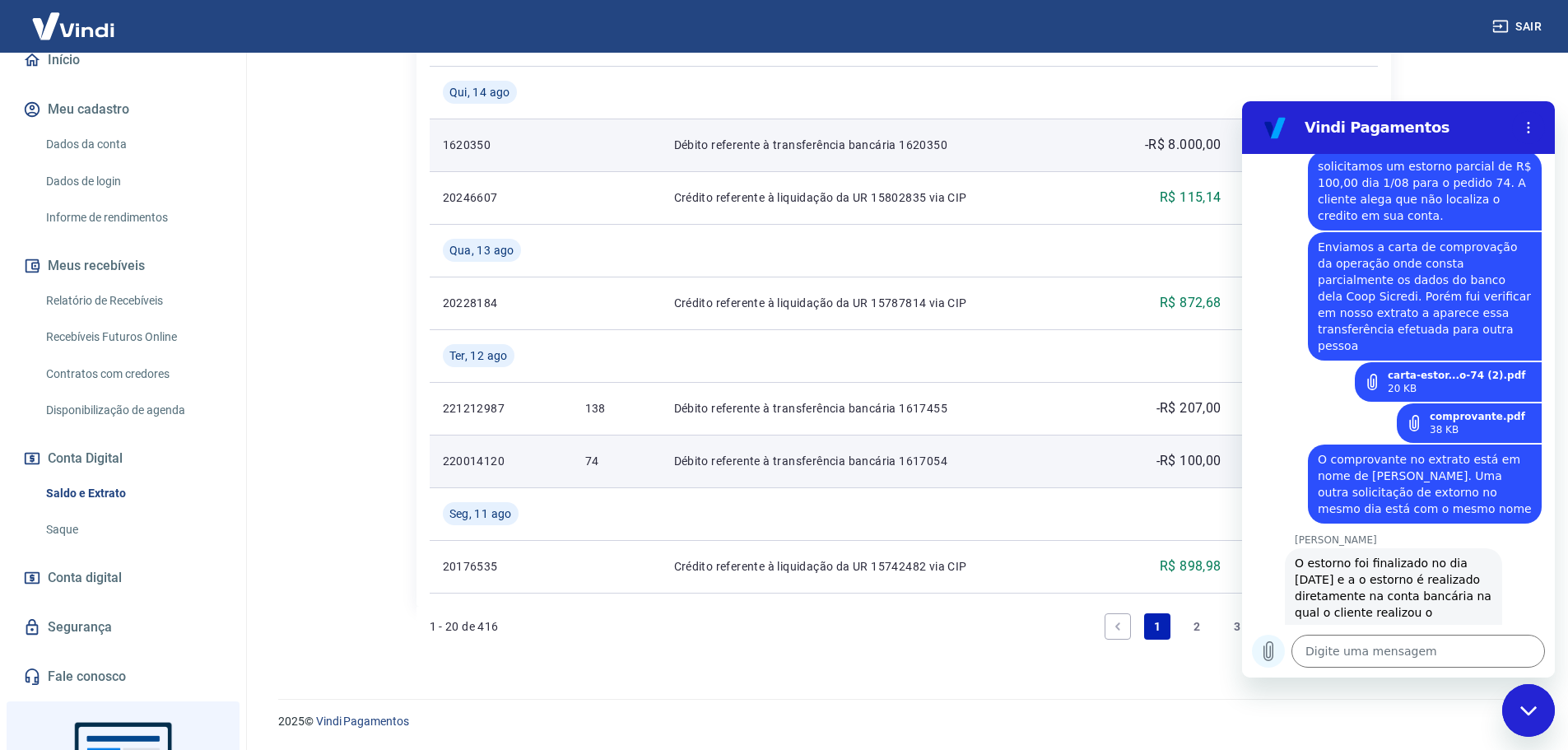
click at [1275, 652] on icon "Carregar arquivo" at bounding box center [1268, 650] width 20 height 20
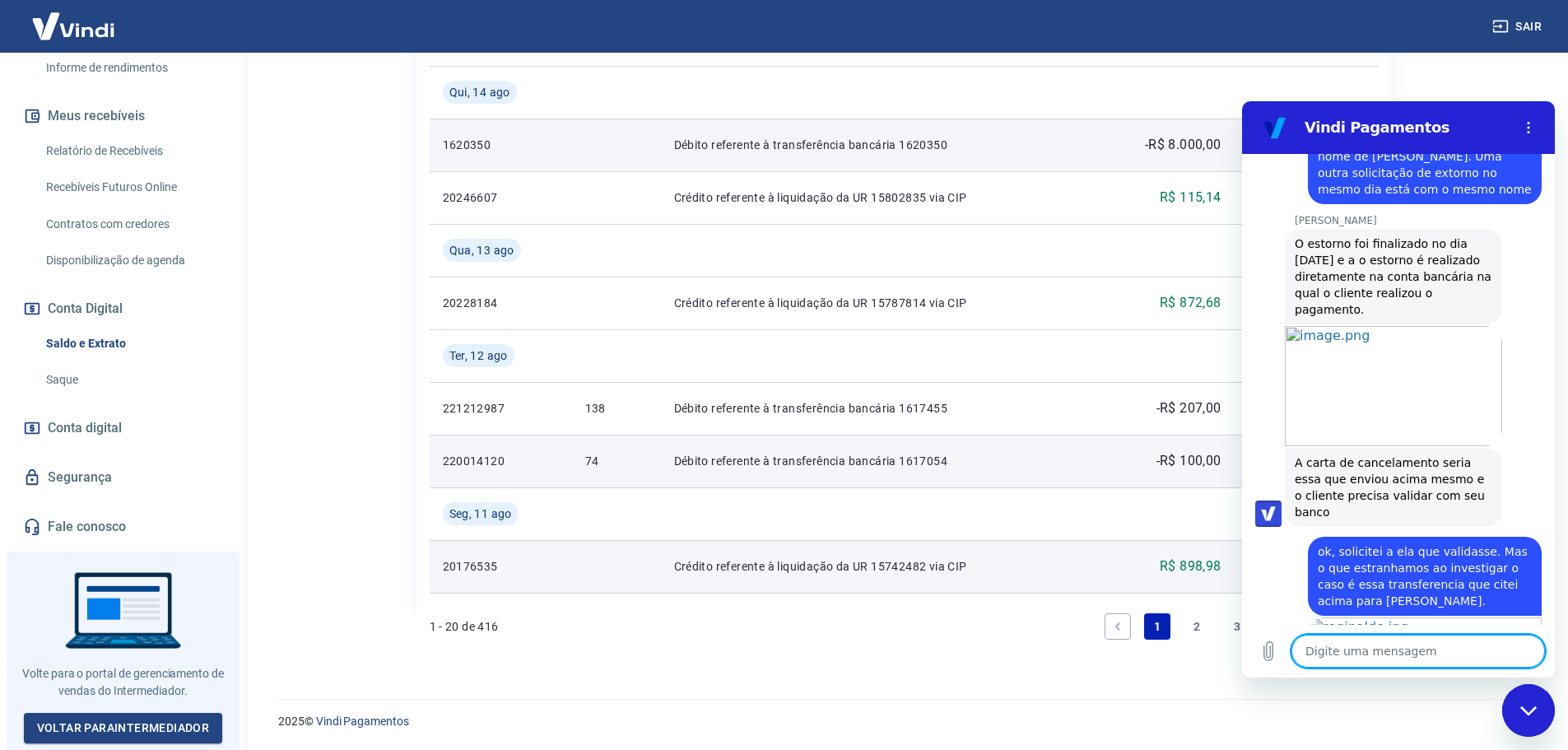
scroll to position [7843, 0]
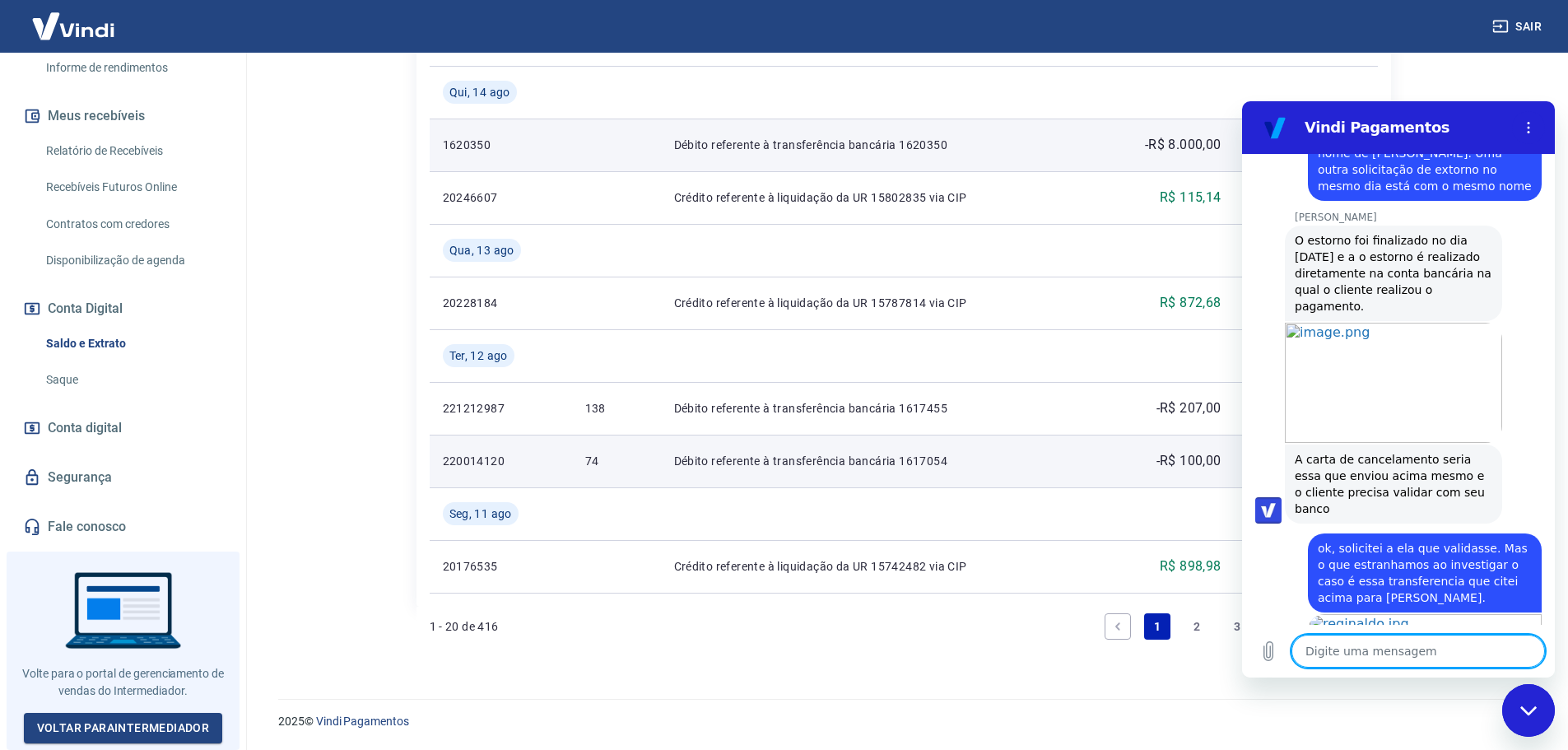
click at [1376, 652] on textarea at bounding box center [1418, 650] width 254 height 33
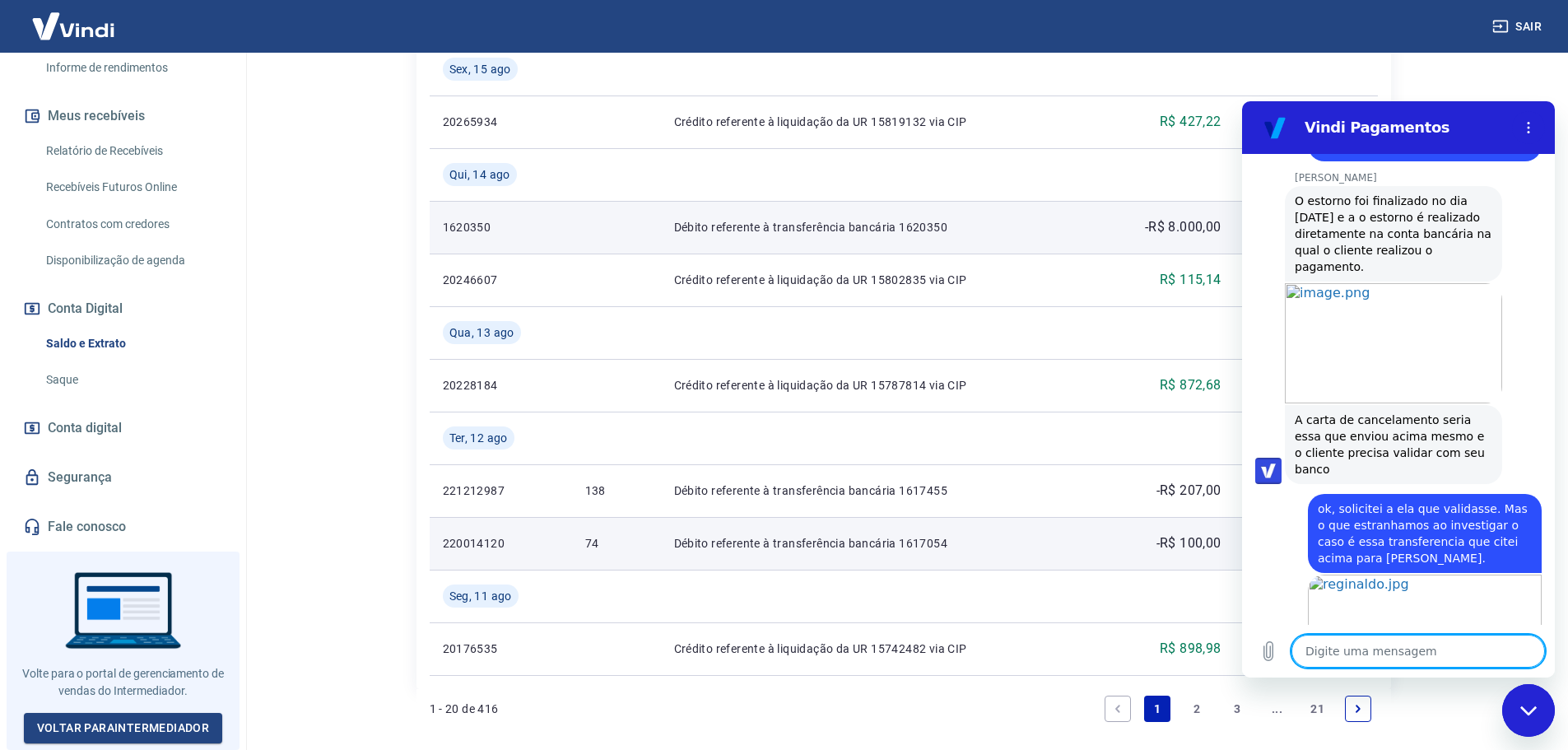
scroll to position [1552, 0]
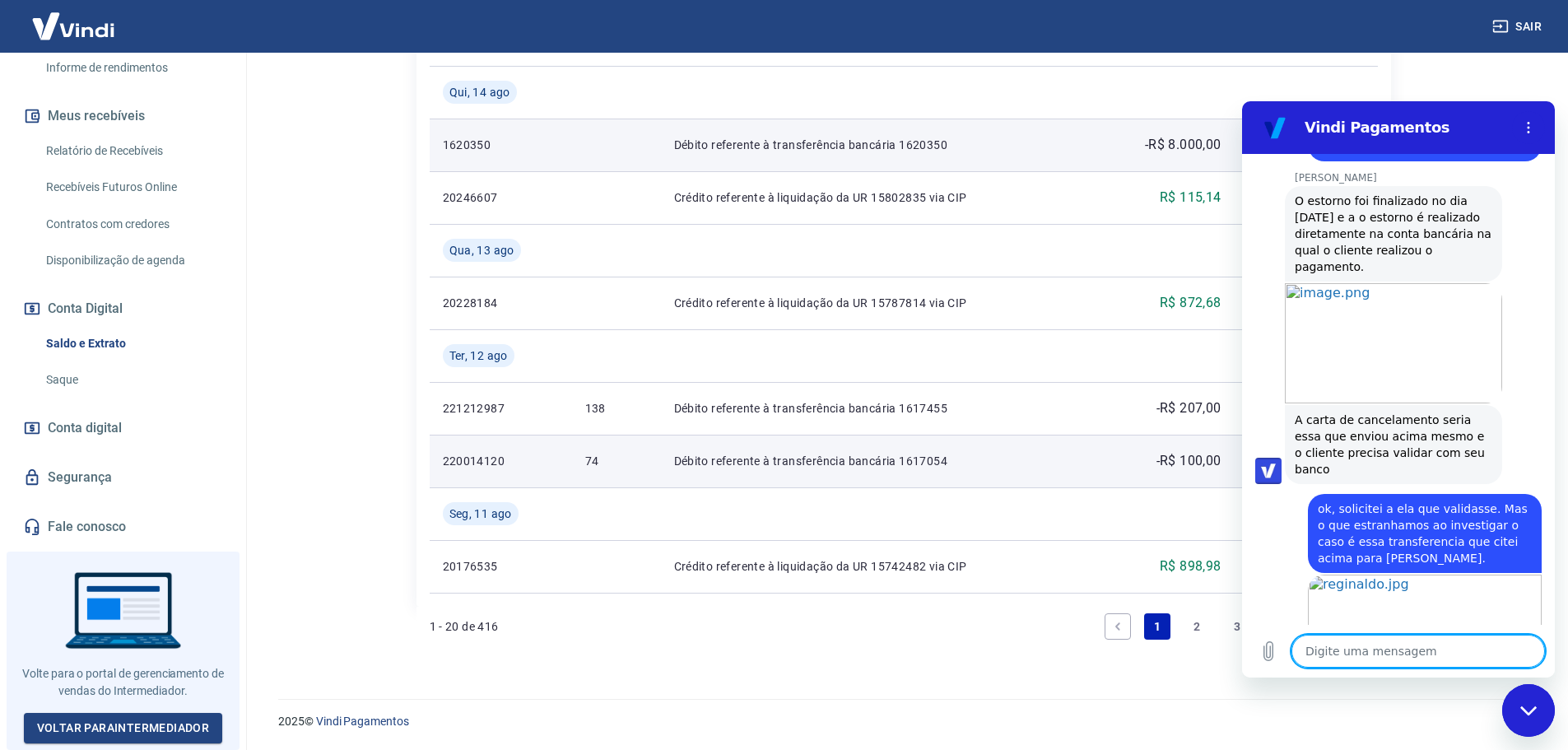
click at [1374, 649] on textarea at bounding box center [1418, 650] width 254 height 33
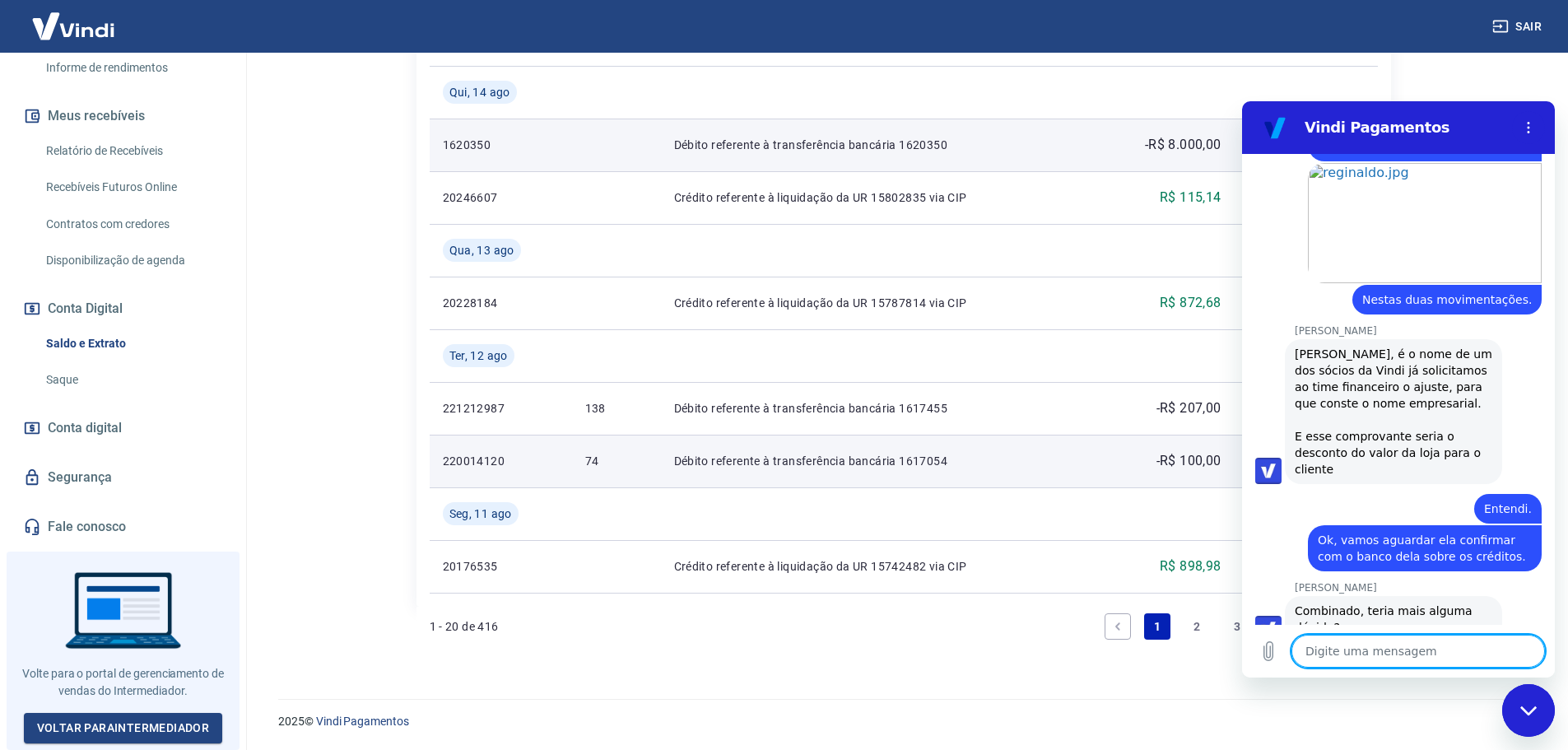
scroll to position [8401, 0]
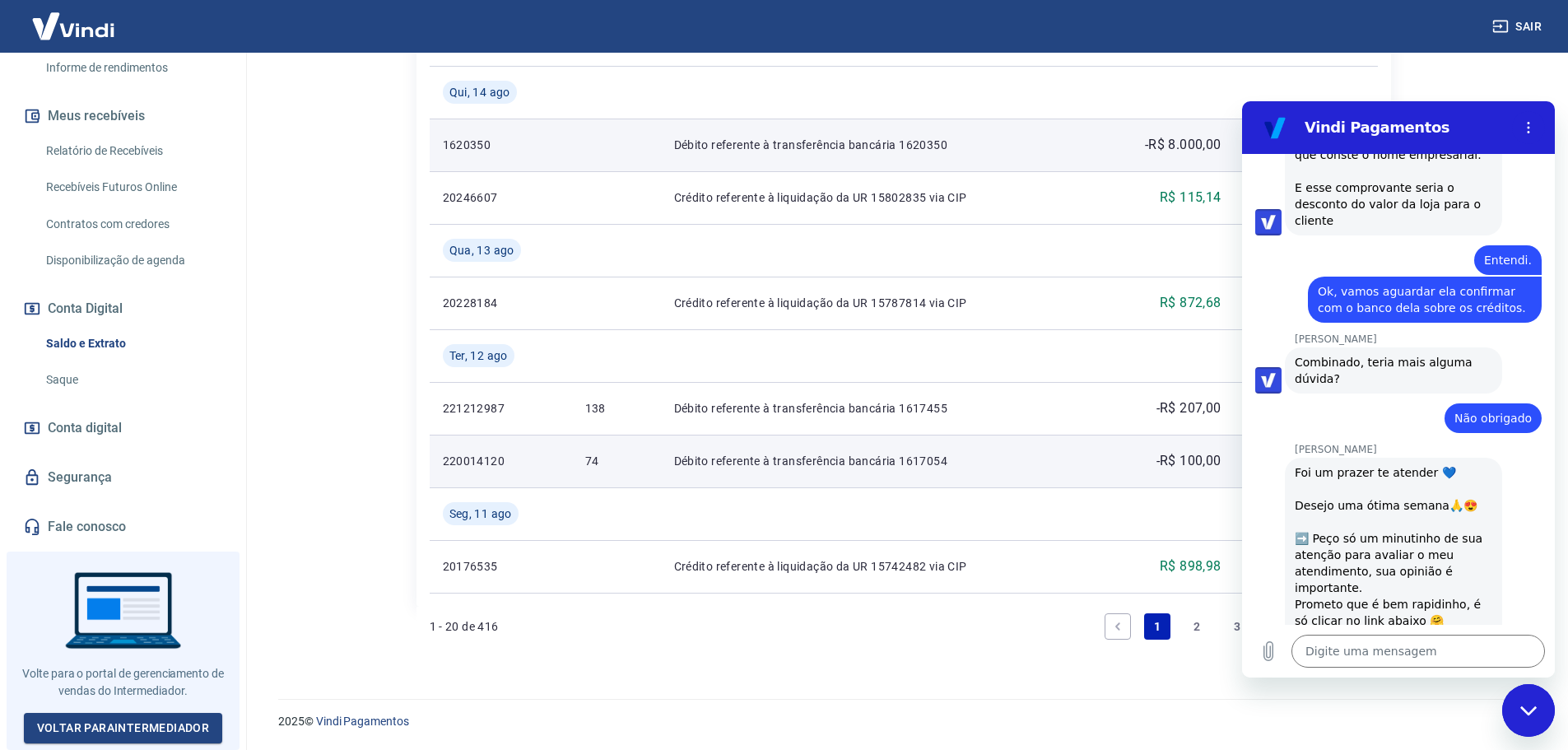
click at [1522, 711] on icon "Fechar janela de mensagens" at bounding box center [1529, 710] width 17 height 10
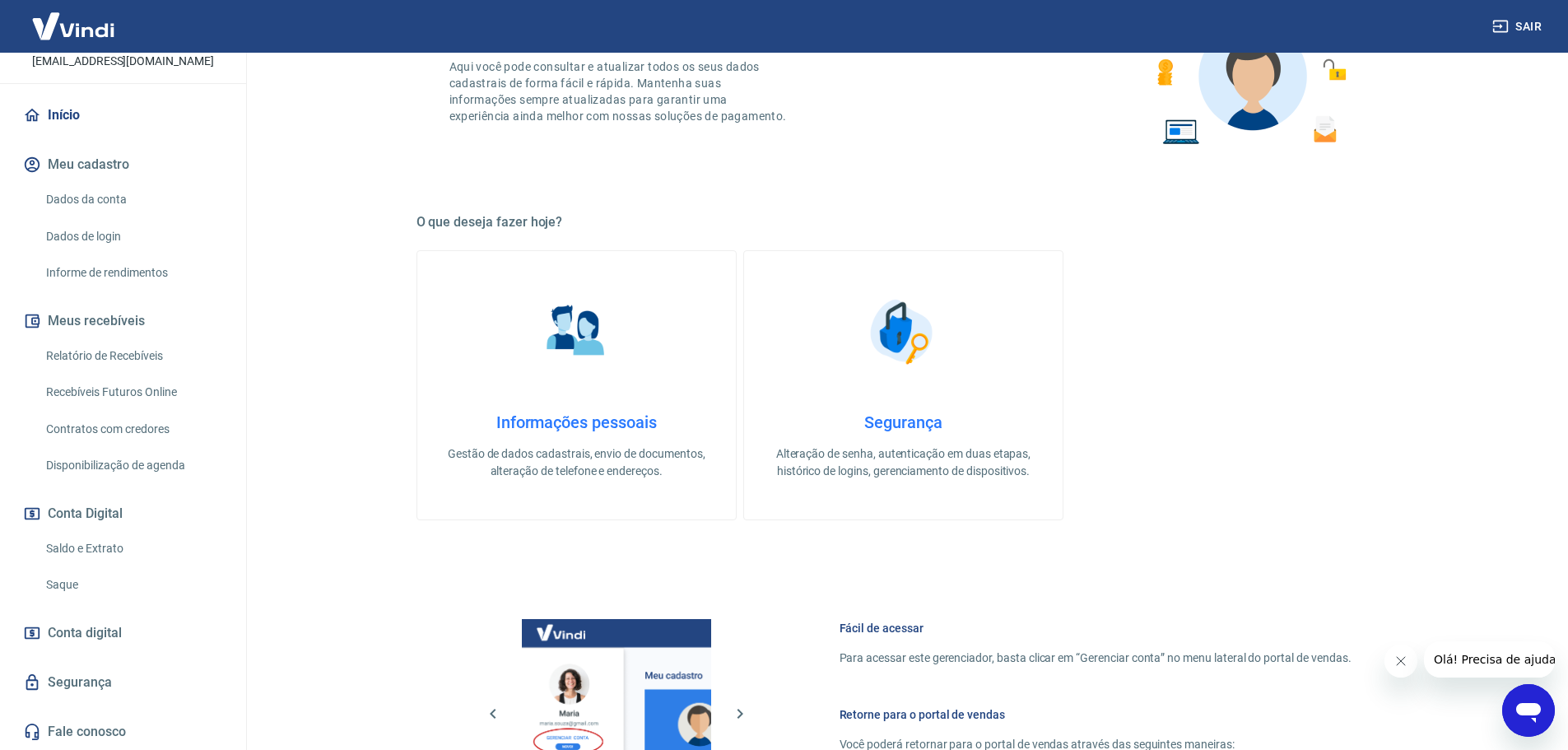
scroll to position [576, 0]
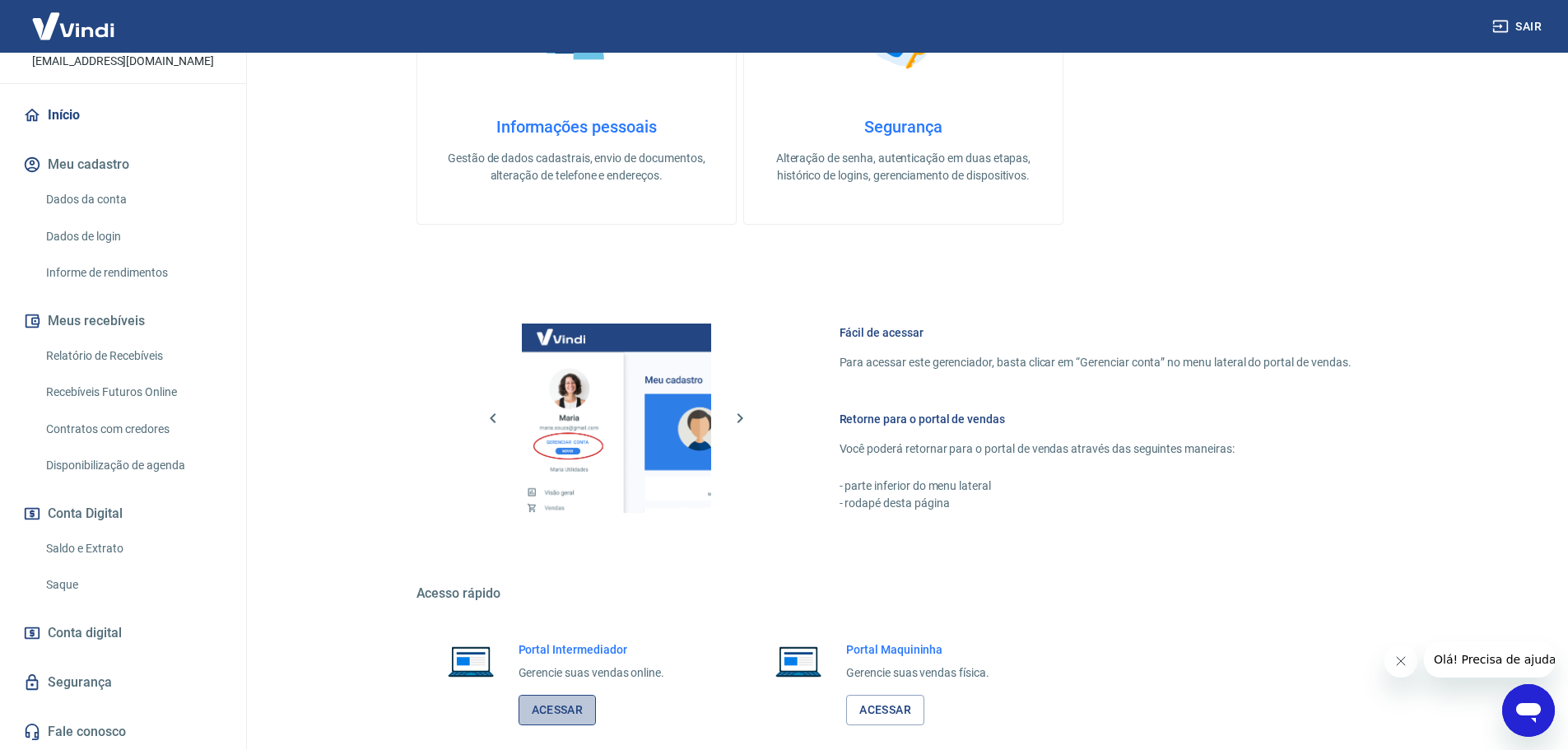
click at [560, 711] on link "Acessar" at bounding box center [557, 710] width 78 height 30
